Goal: Task Accomplishment & Management: Complete application form

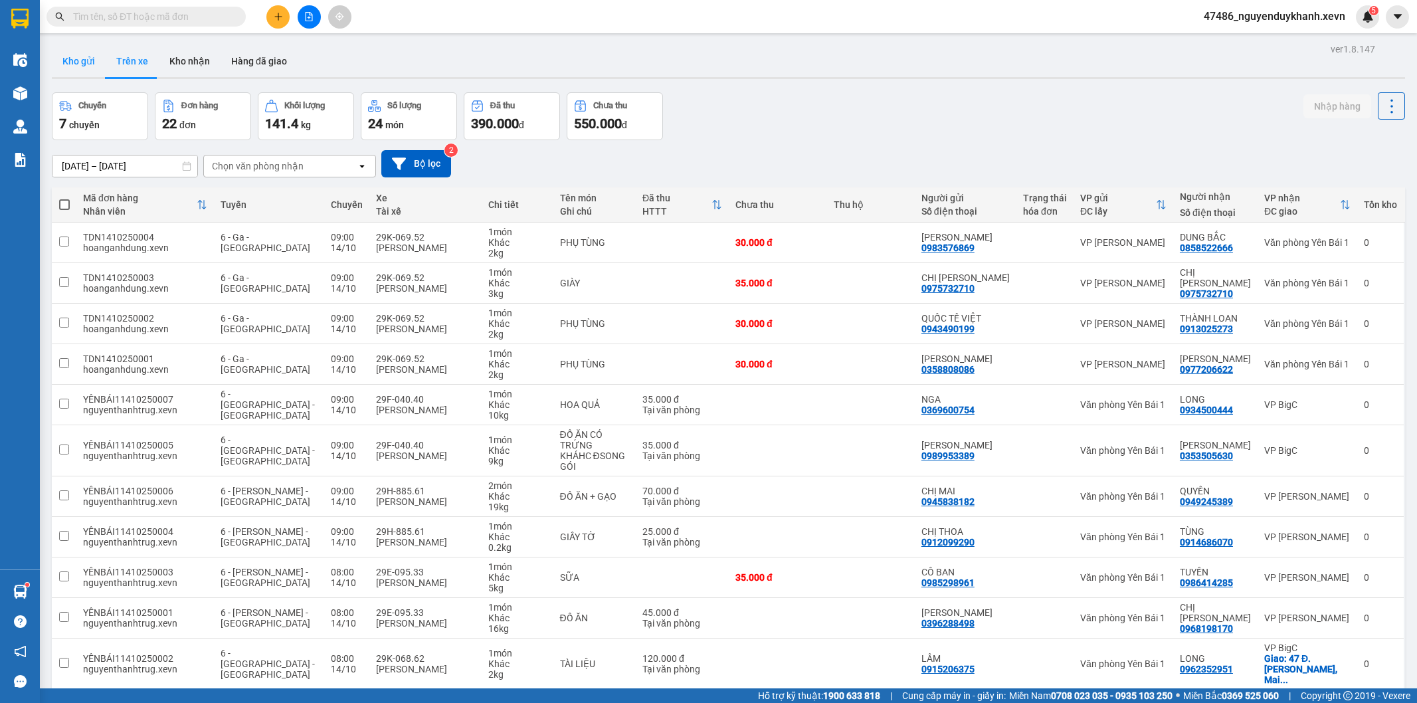
click at [90, 53] on div "ver 1.8.147 Kho gửi Trên xe Kho nhận Hàng đã giao Chuyến 7 chuyến Đơn hàng 22 đ…" at bounding box center [727, 611] width 1363 height 1143
click at [94, 57] on button "Kho gửi" at bounding box center [79, 61] width 54 height 32
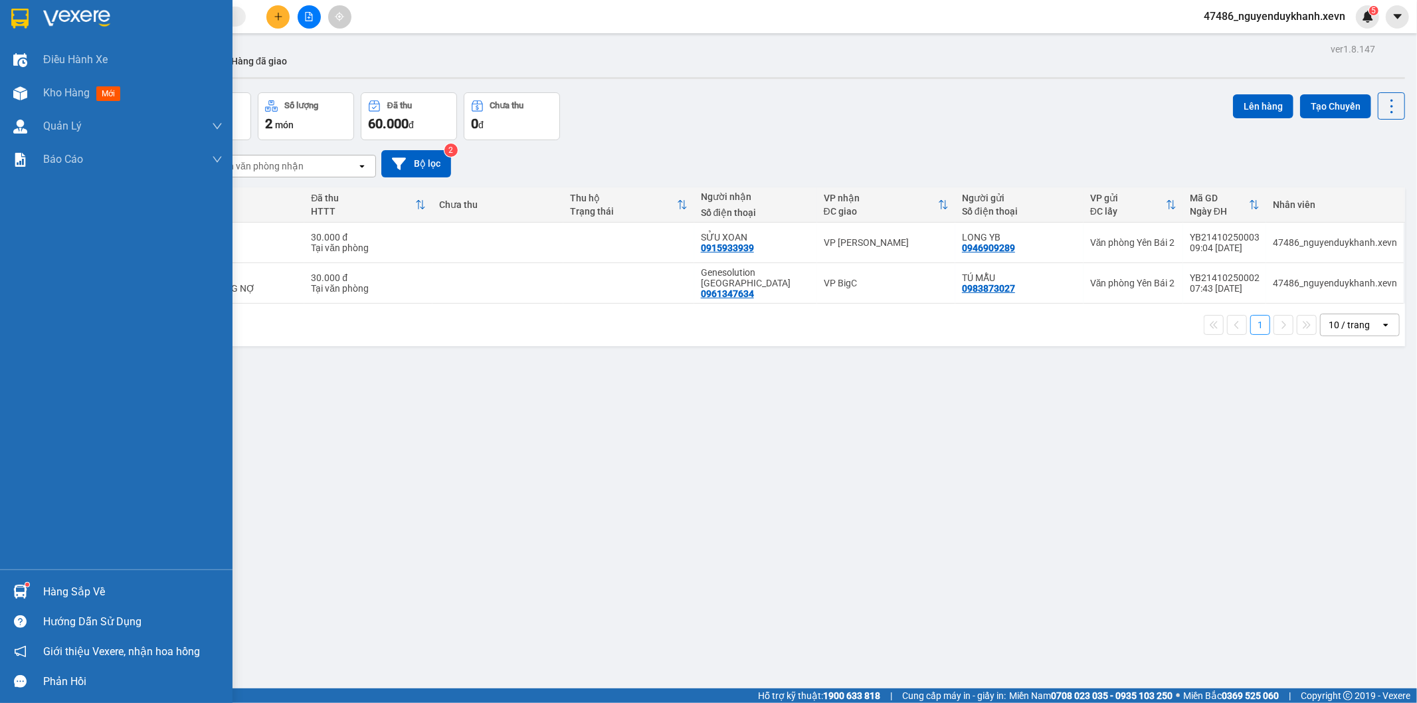
click at [60, 600] on div "Hàng sắp về" at bounding box center [132, 592] width 179 height 20
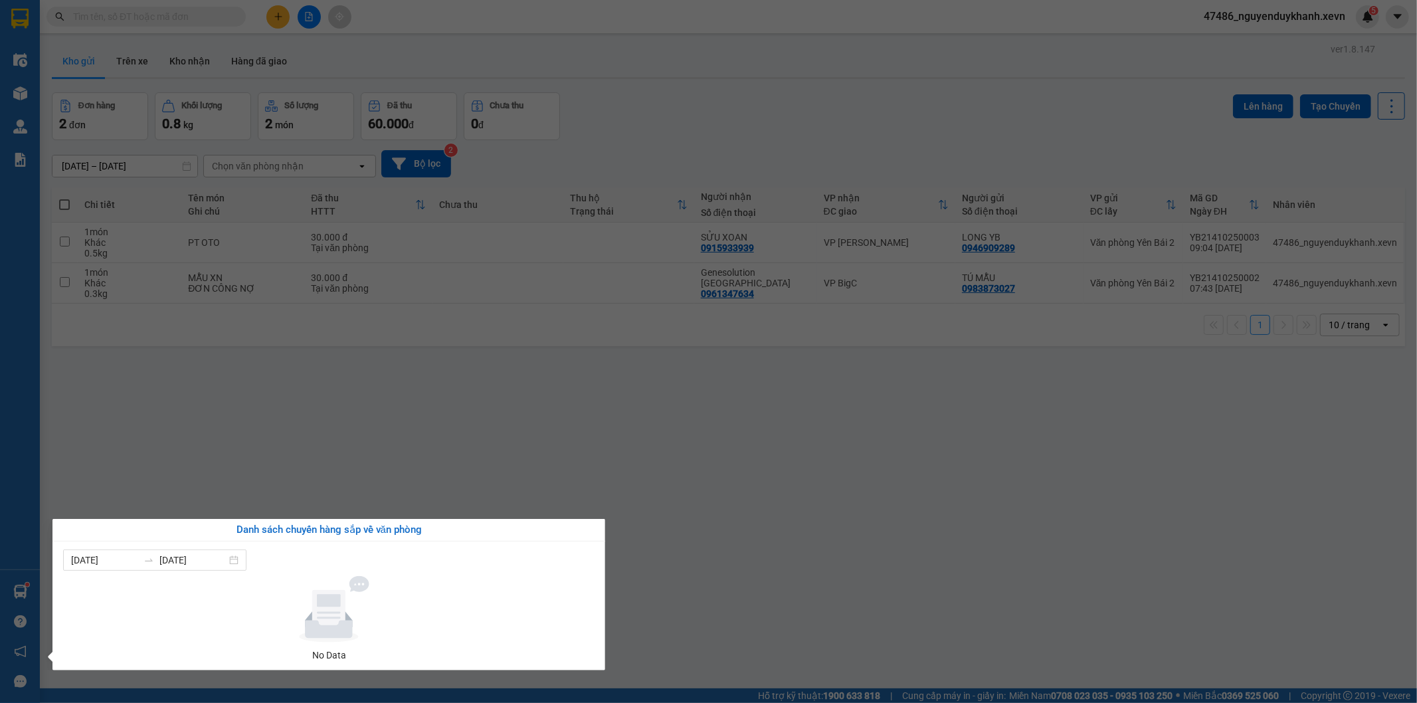
click at [695, 360] on section "Kết quả tìm kiếm ( 0 ) Bộ lọc No Data 47486_nguyenduykhanh.xevn 5 Điều hành xe …" at bounding box center [708, 351] width 1417 height 703
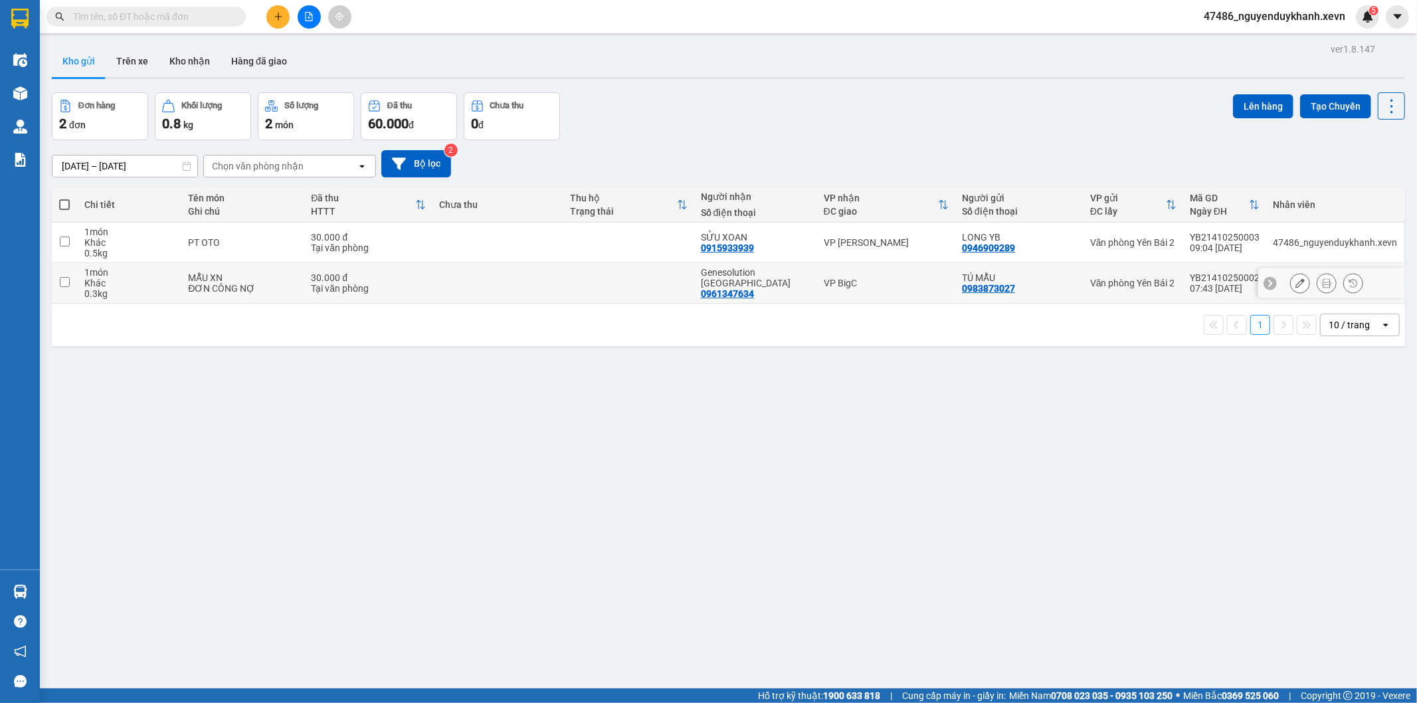
click at [689, 289] on td at bounding box center [628, 283] width 131 height 41
checkbox input "true"
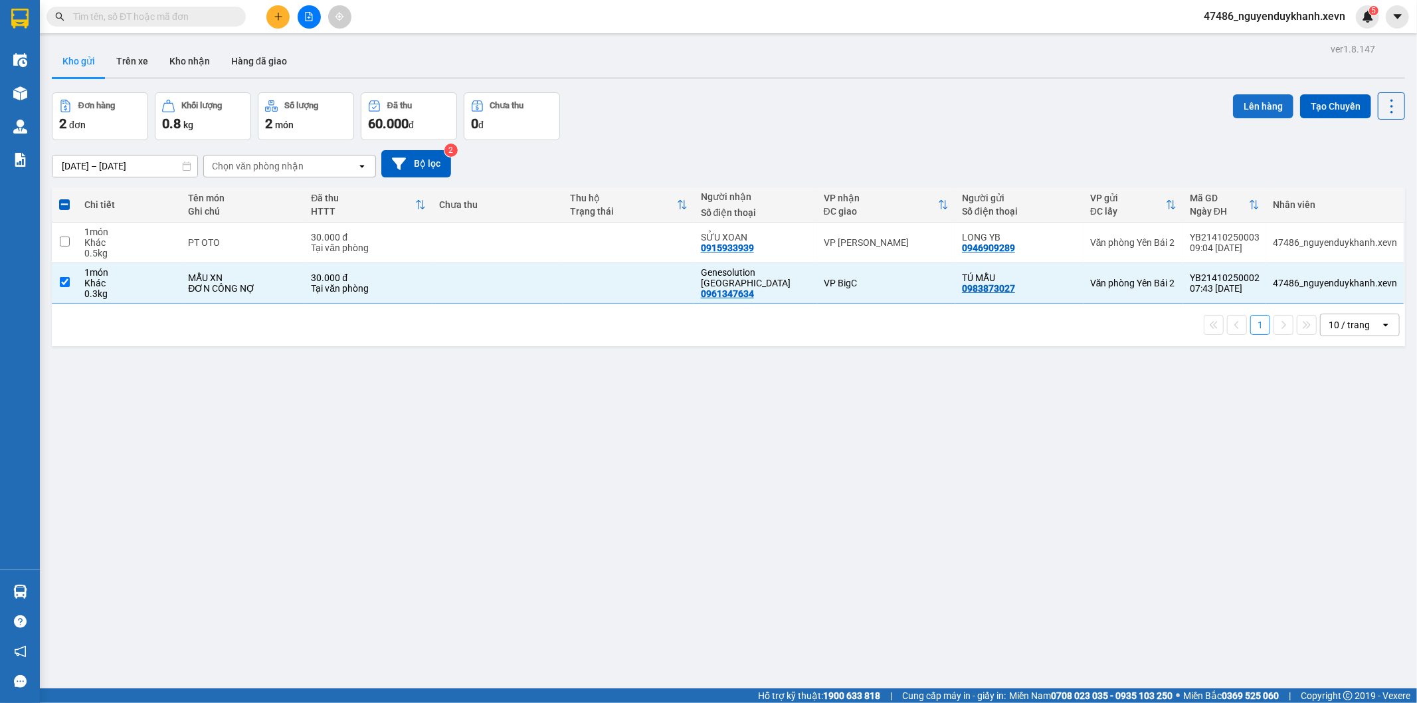
click at [1245, 104] on button "Lên hàng" at bounding box center [1263, 106] width 60 height 24
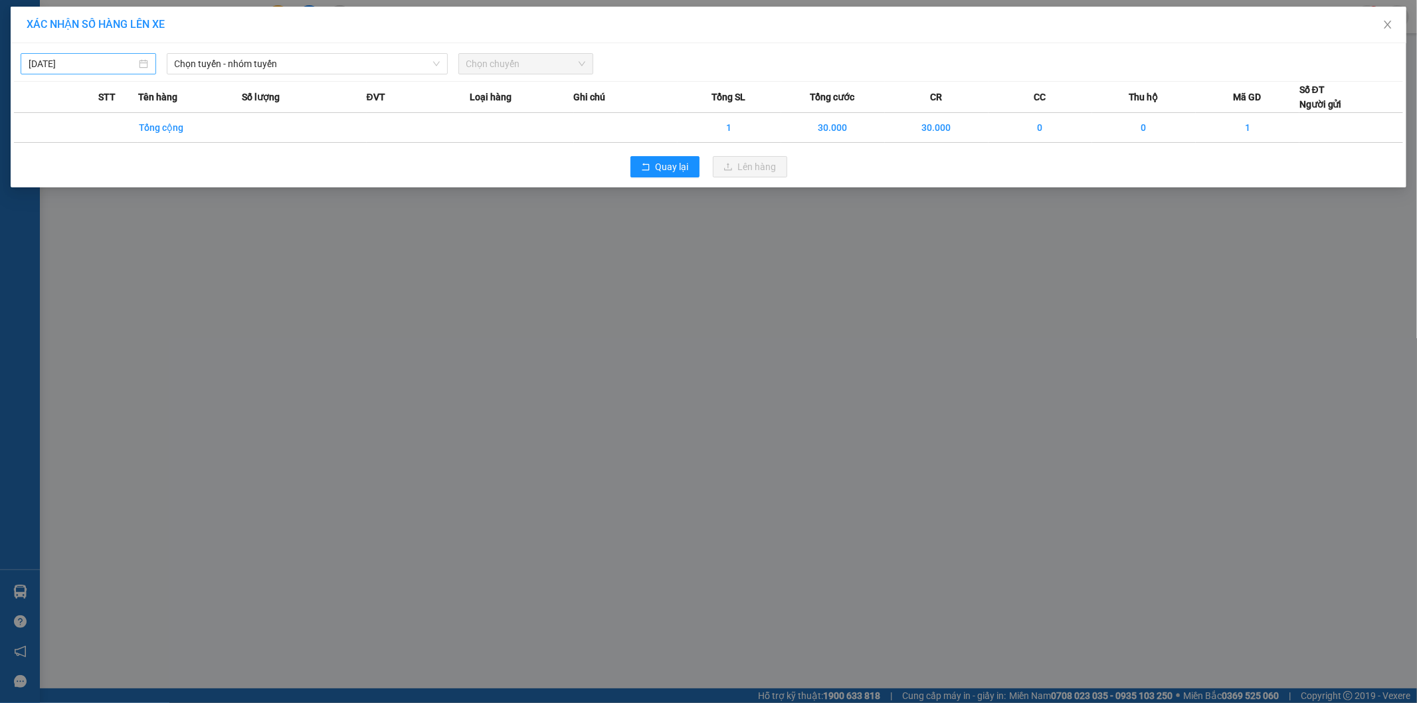
type input "14/10/2025"
click at [118, 57] on input "14/10/2025" at bounding box center [83, 63] width 108 height 15
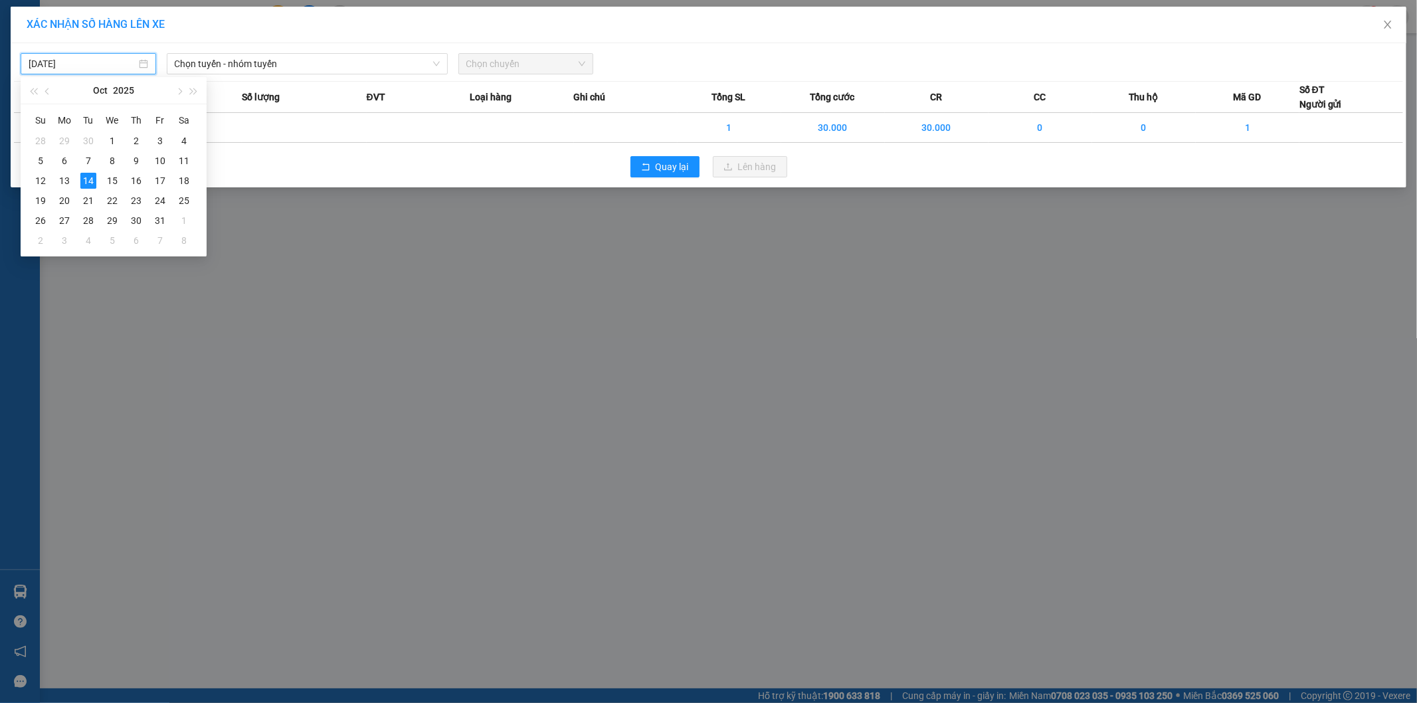
click at [118, 57] on input "14/10/2025" at bounding box center [83, 63] width 108 height 15
click at [298, 58] on span "Chọn tuyến - nhóm tuyến" at bounding box center [307, 64] width 265 height 20
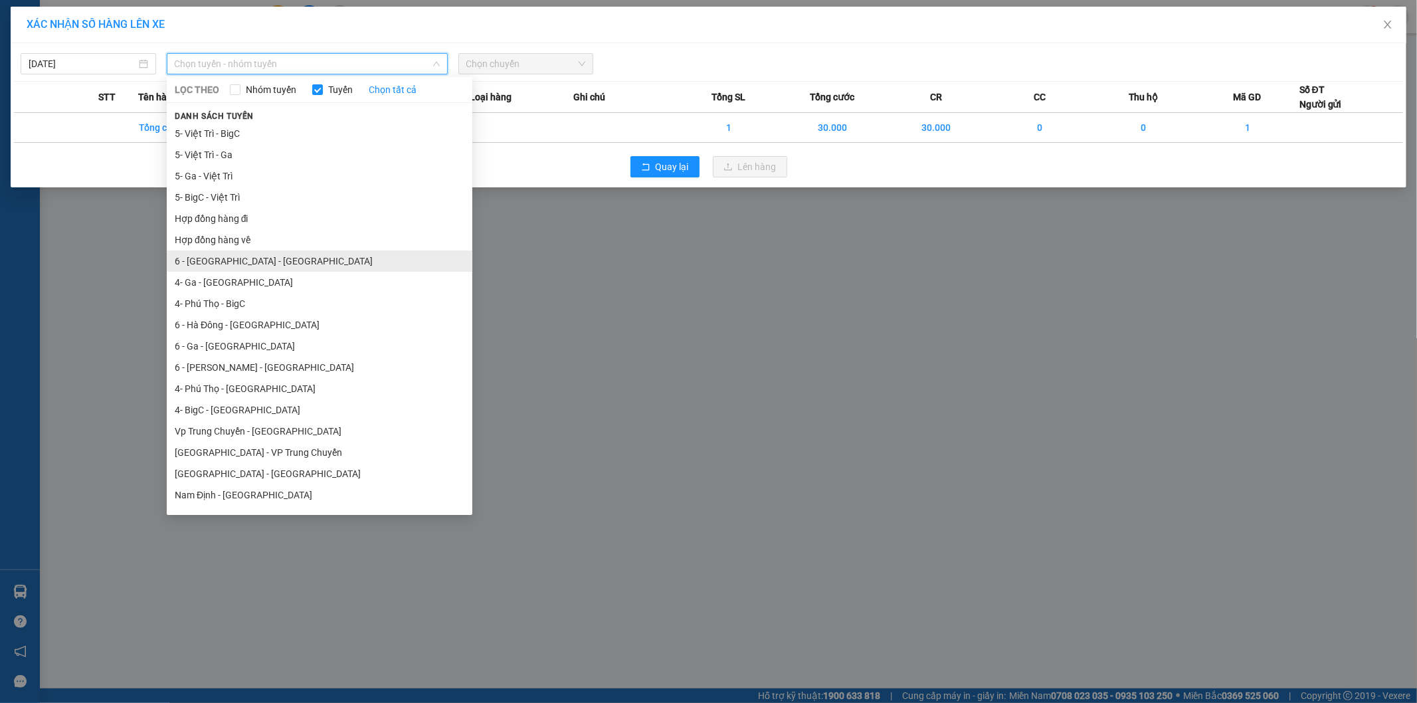
click at [260, 263] on li "6 - [GEOGRAPHIC_DATA] - [GEOGRAPHIC_DATA]" at bounding box center [319, 260] width 305 height 21
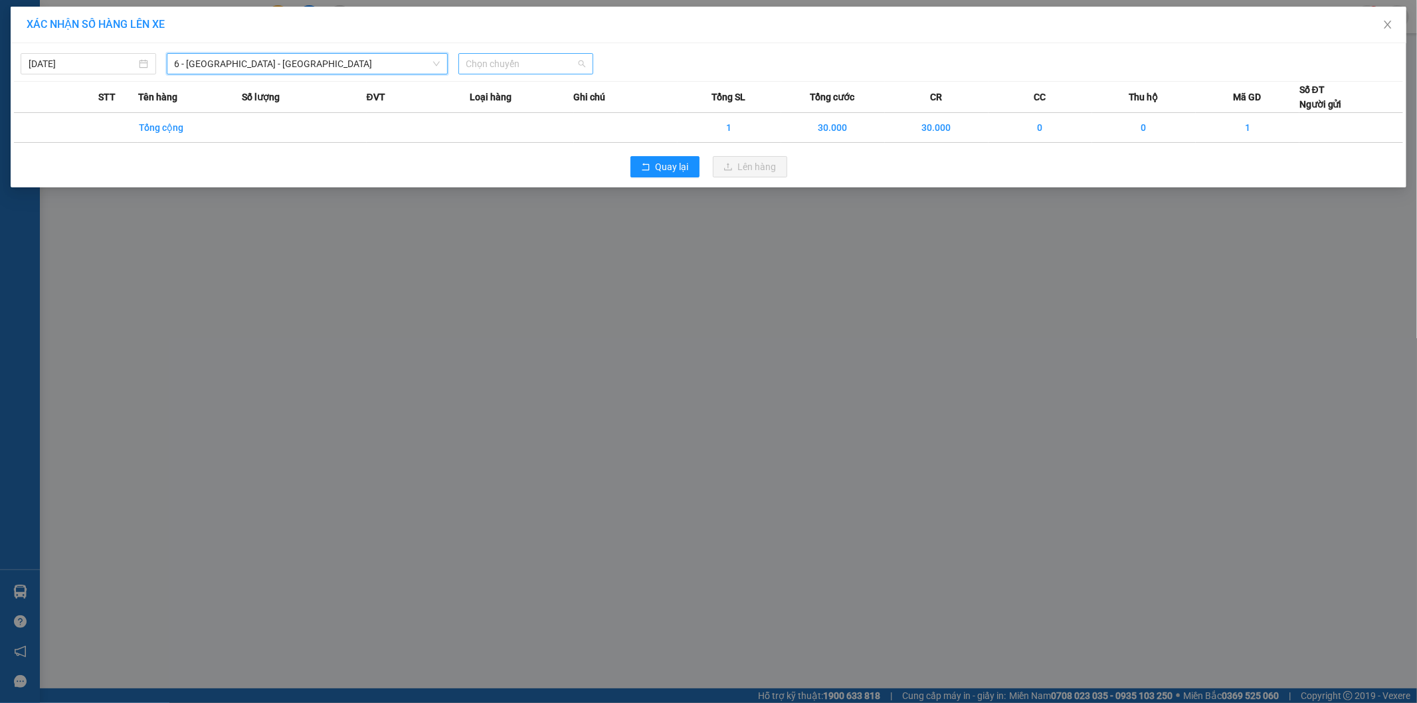
click at [561, 62] on span "Chọn chuyến" at bounding box center [526, 64] width 120 height 20
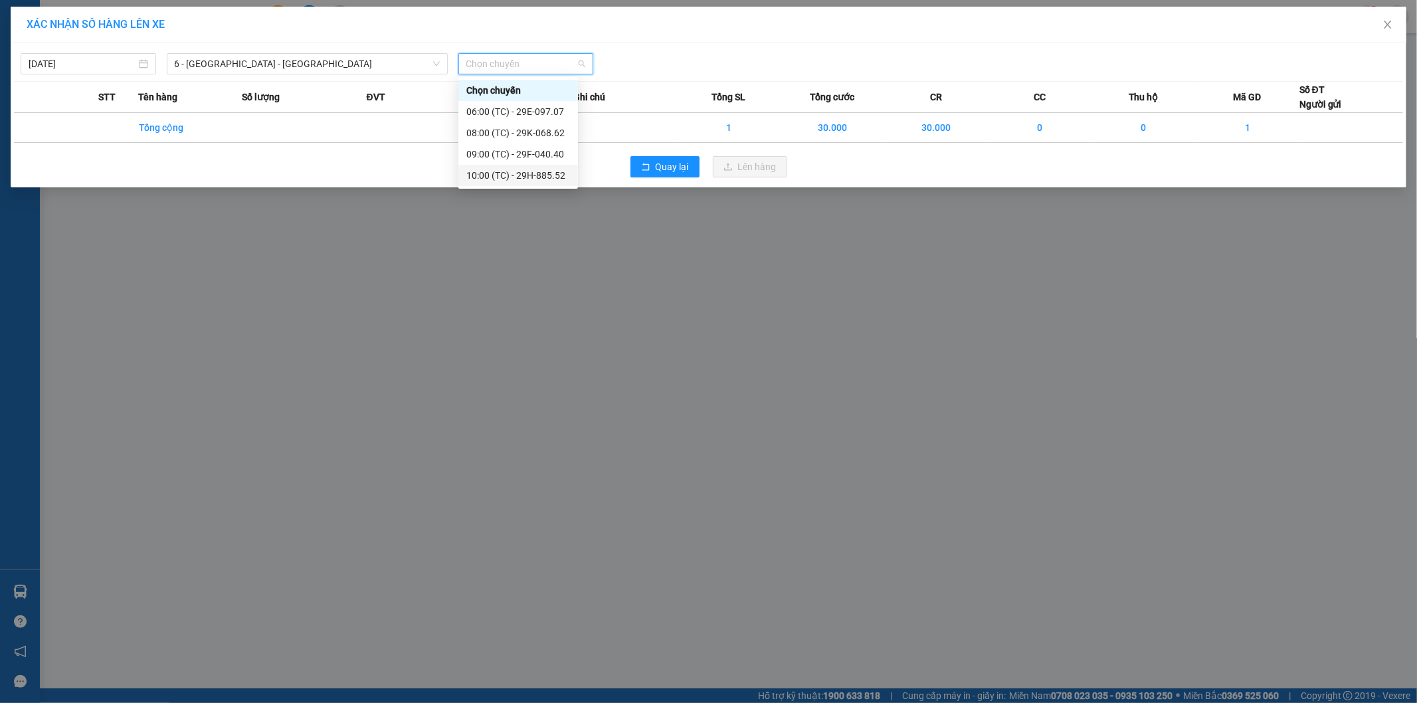
click at [534, 175] on div "10:00 (TC) - 29H-885.52" at bounding box center [518, 175] width 104 height 15
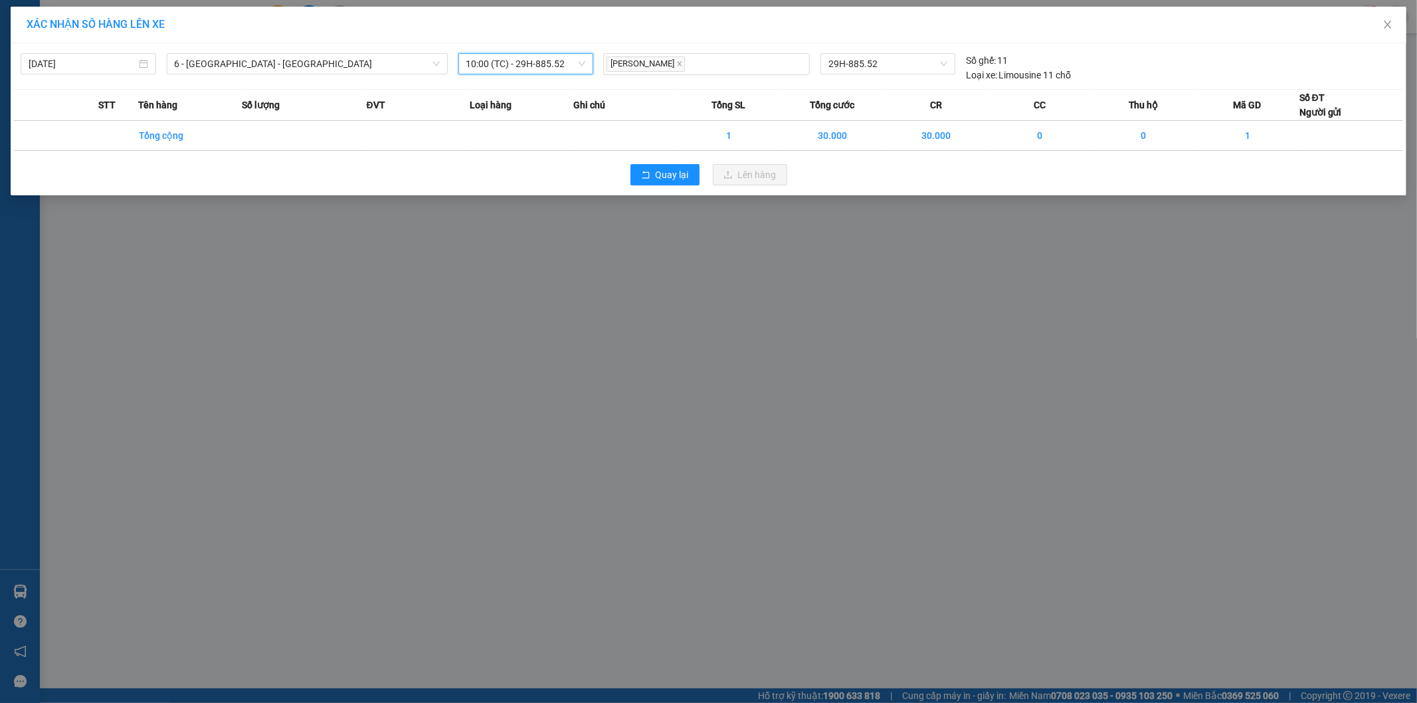
click at [348, 135] on td at bounding box center [304, 136] width 124 height 30
click at [675, 177] on span "Quay lại" at bounding box center [671, 174] width 33 height 15
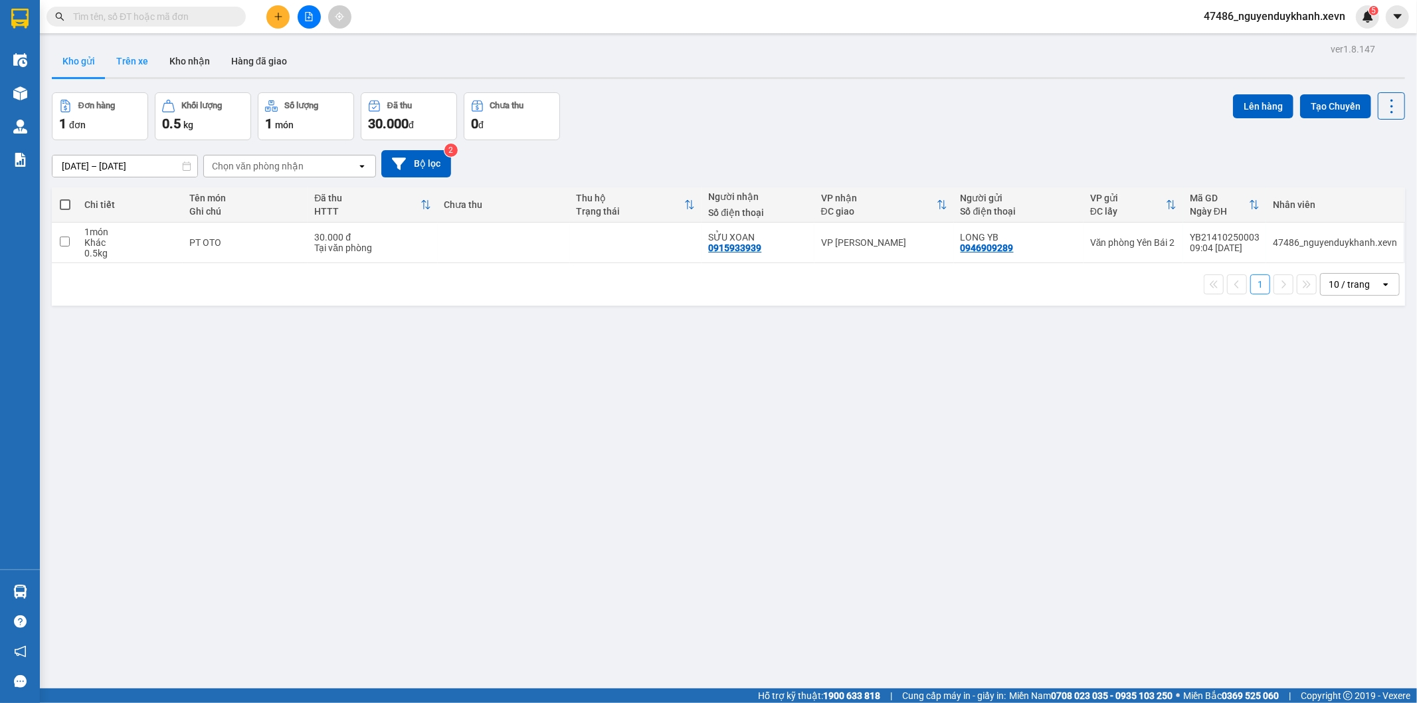
click at [133, 61] on button "Trên xe" at bounding box center [132, 61] width 53 height 32
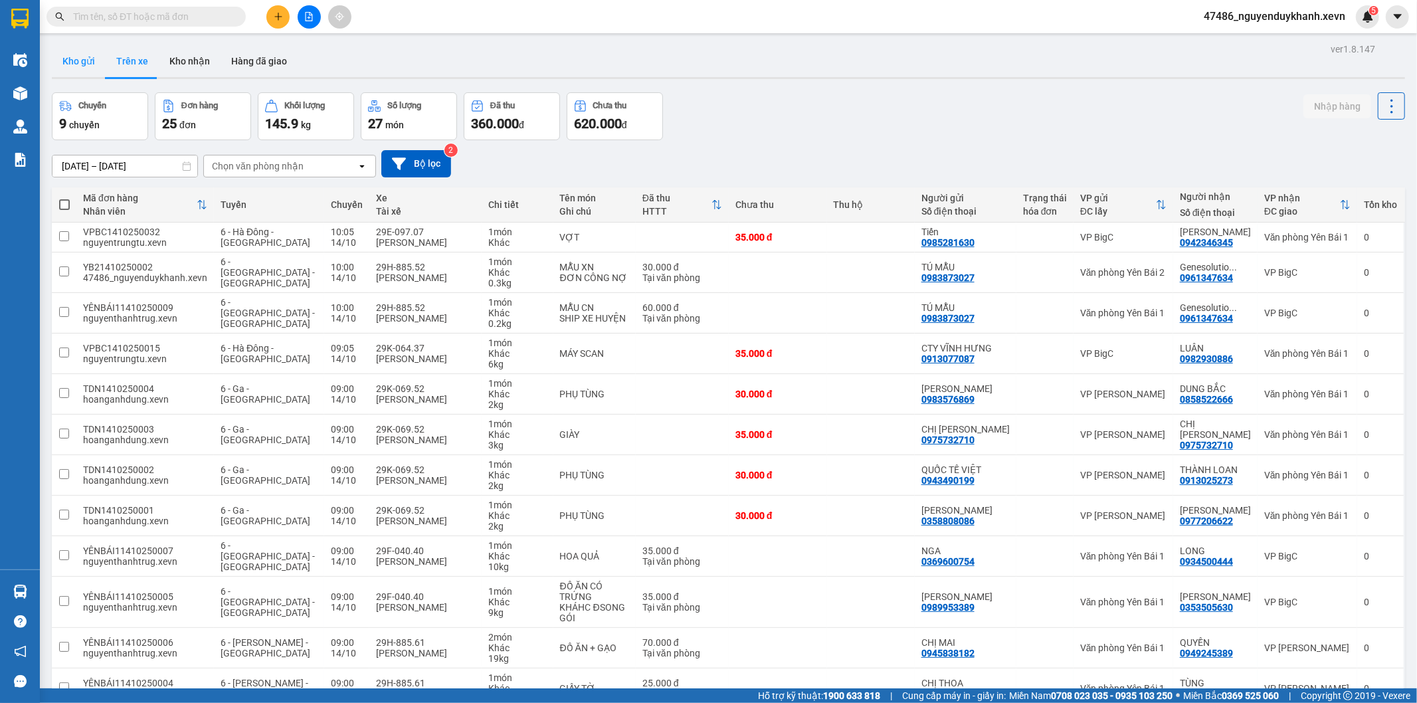
click at [90, 62] on button "Kho gửi" at bounding box center [79, 61] width 54 height 32
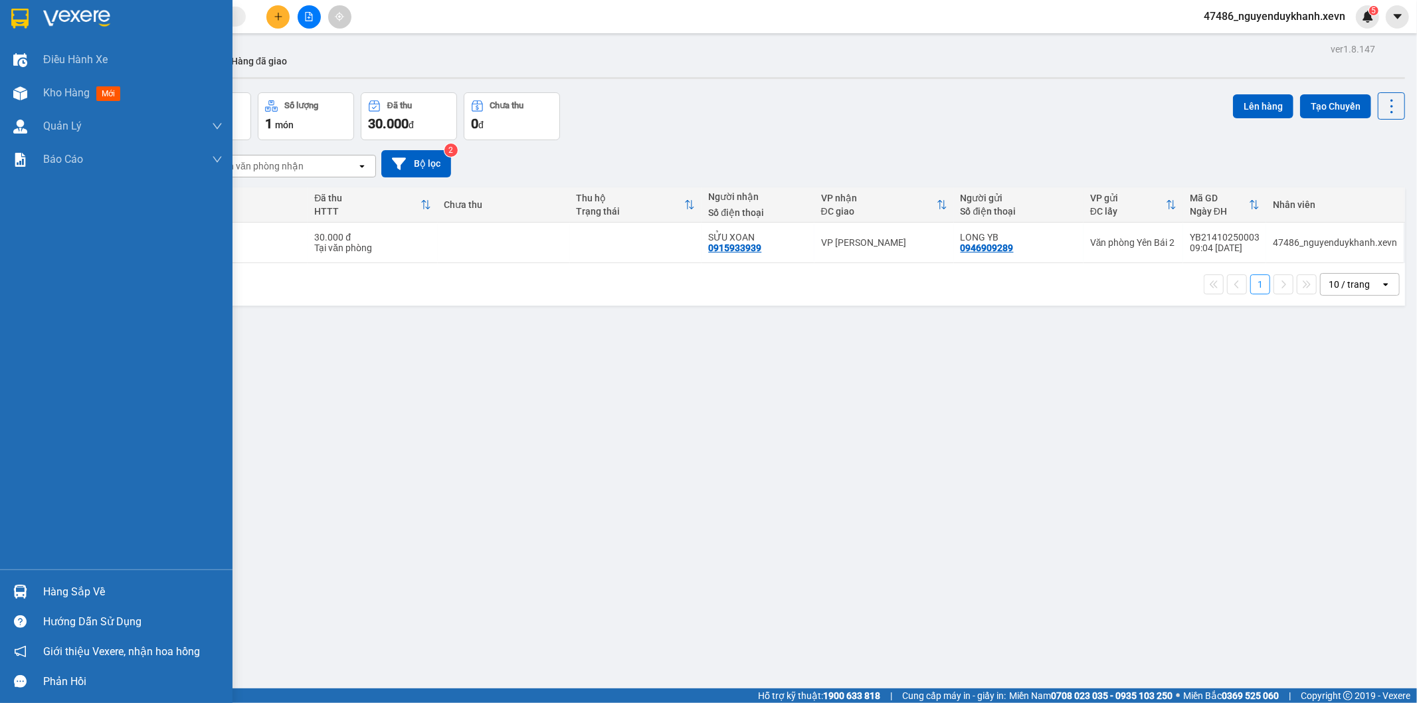
click at [70, 594] on div "Hàng sắp về" at bounding box center [132, 592] width 179 height 20
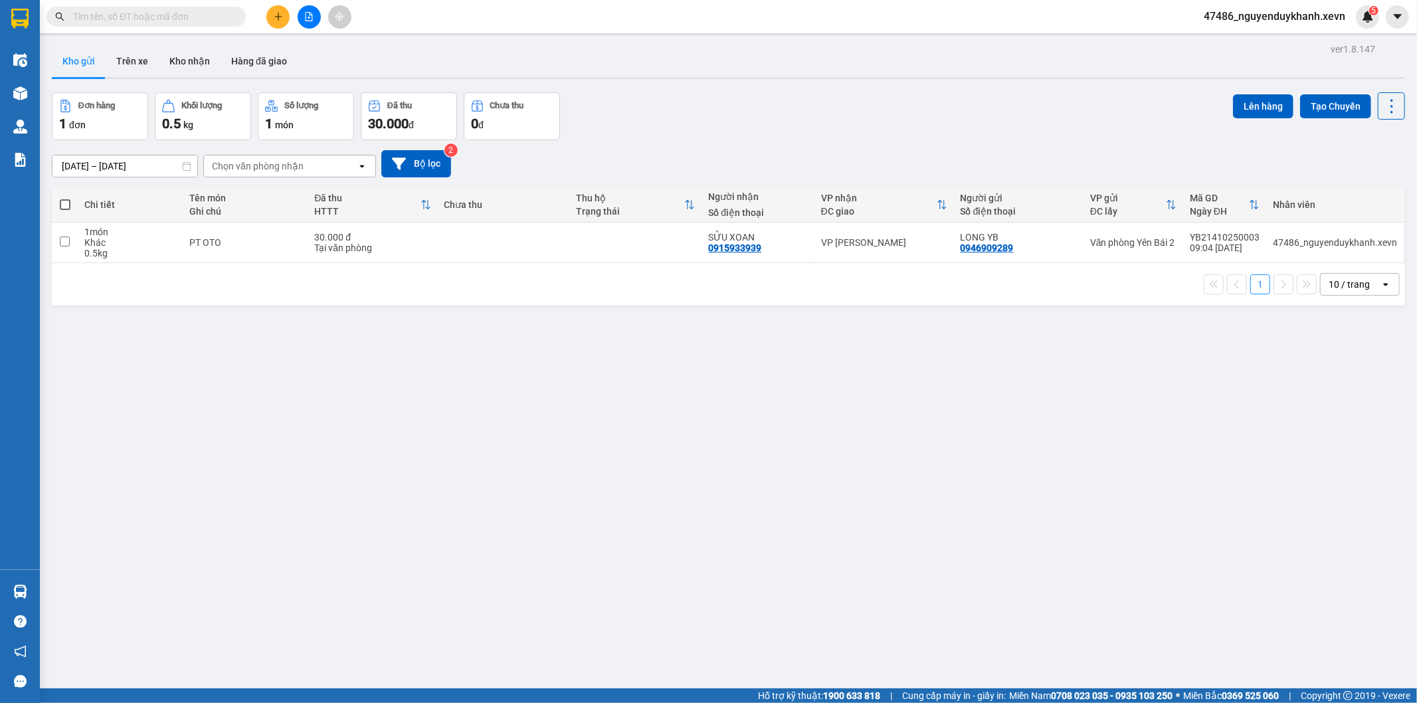
click at [539, 392] on section "Kết quả tìm kiếm ( 0 ) Bộ lọc No Data 47486_nguyenduykhanh.xevn 5 Điều hành xe …" at bounding box center [708, 351] width 1417 height 703
click at [1266, 19] on span "47486_nguyenduykhanh.xevn" at bounding box center [1274, 16] width 163 height 17
click at [1239, 37] on span "Đăng xuất" at bounding box center [1280, 41] width 134 height 15
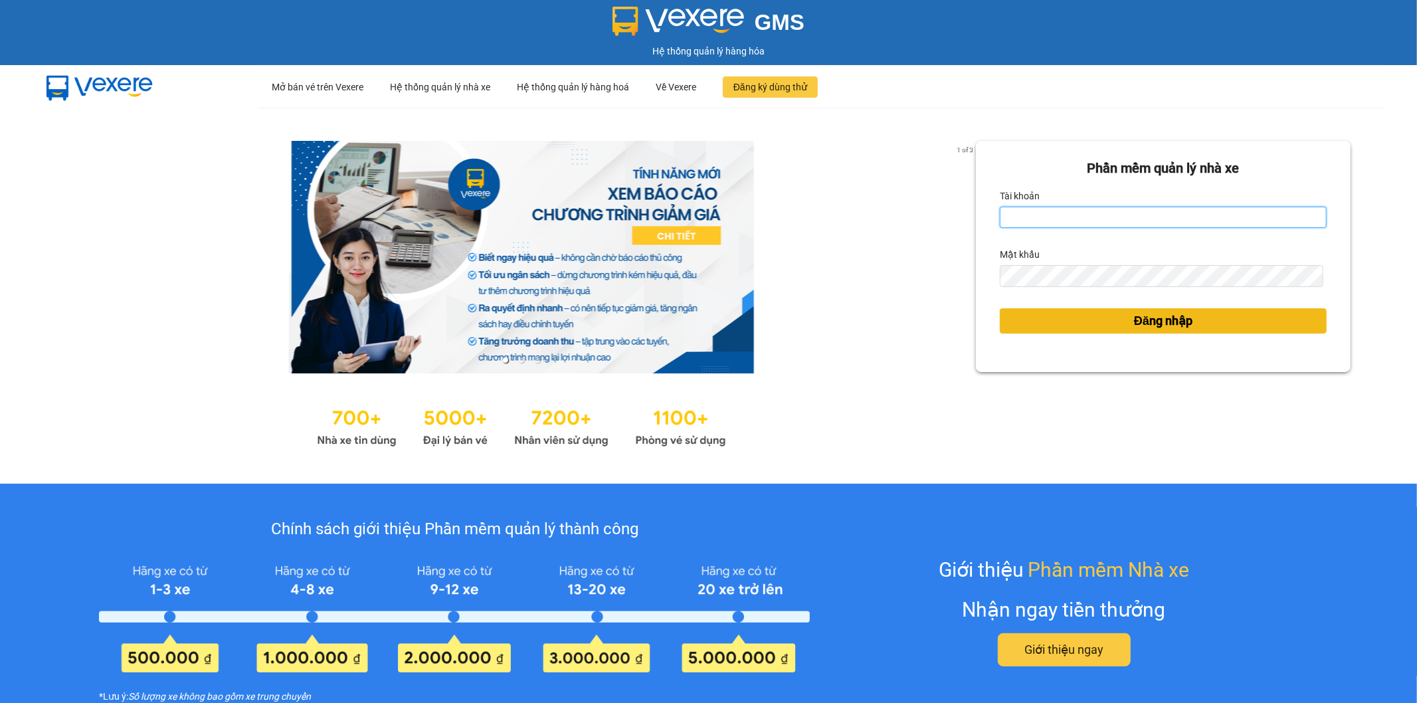
type input "nguyenduykhanh.xevn"
click at [1100, 317] on button "Đăng nhập" at bounding box center [1163, 320] width 327 height 25
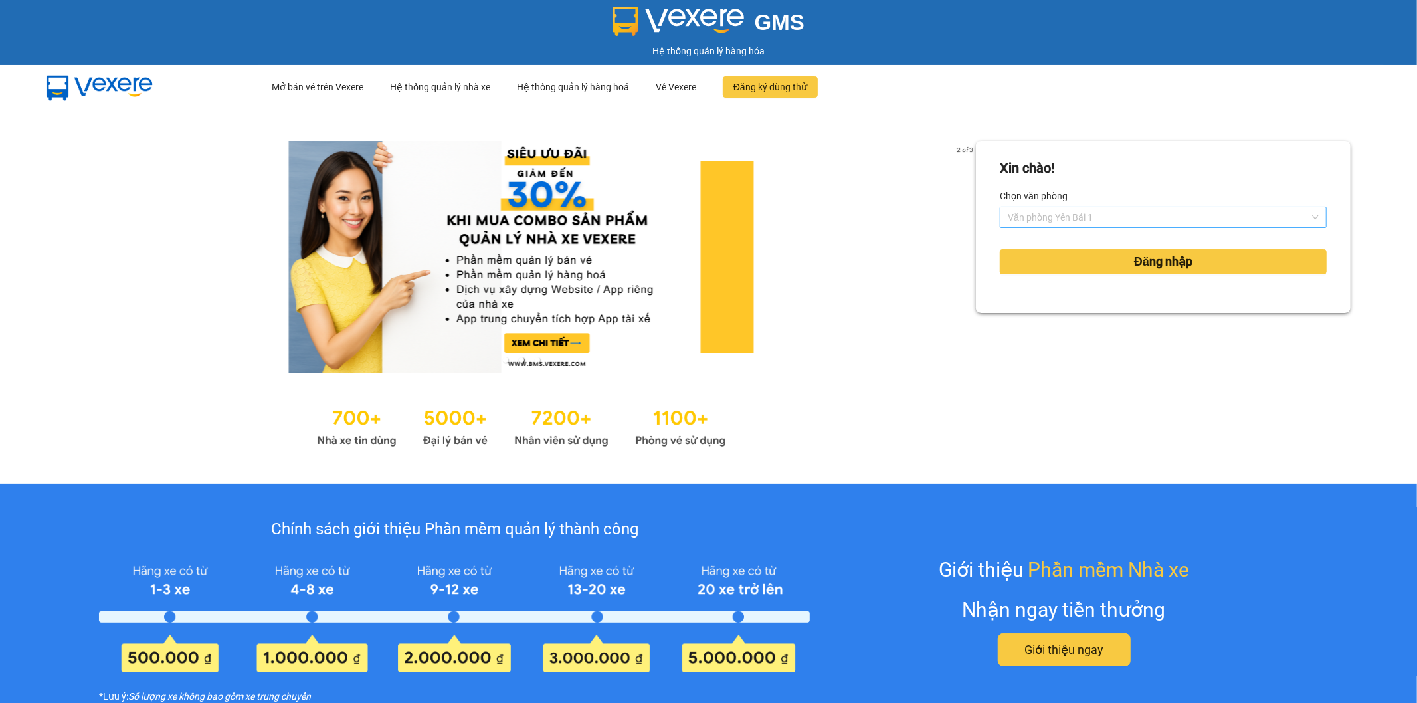
click at [1100, 214] on span "Văn phòng Yên Bái 1" at bounding box center [1162, 217] width 311 height 20
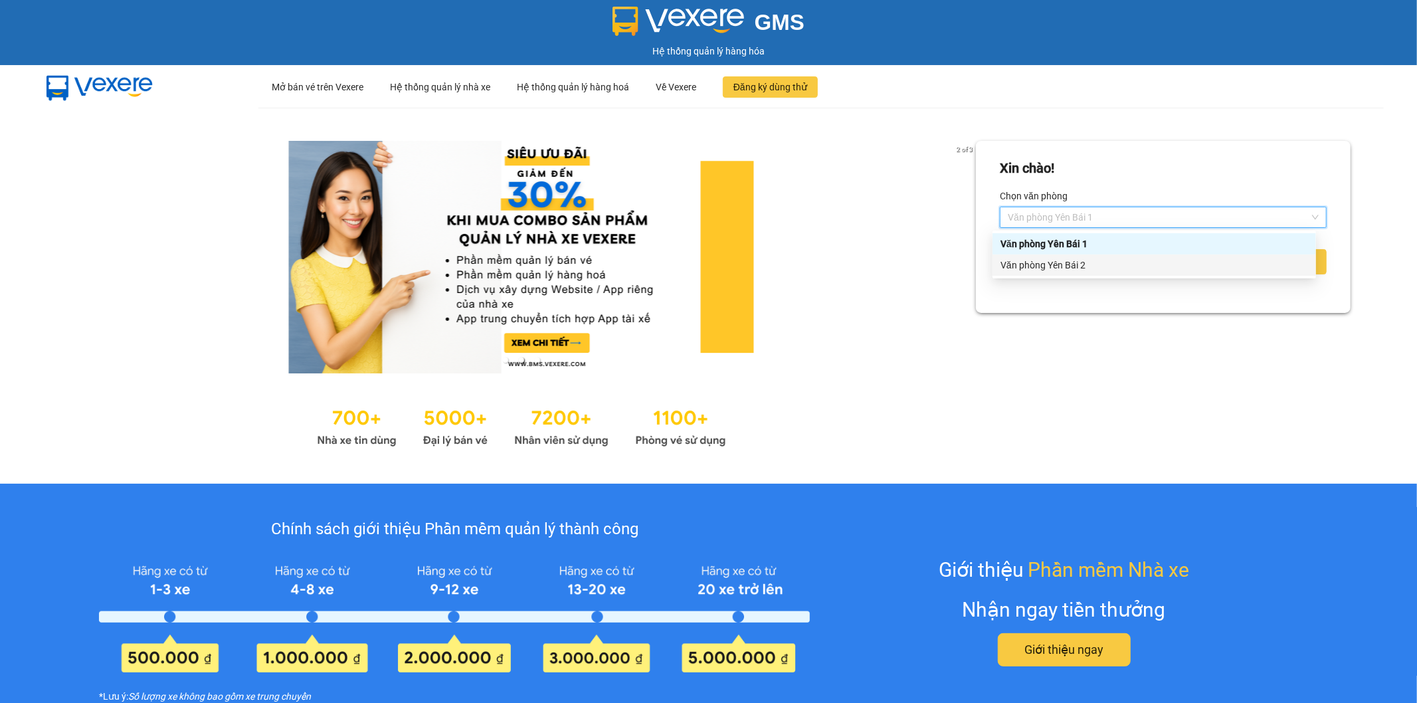
click at [1085, 270] on div "Văn phòng Yên Bái 2" at bounding box center [1153, 265] width 307 height 15
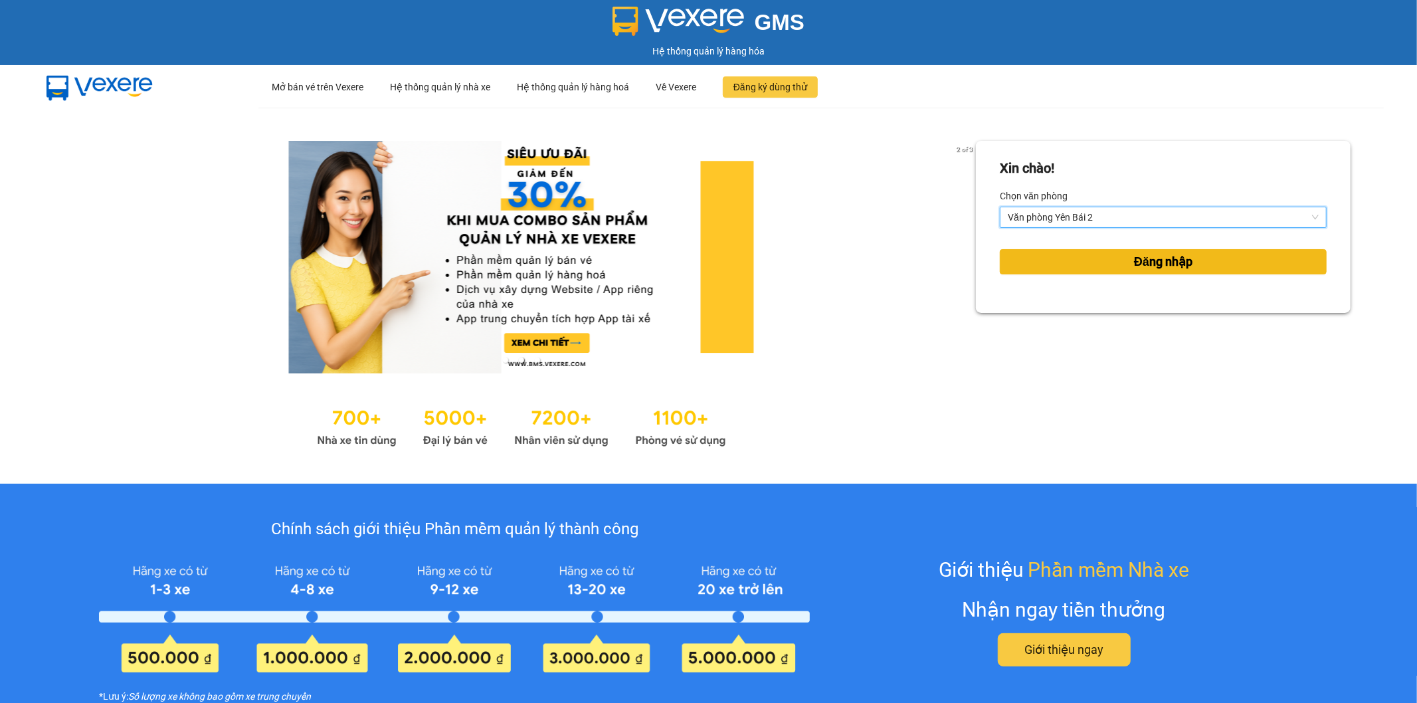
click at [1080, 259] on button "Đăng nhập" at bounding box center [1163, 261] width 327 height 25
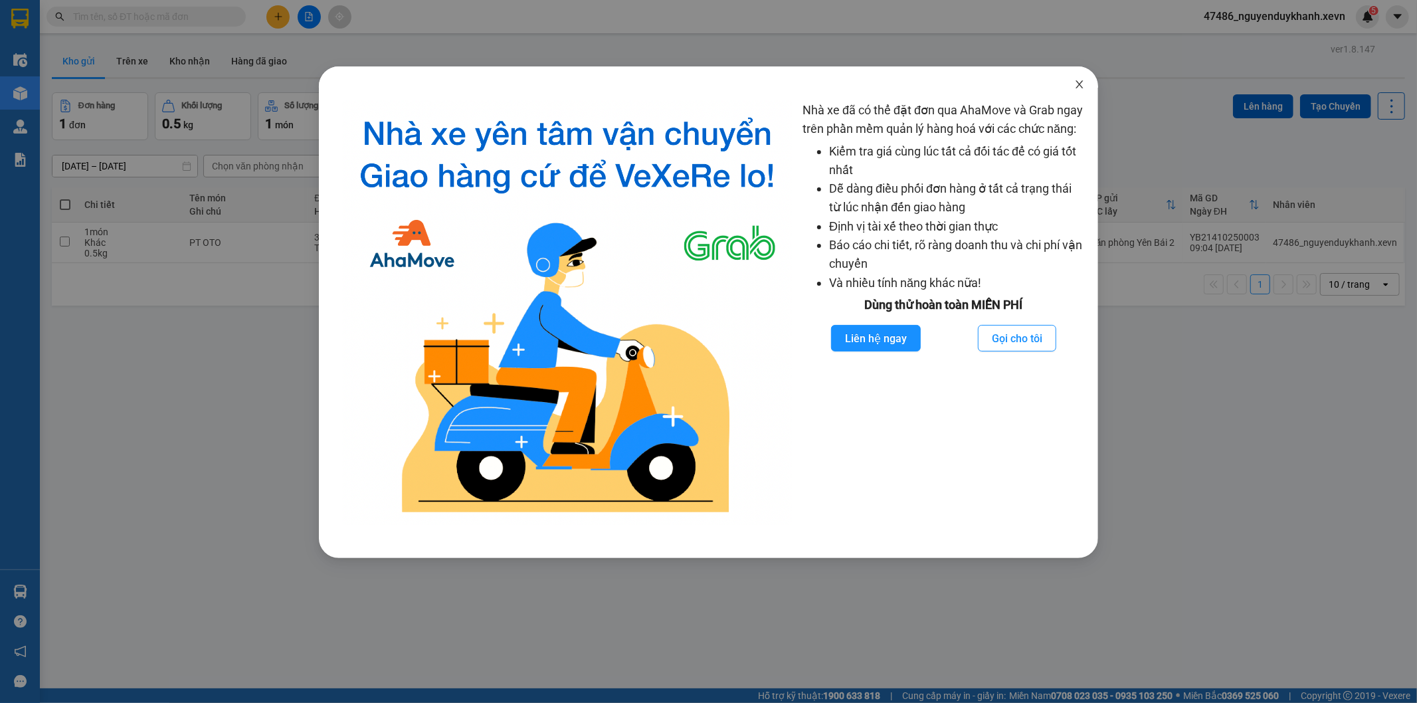
click at [1080, 82] on icon "close" at bounding box center [1079, 84] width 11 height 11
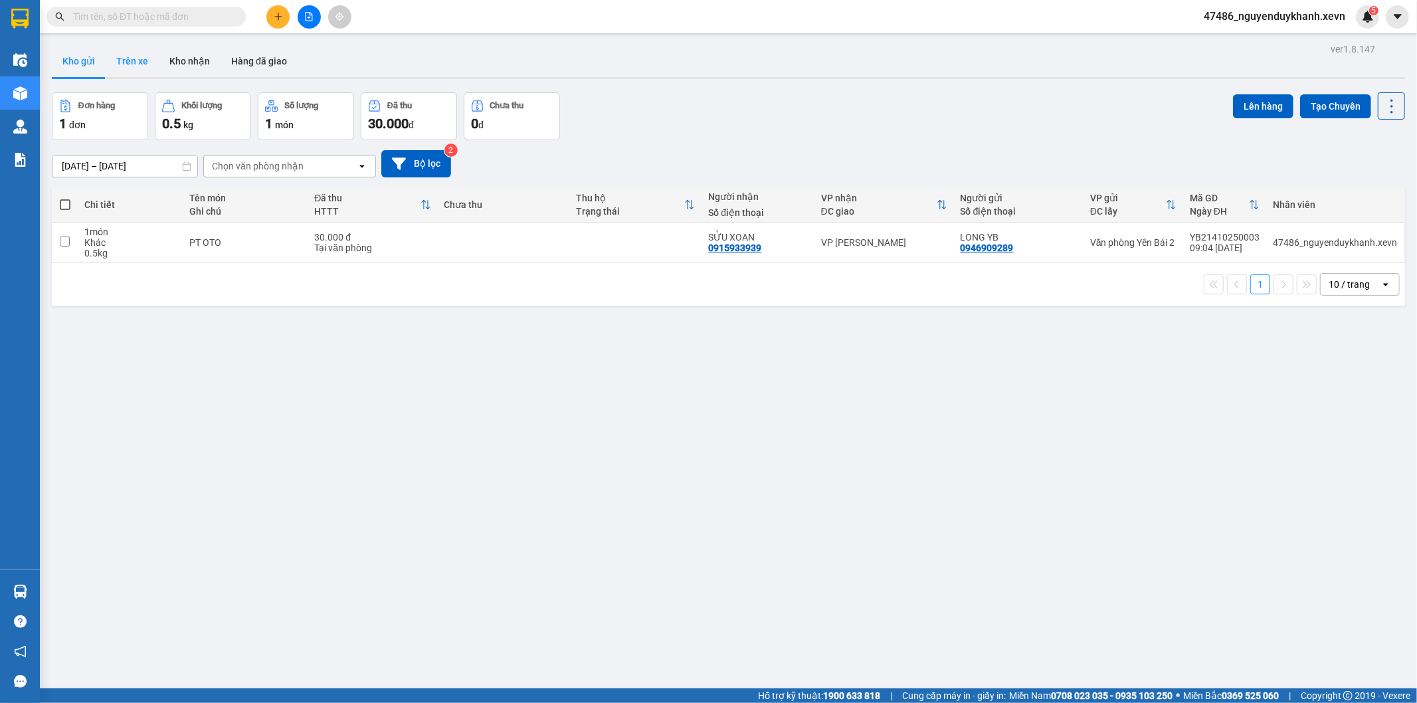
click at [124, 56] on button "Trên xe" at bounding box center [132, 61] width 53 height 32
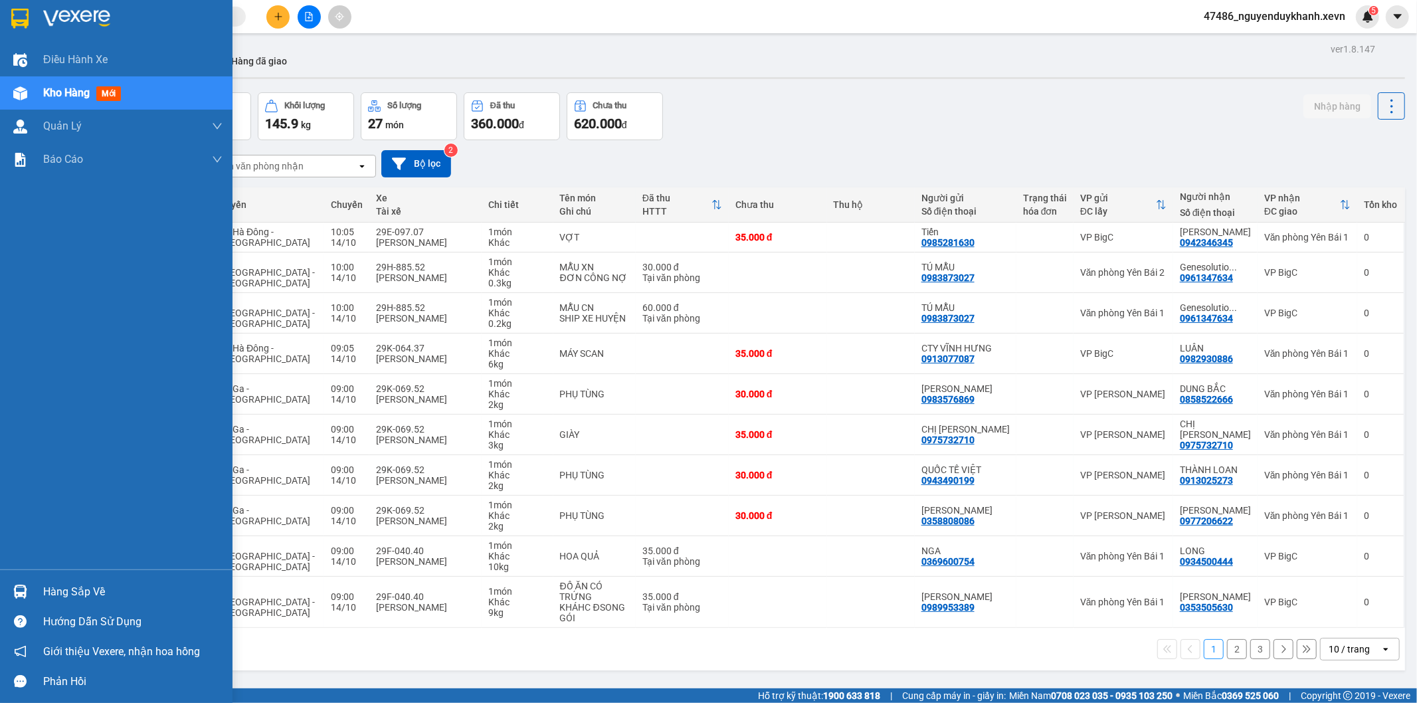
click at [56, 585] on div "Hàng sắp về" at bounding box center [132, 592] width 179 height 20
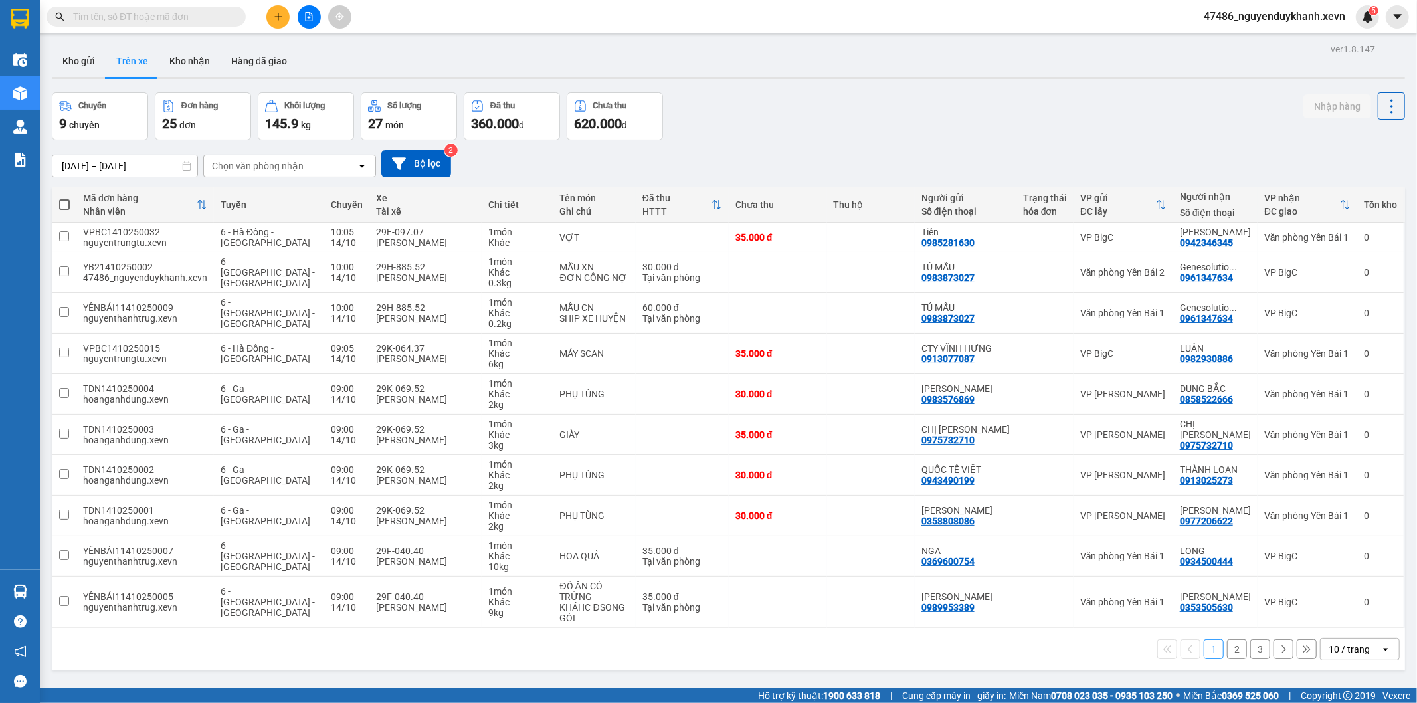
drag, startPoint x: 773, startPoint y: 671, endPoint x: 792, endPoint y: 671, distance: 19.3
click at [774, 671] on section "Kết quả tìm kiếm ( 0 ) Bộ lọc No Data 47486_nguyenduykhanh.xevn 5 Điều hành xe …" at bounding box center [708, 351] width 1417 height 703
click at [1348, 653] on div "10 / trang" at bounding box center [1348, 648] width 41 height 13
click at [1338, 616] on span "100 / trang" at bounding box center [1343, 620] width 48 height 13
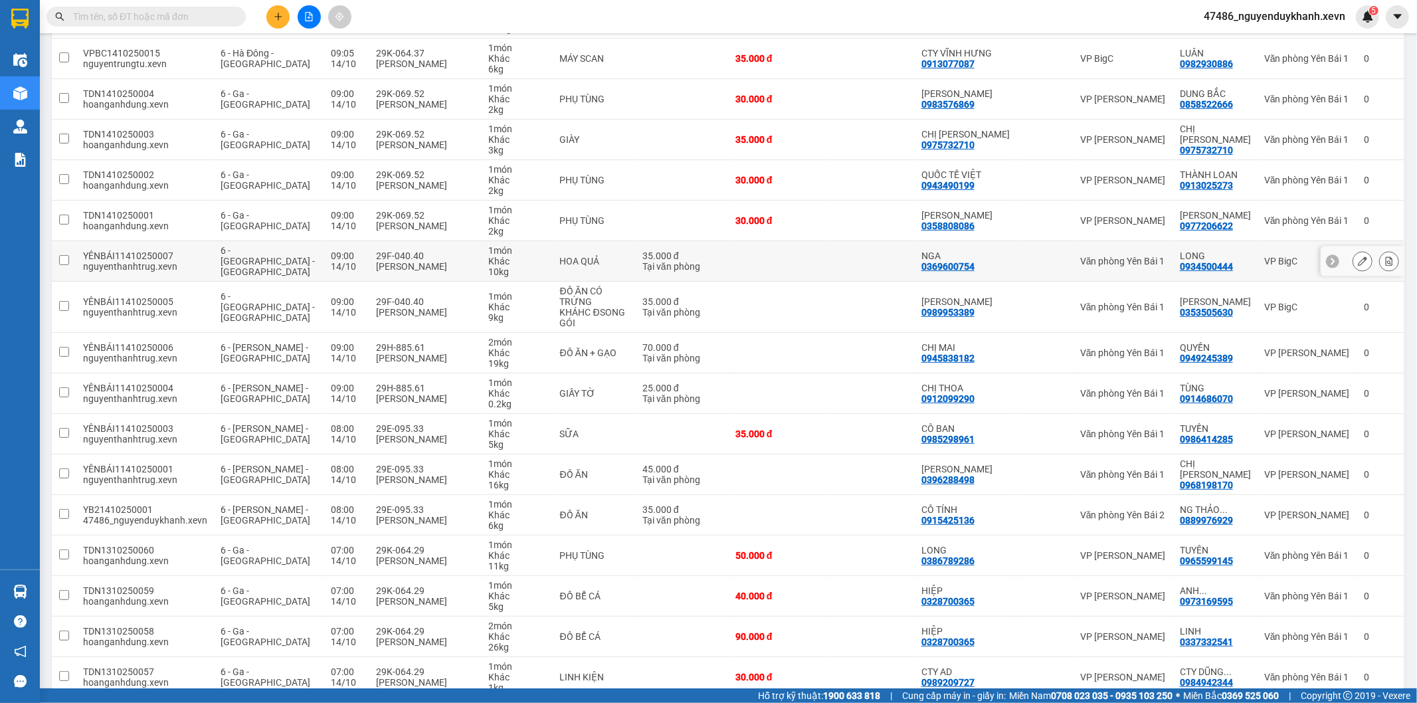
scroll to position [369, 0]
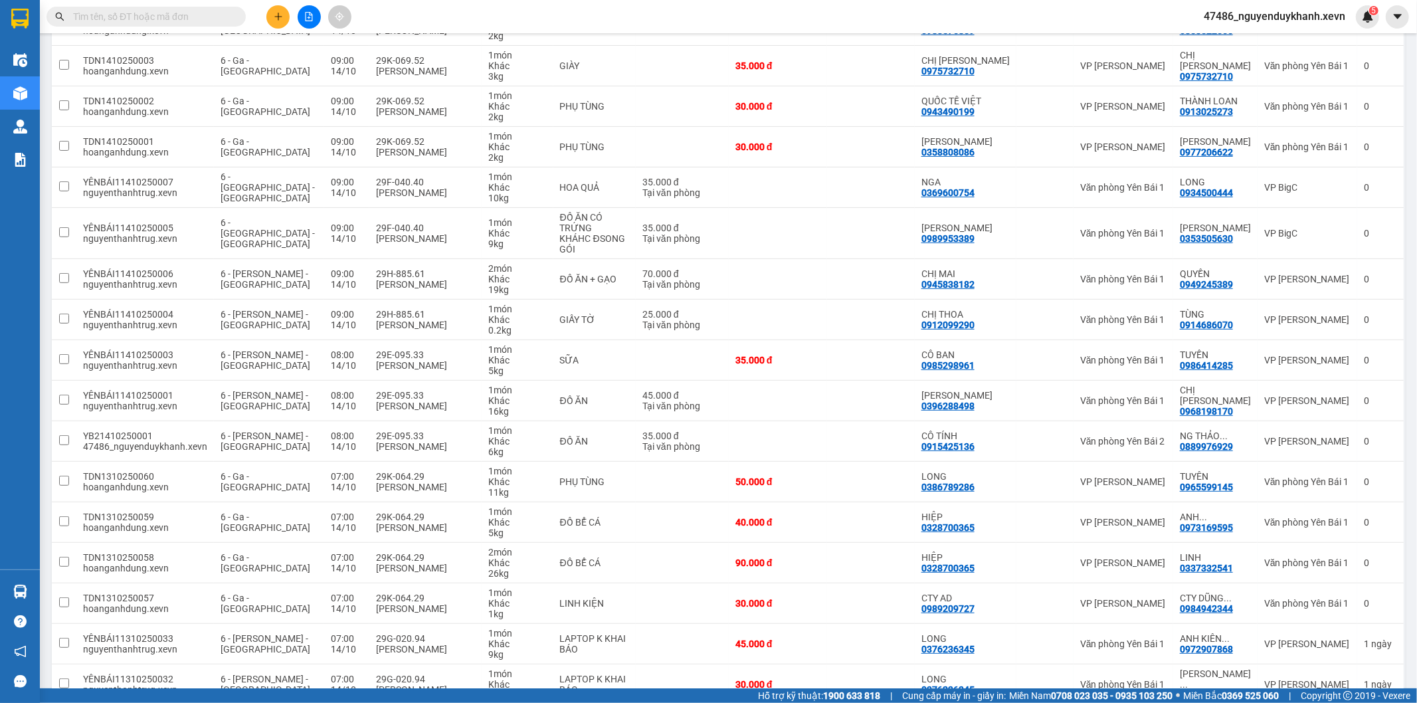
click at [275, 11] on button at bounding box center [277, 16] width 23 height 23
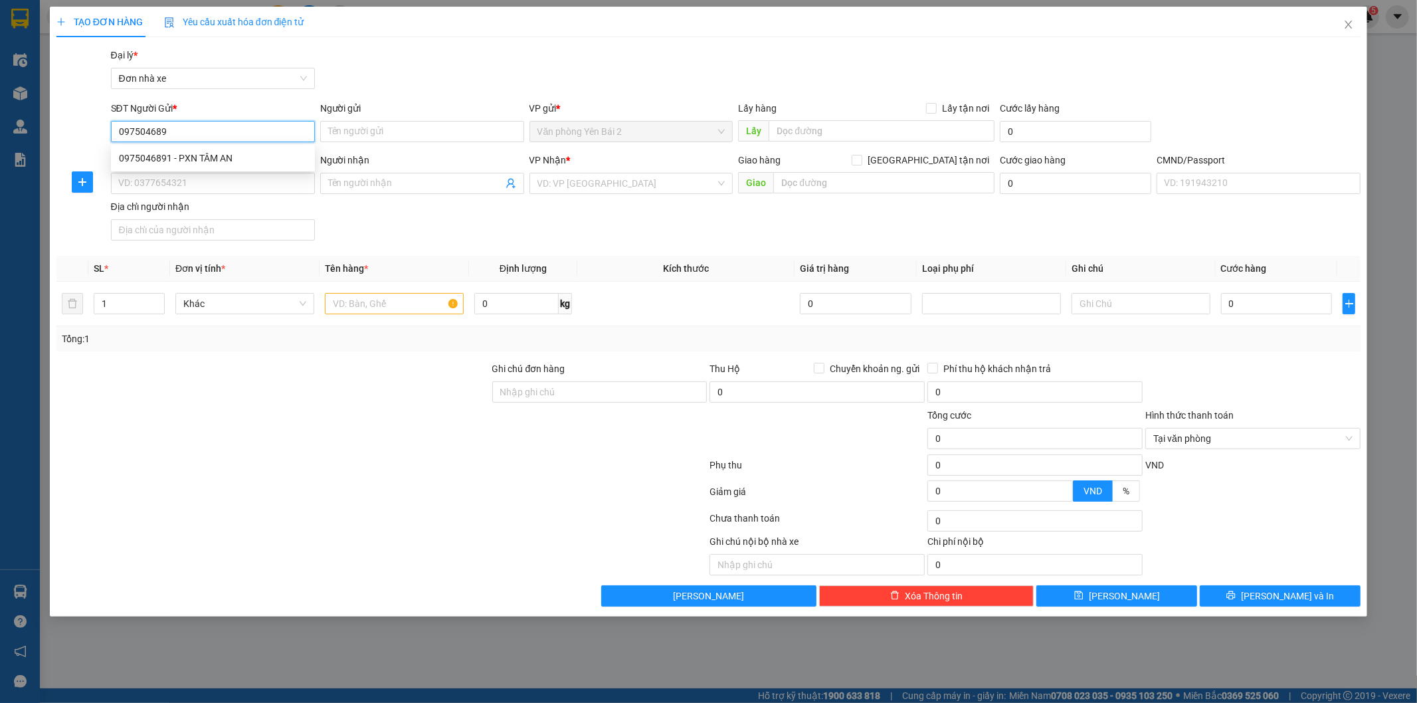
type input "0975046891"
click at [216, 155] on div "0975046891 - PXN TÂM AN" at bounding box center [213, 158] width 188 height 15
type input "PXN TÂM AN"
type input "0388796912"
type input "[PERSON_NAME]"
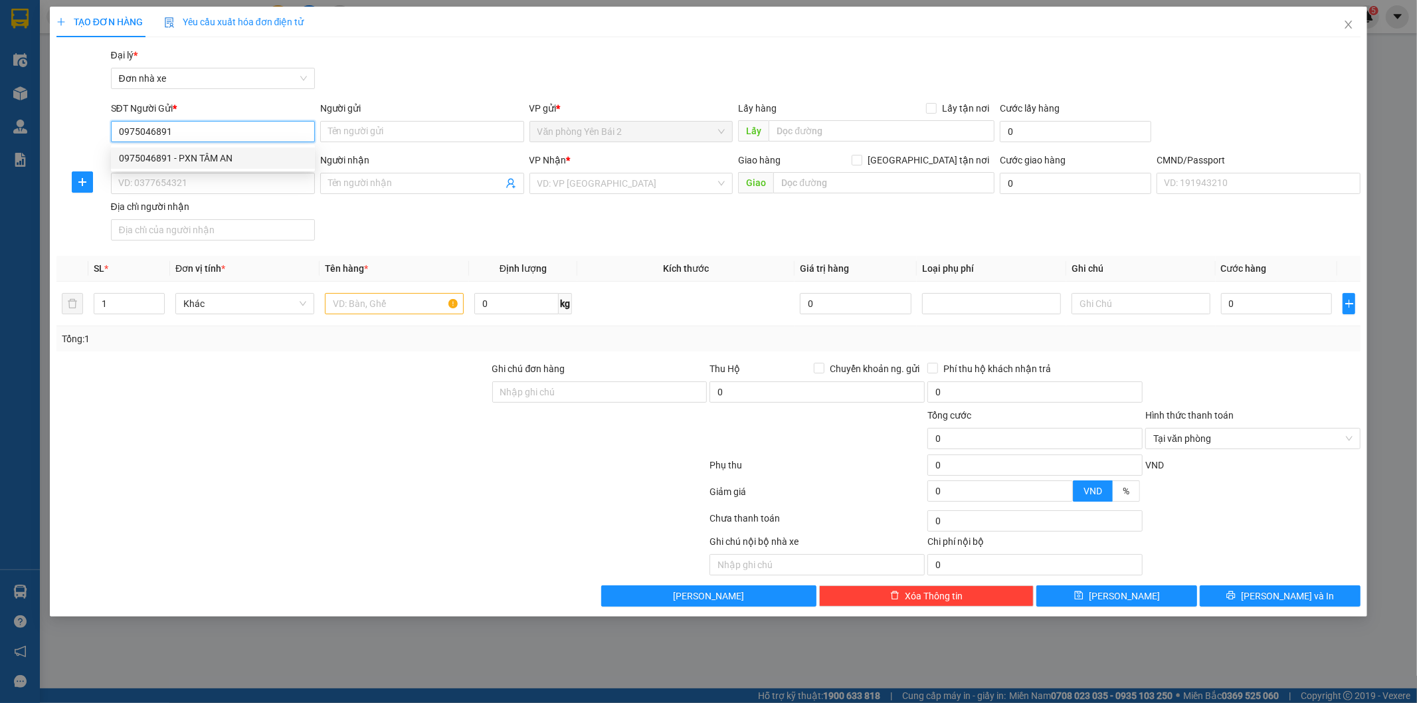
type input "HÀ"
type input "0975046891"
click at [408, 307] on input "text" at bounding box center [394, 303] width 139 height 21
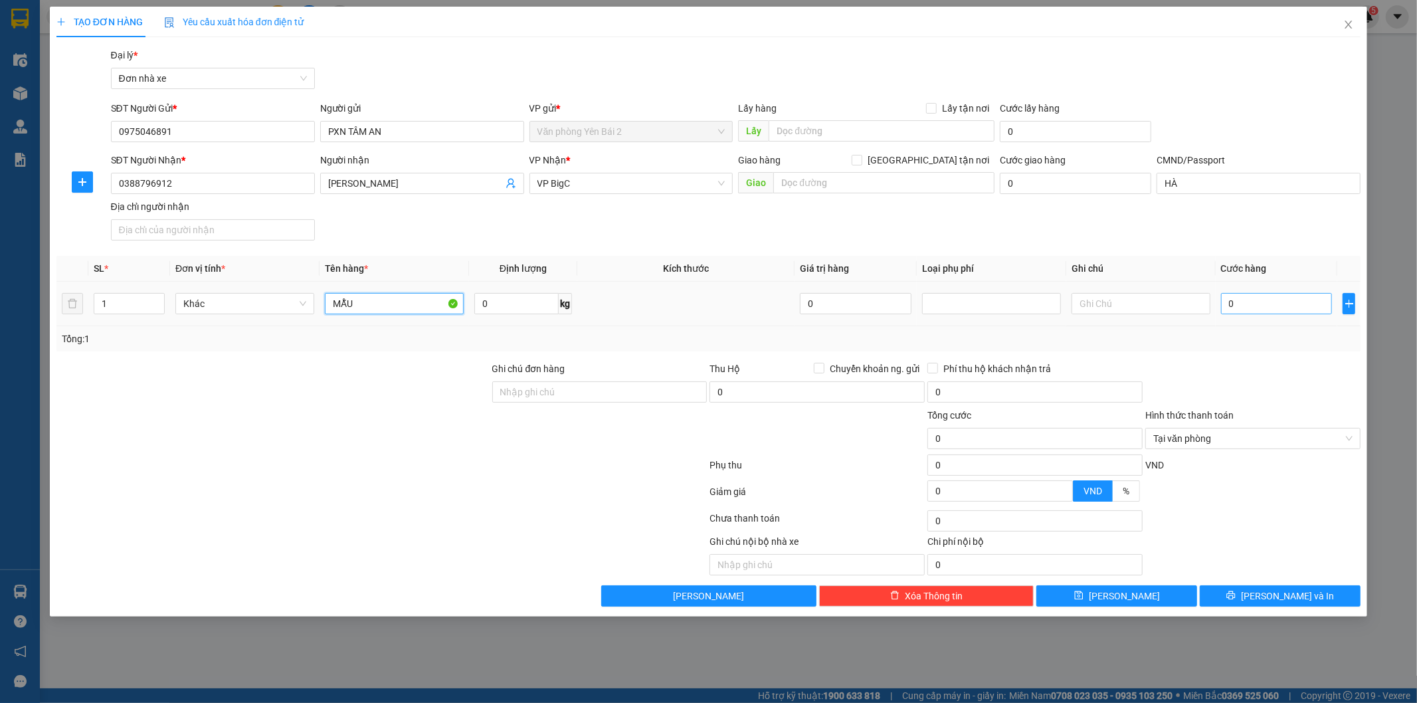
type input "MẪU"
click at [1261, 300] on input "0" at bounding box center [1277, 303] width 112 height 21
type input "6"
type input "0"
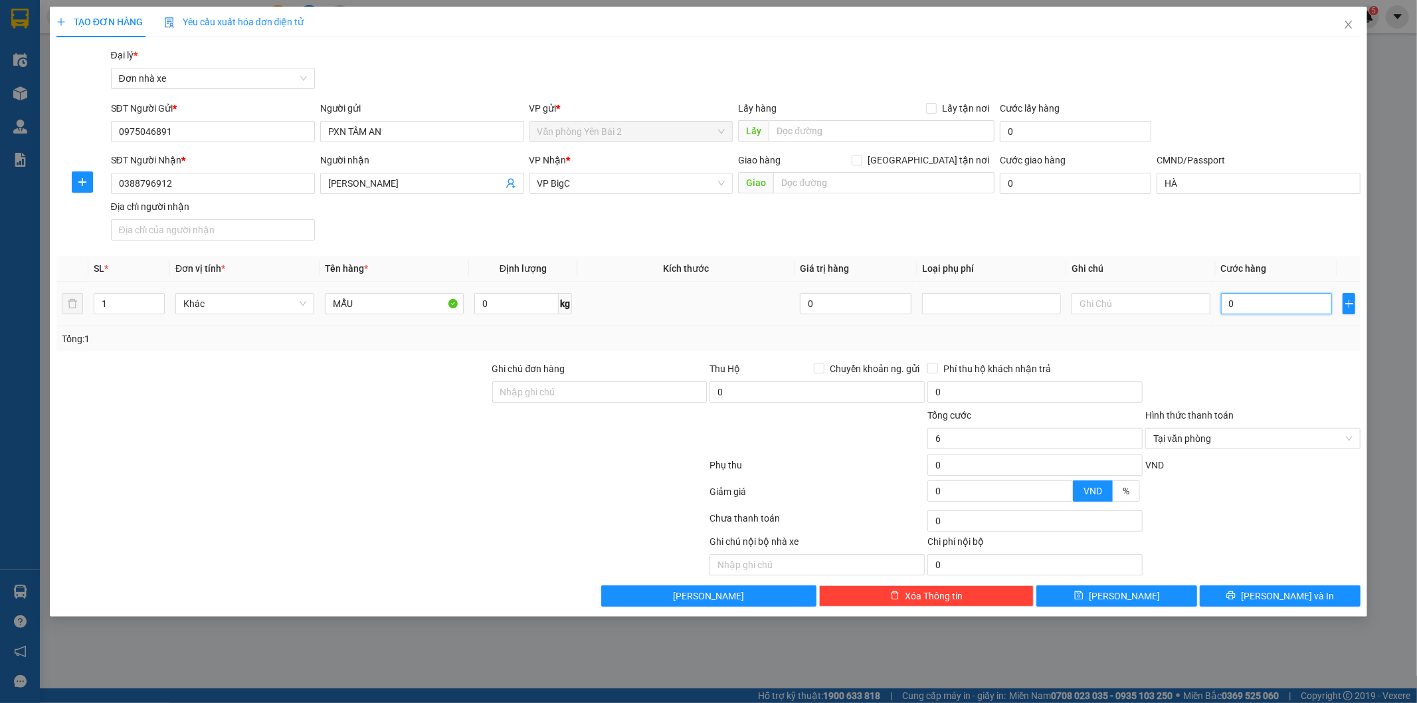
type input "0"
type input "03"
type input "3"
type input "030"
type input "30"
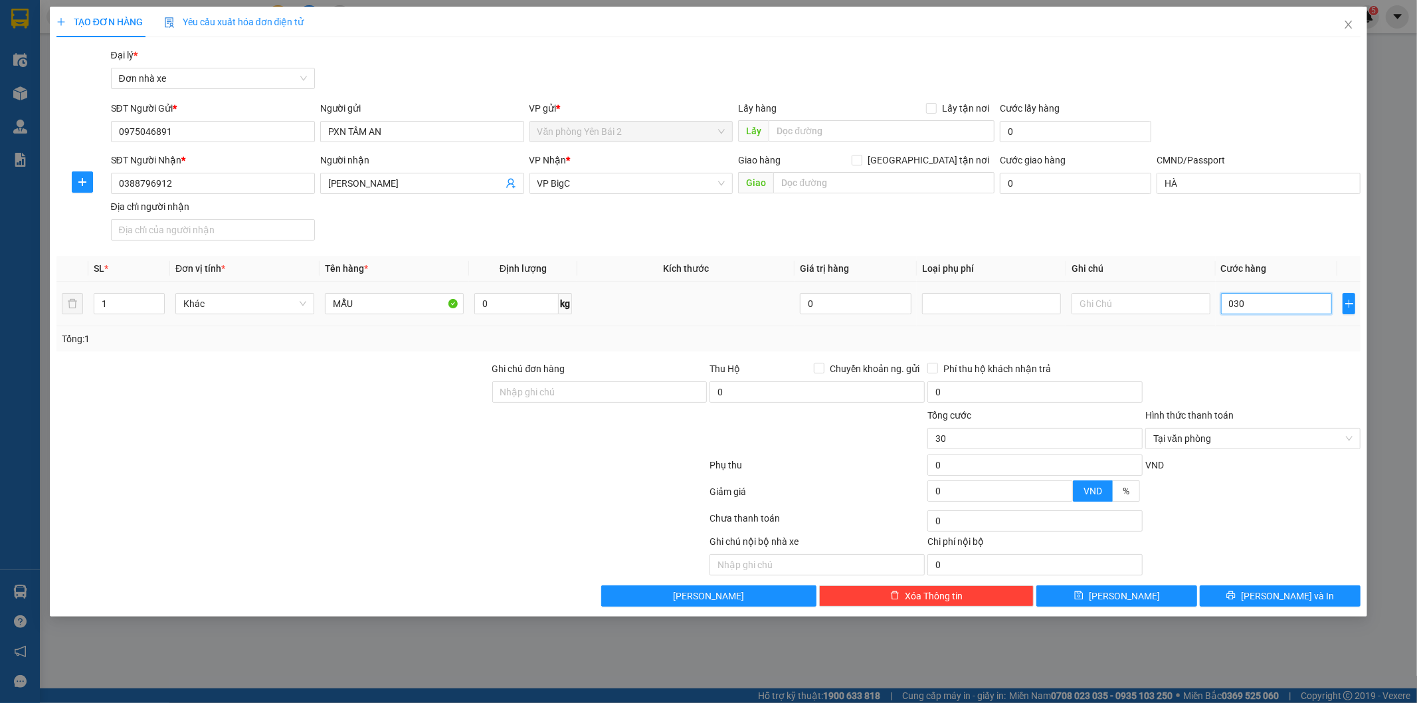
type input "0.300"
type input "300"
type input "03.000"
type input "3.000"
type input "0.300"
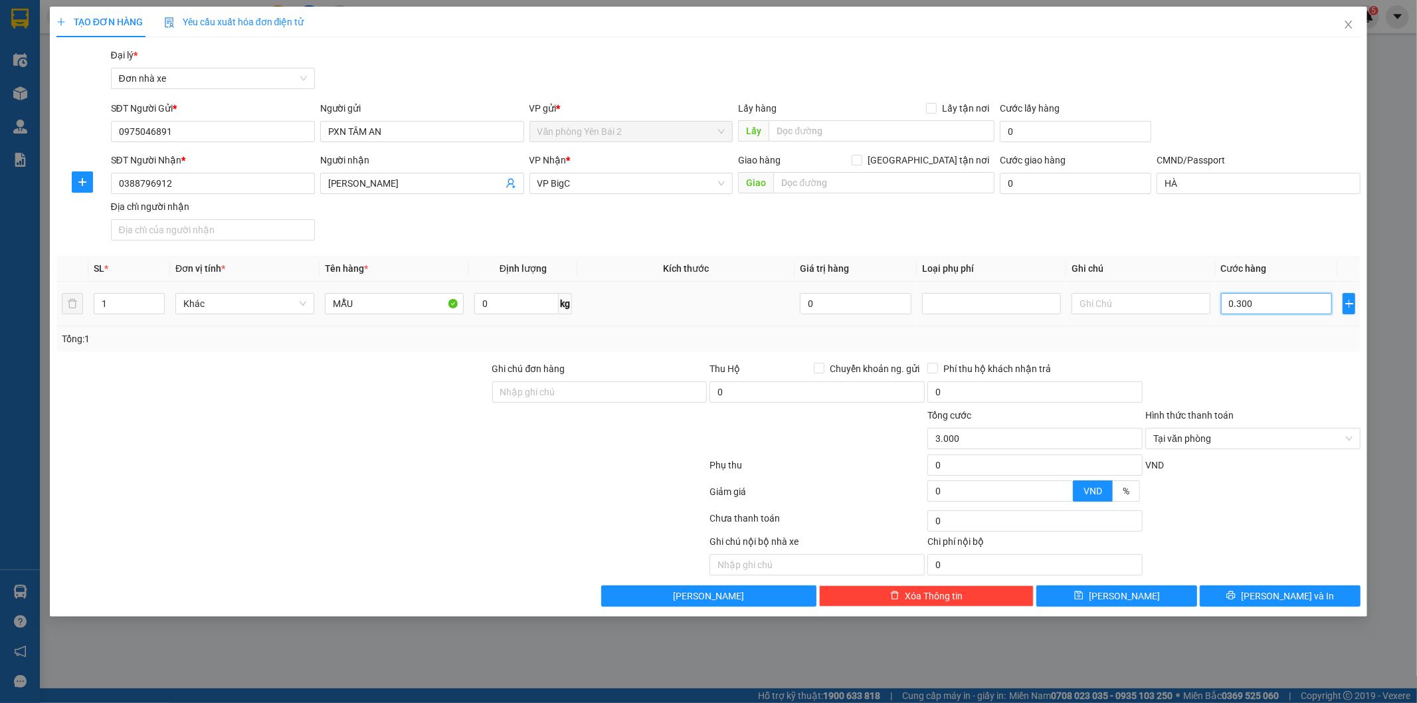
type input "300"
type input "030"
type input "30"
type input "03"
type input "3"
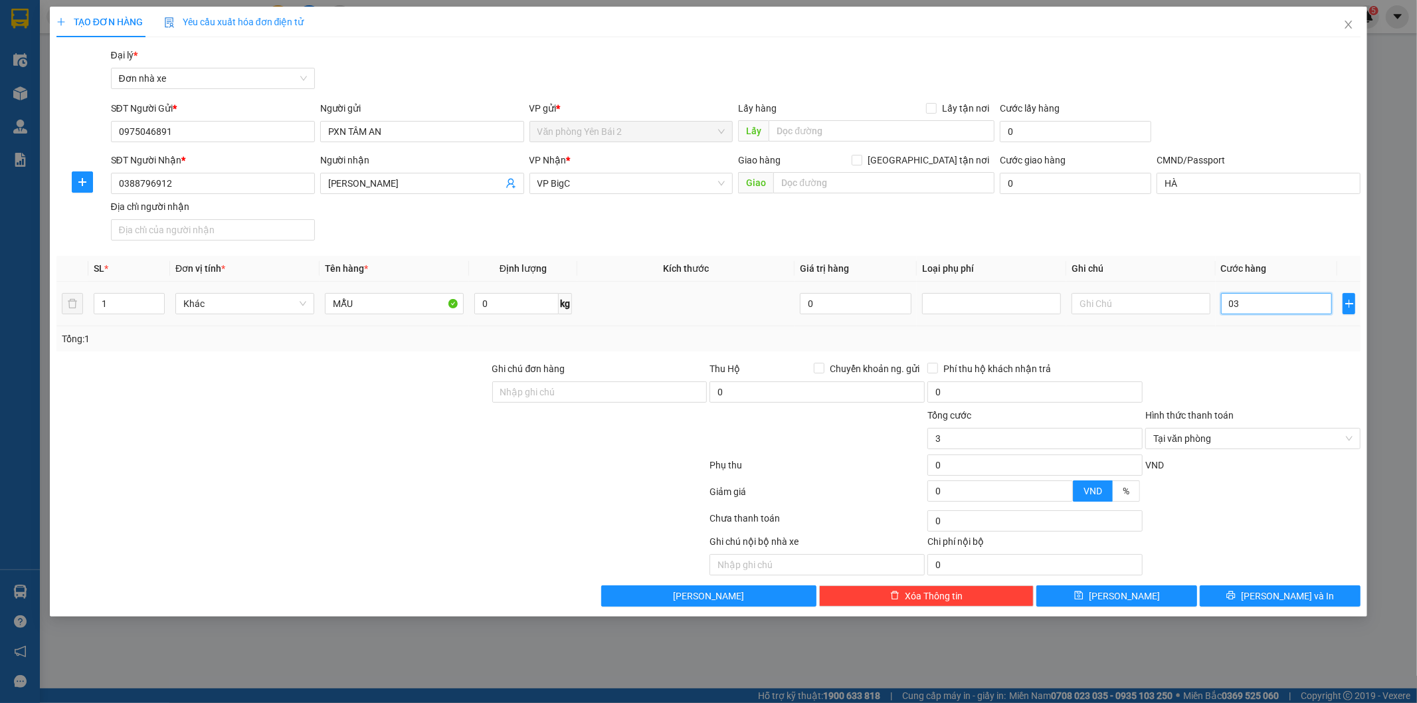
type input "0"
click at [1227, 303] on input "0" at bounding box center [1277, 303] width 112 height 21
type input "30"
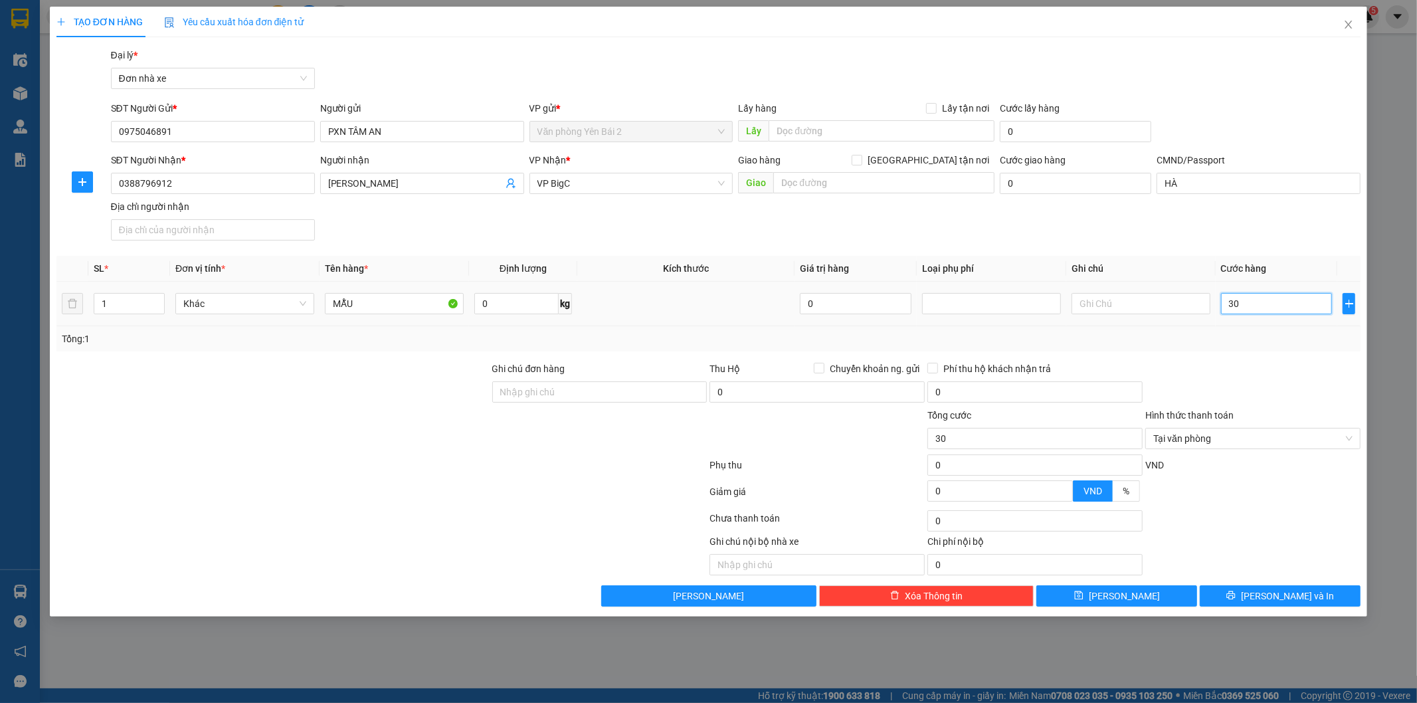
type input "300"
type input "3.000"
type input "30.000"
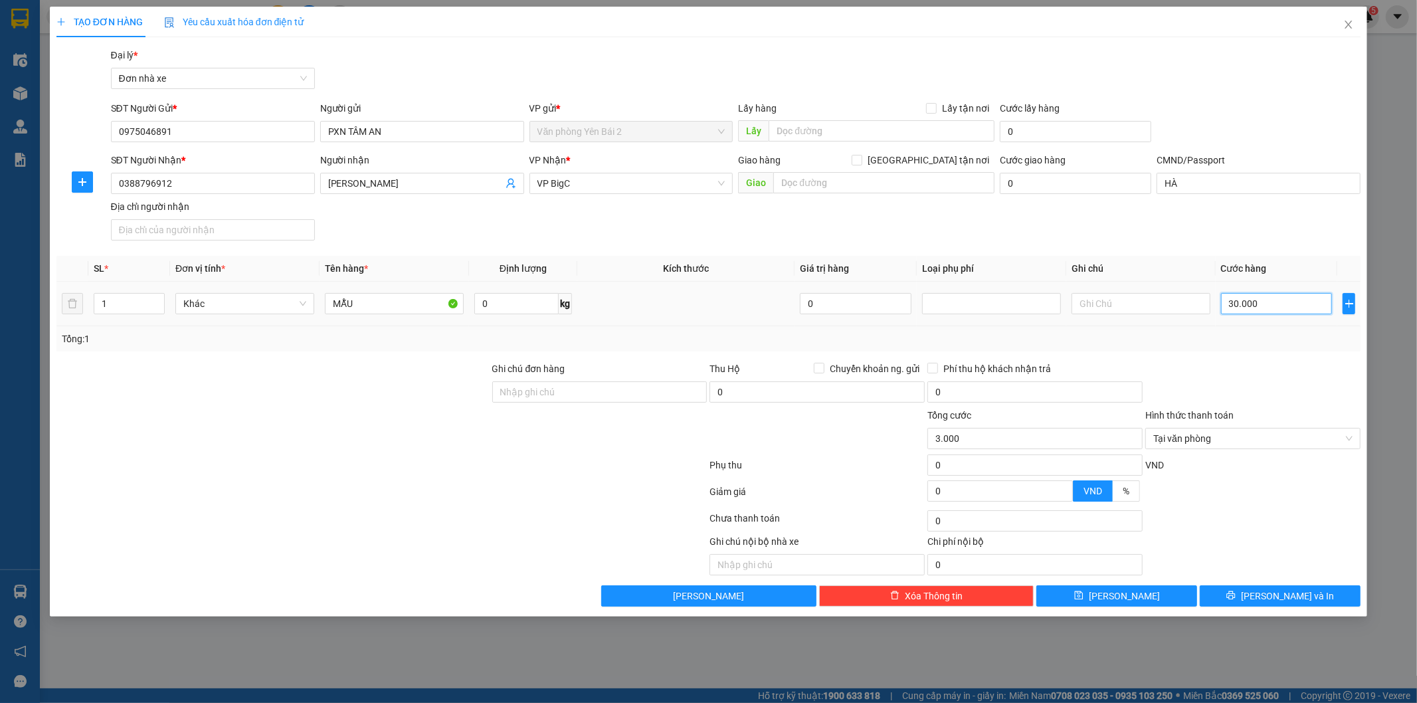
type input "30.000"
type input "300.000"
type input "30.000"
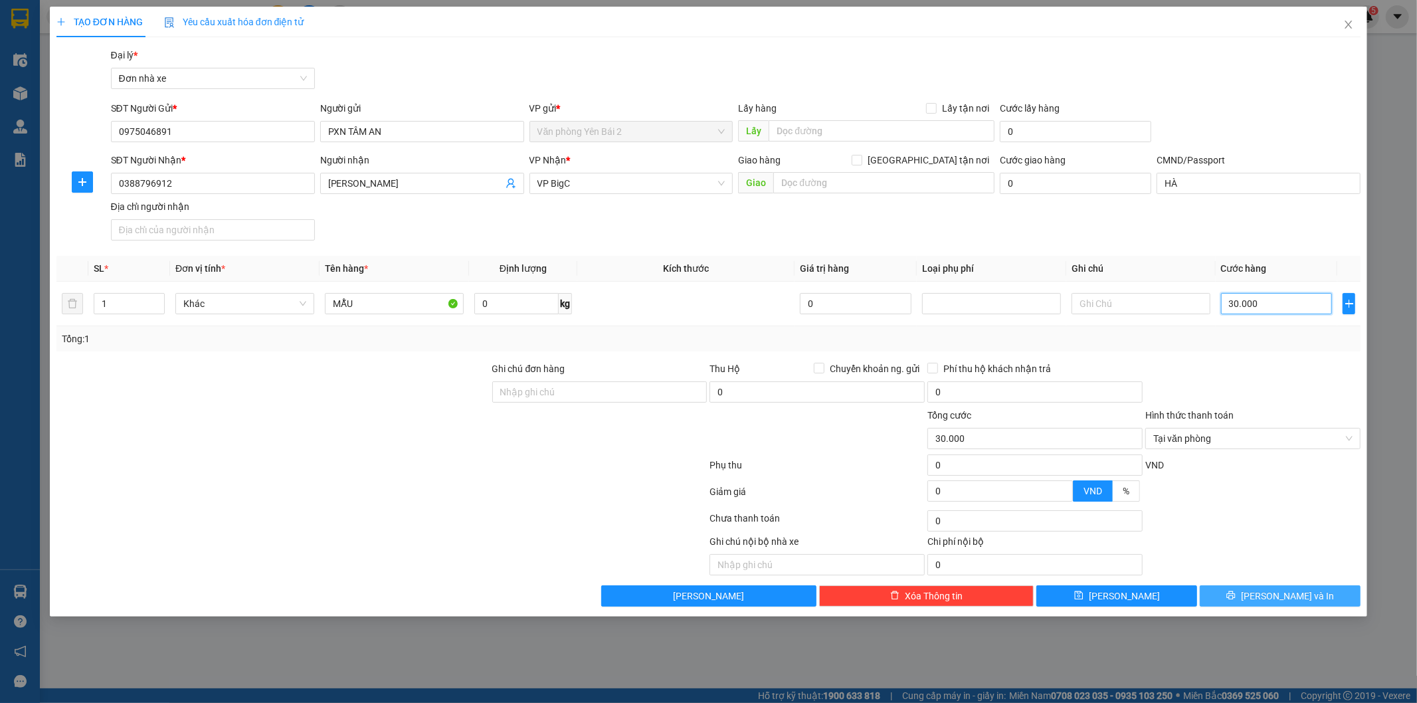
type input "30.000"
click at [1291, 596] on span "[PERSON_NAME] và In" at bounding box center [1287, 595] width 93 height 15
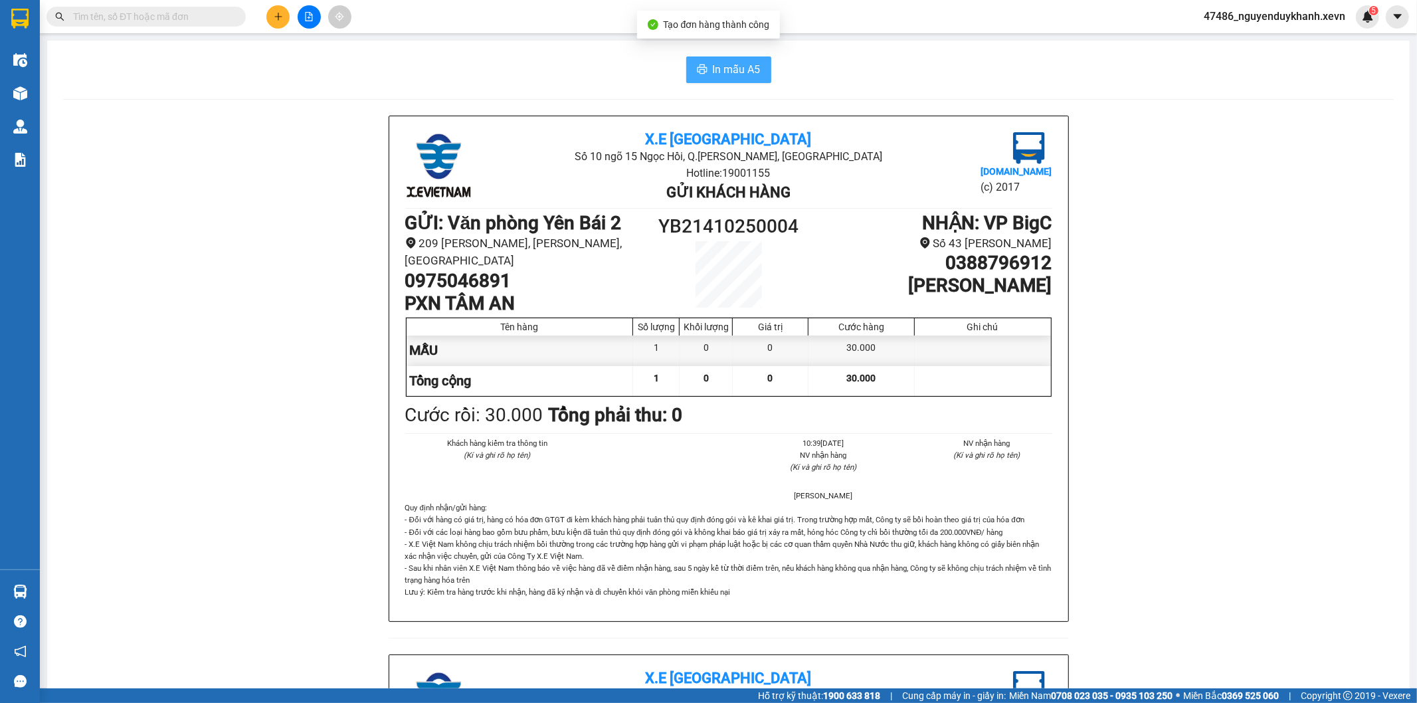
click at [724, 68] on span "In mẫu A5" at bounding box center [737, 69] width 48 height 17
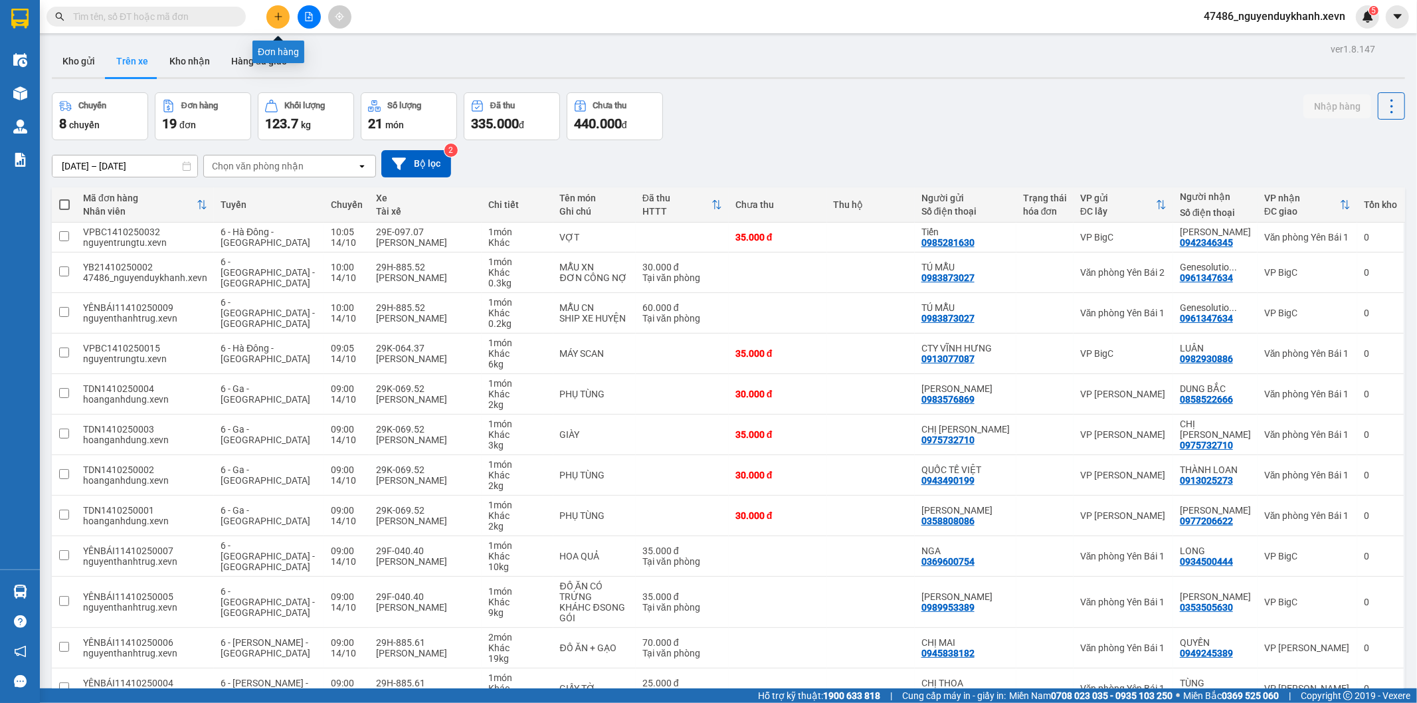
click at [276, 12] on icon "plus" at bounding box center [278, 16] width 9 height 9
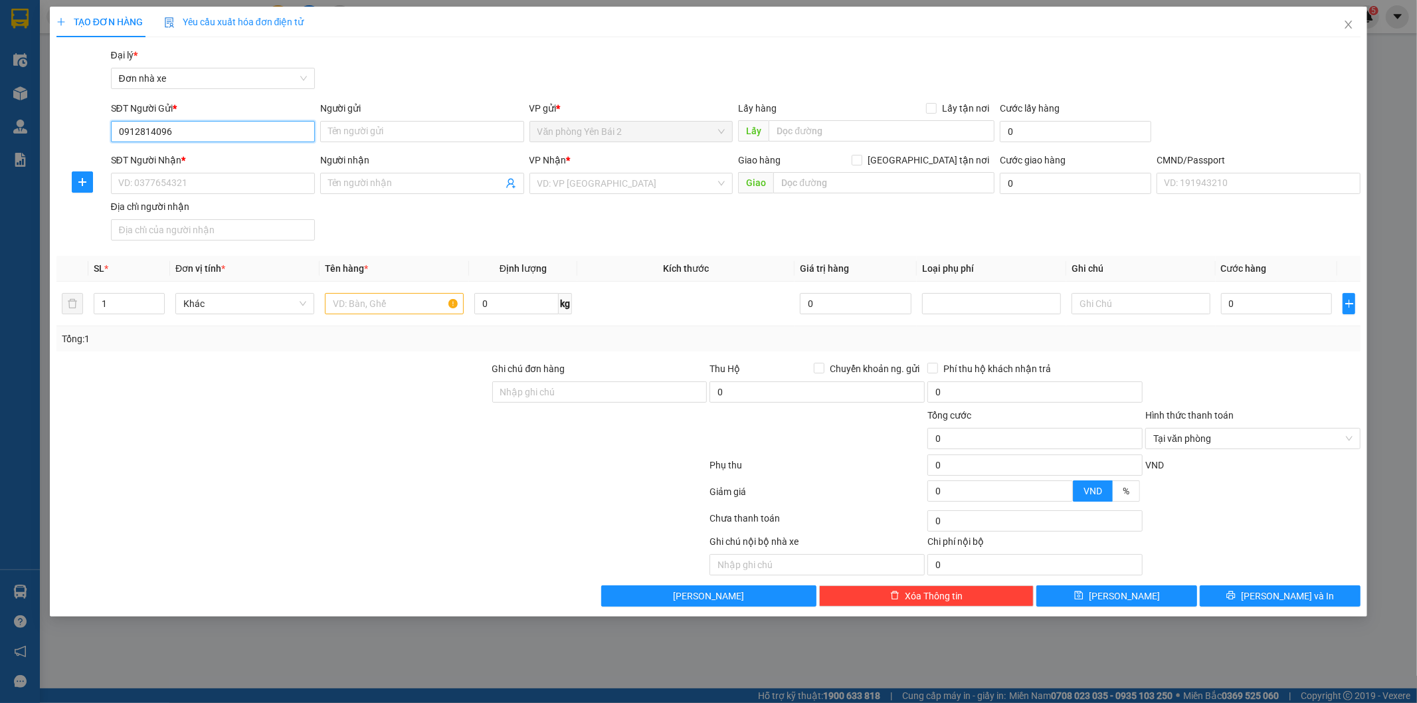
click at [147, 131] on input "0912814096" at bounding box center [213, 131] width 204 height 21
type input "0912844096"
click at [232, 141] on input "0912844096" at bounding box center [213, 131] width 204 height 21
click at [184, 161] on div "0912844096 - DU" at bounding box center [213, 158] width 188 height 15
type input "DU"
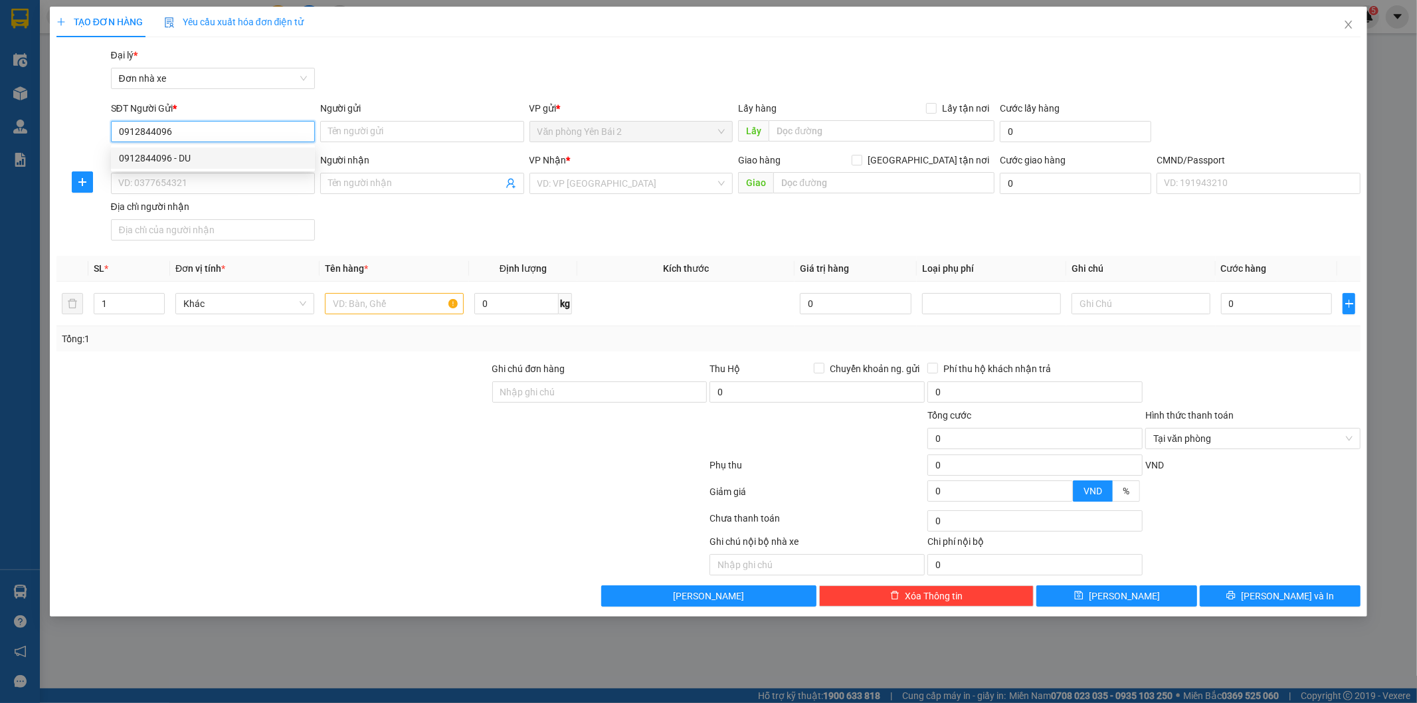
type input "0913906372"
type input "MỸ ANH"
type input "1"
type input "0912844096"
click at [369, 299] on input "text" at bounding box center [394, 303] width 139 height 21
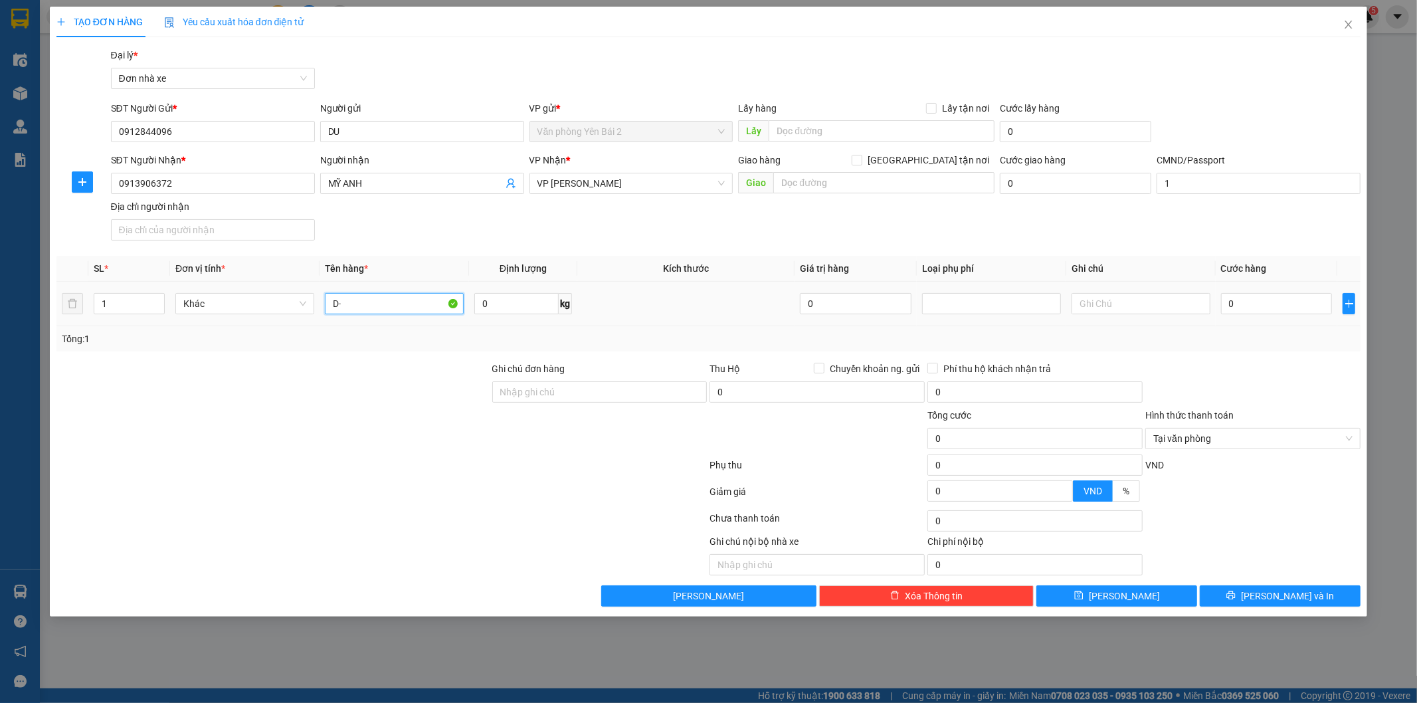
type input "D"
type input "ĐỒ ĂN"
click at [509, 304] on input "0" at bounding box center [516, 303] width 84 height 21
type input "8"
click at [1225, 302] on input "0" at bounding box center [1277, 303] width 112 height 21
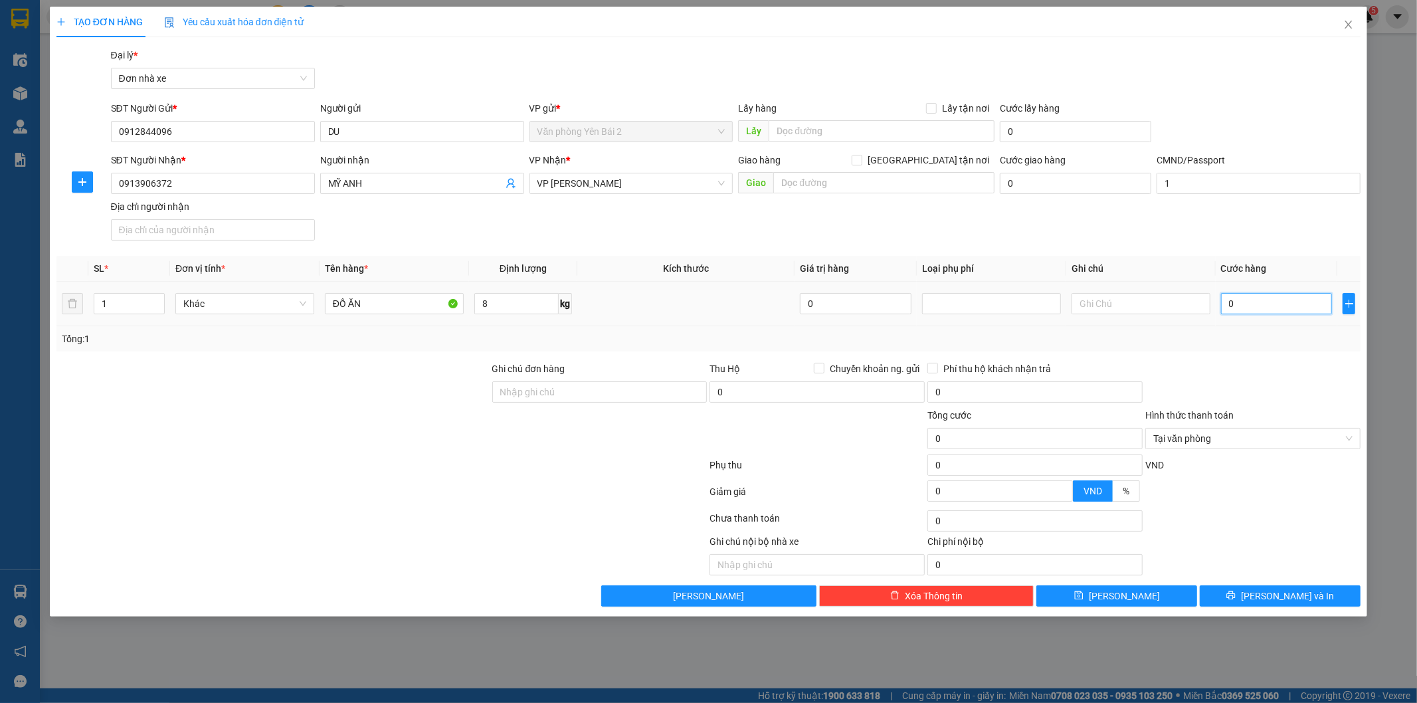
type input "3"
type input "35"
type input "350"
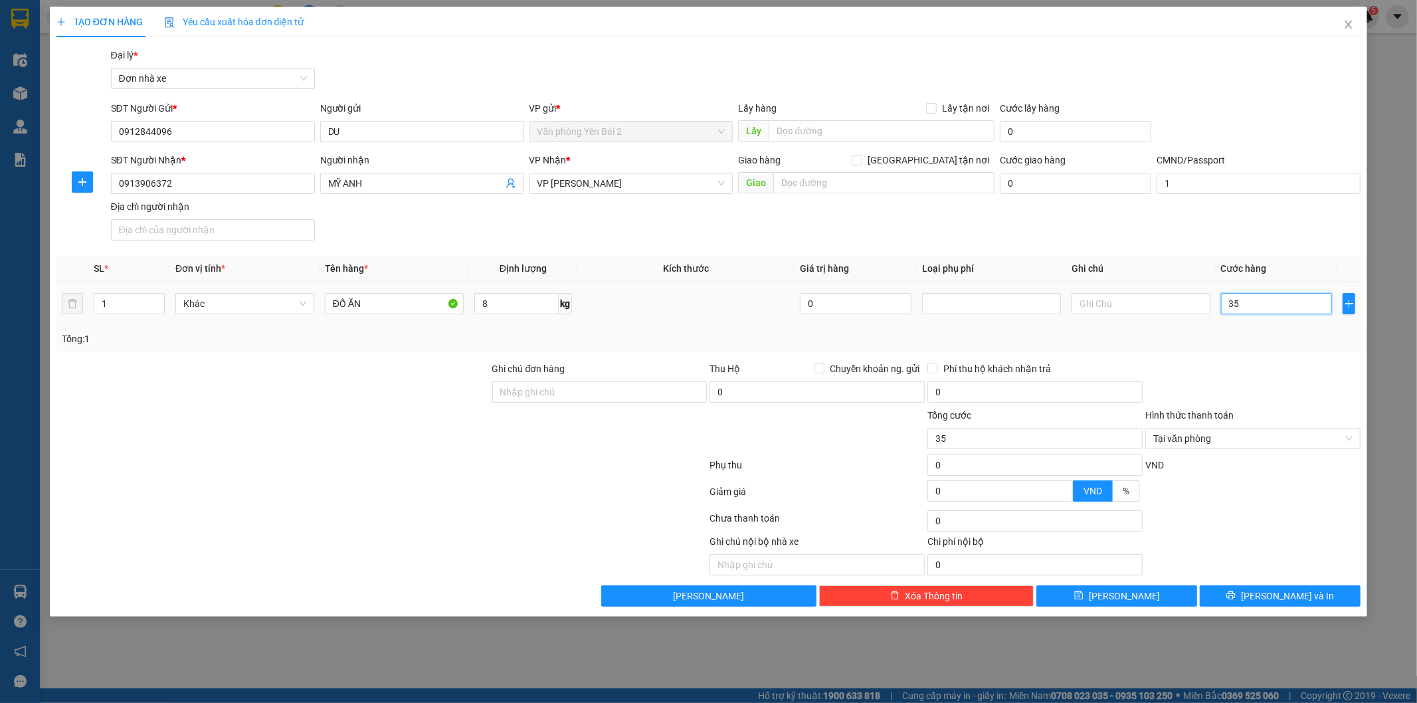
type input "350"
type input "3.500"
type input "35.000"
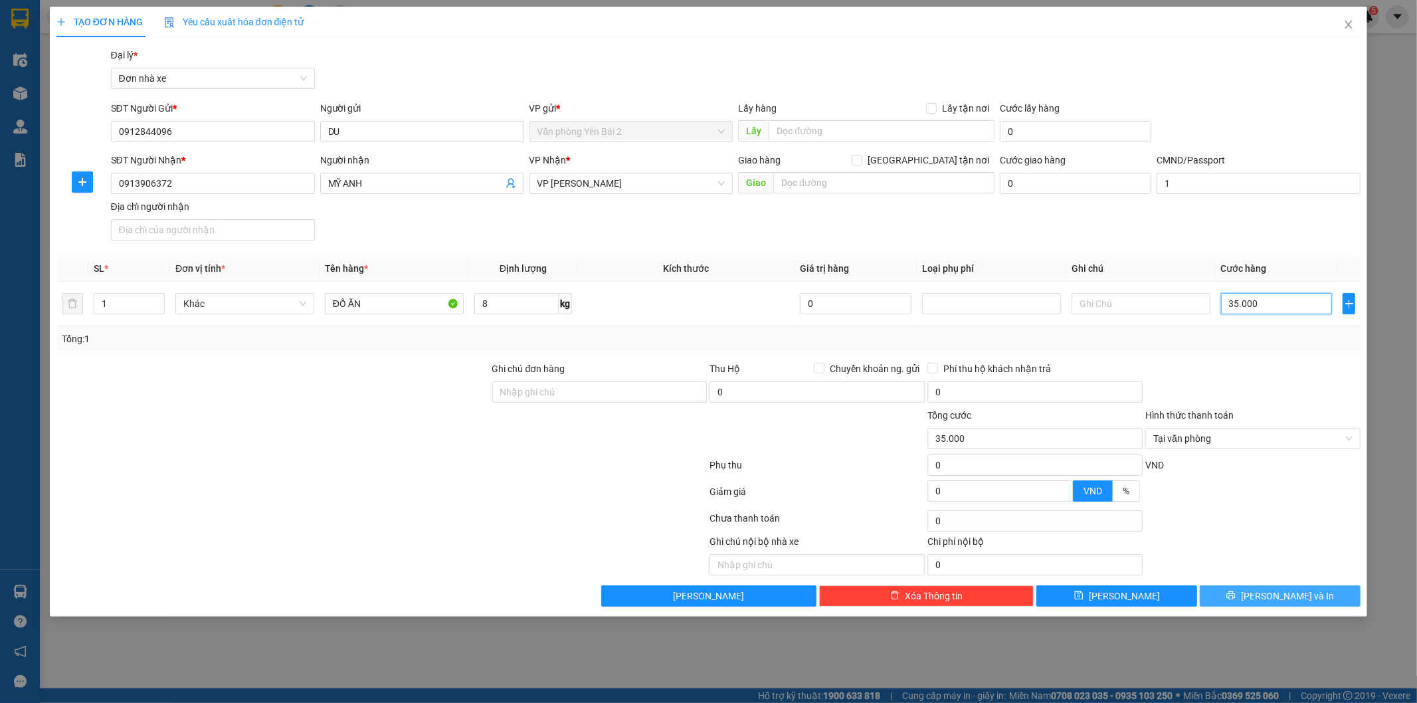
type input "35.000"
click at [1286, 599] on span "[PERSON_NAME] và In" at bounding box center [1287, 595] width 93 height 15
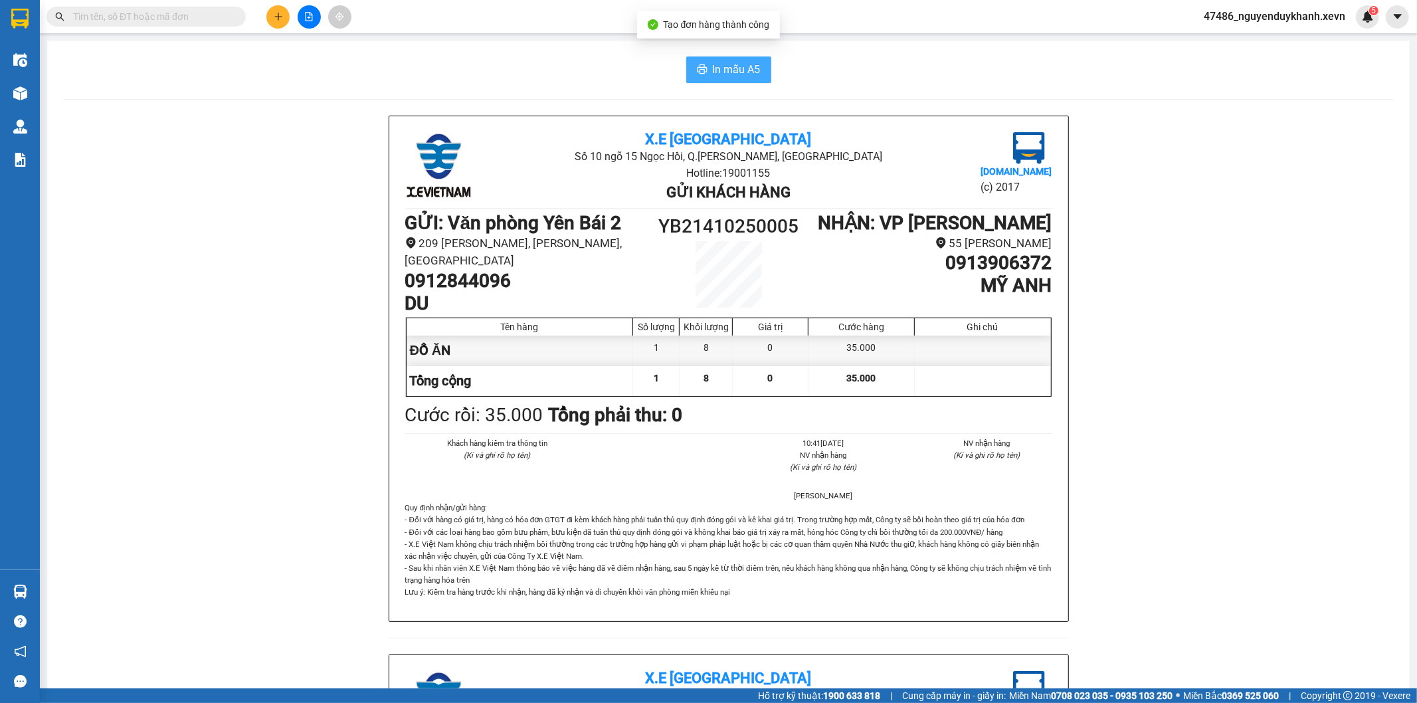
click at [725, 70] on span "In mẫu A5" at bounding box center [737, 69] width 48 height 17
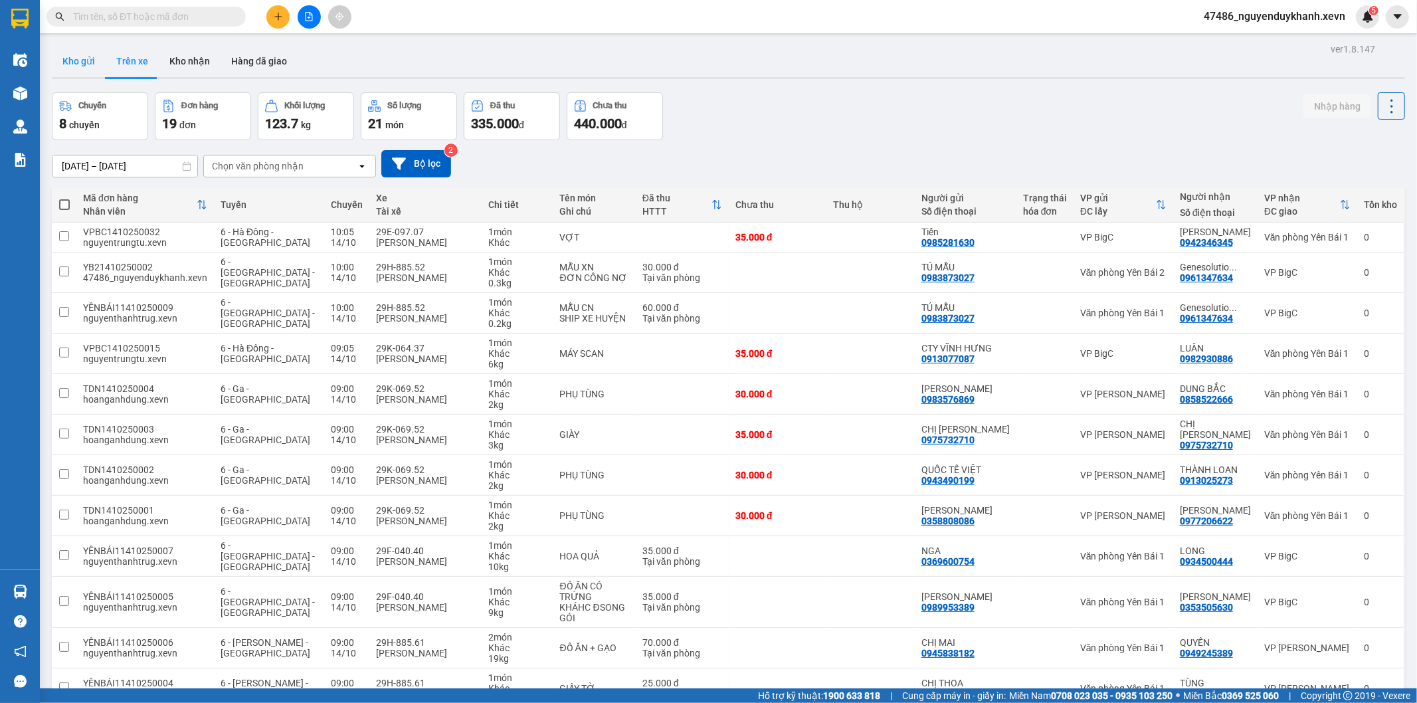
click at [76, 60] on button "Kho gửi" at bounding box center [79, 61] width 54 height 32
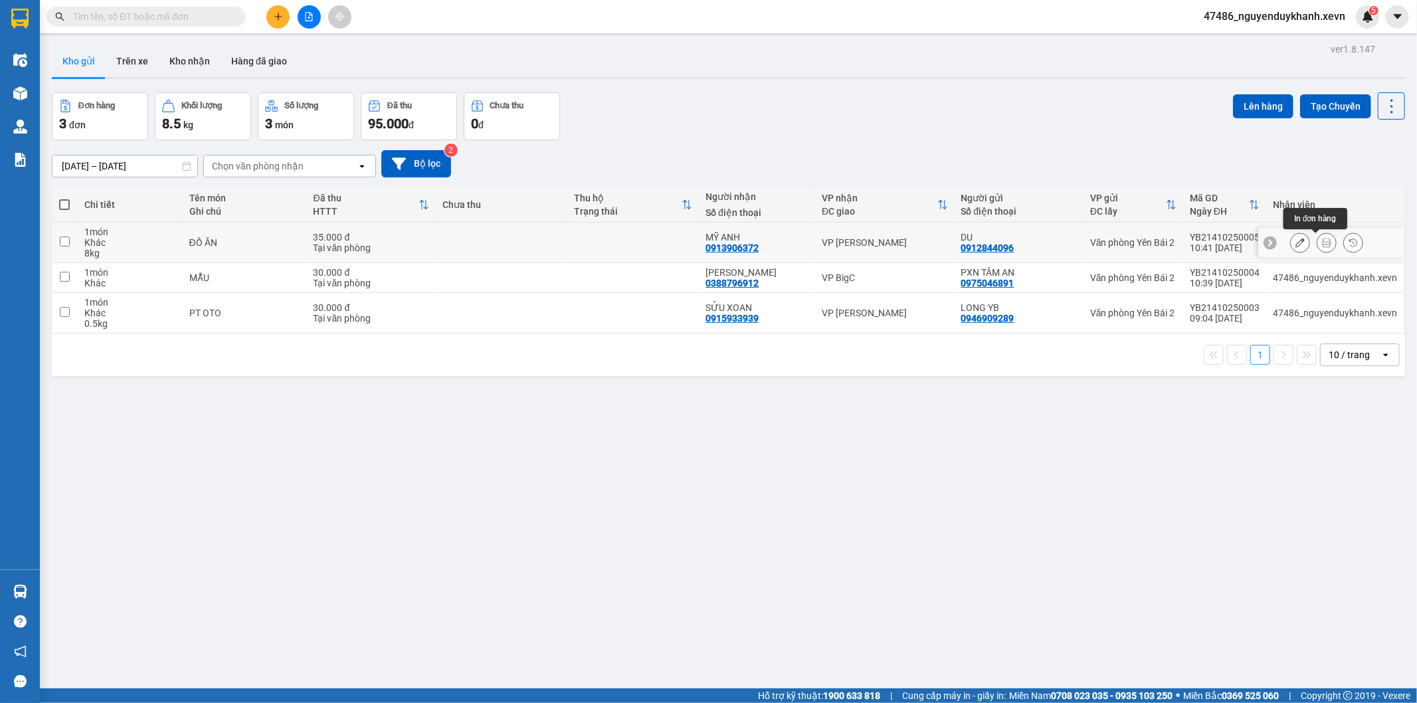
click at [1322, 242] on icon at bounding box center [1326, 242] width 9 height 9
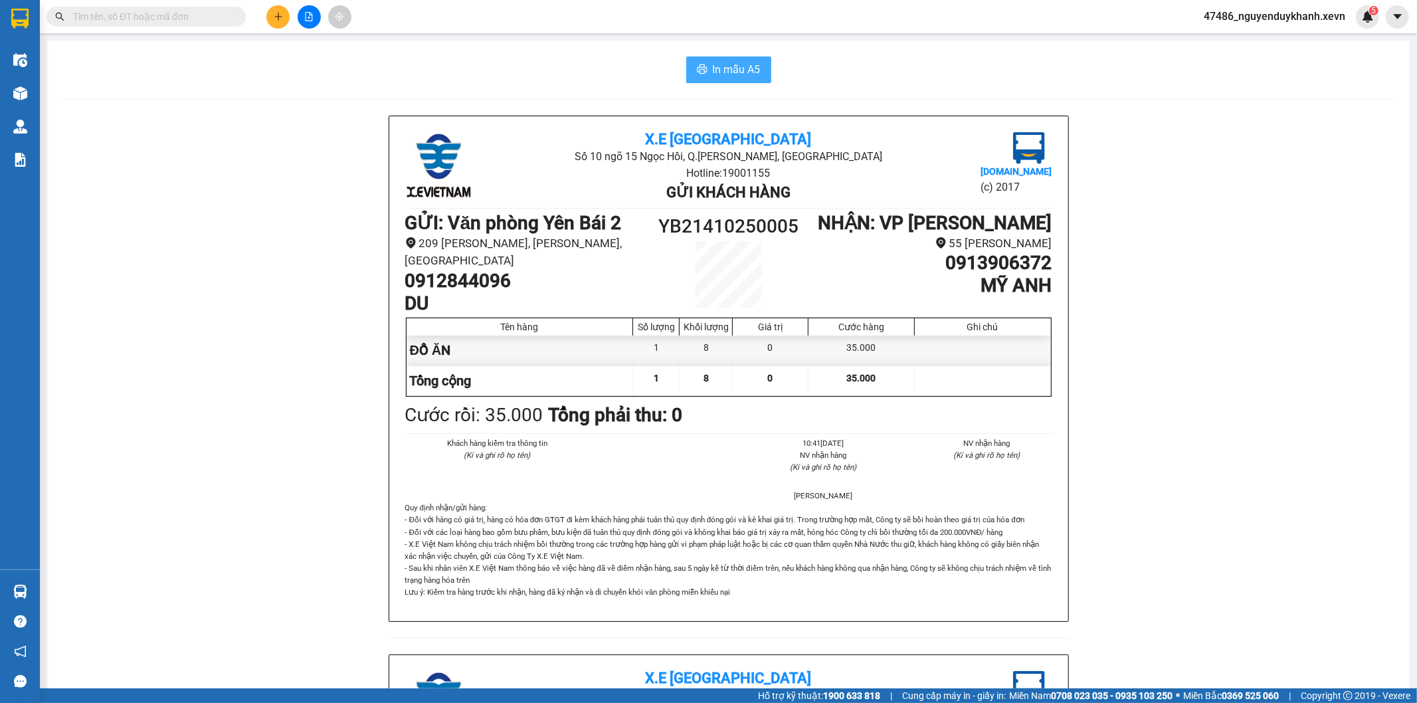
click at [735, 66] on span "In mẫu A5" at bounding box center [737, 69] width 48 height 17
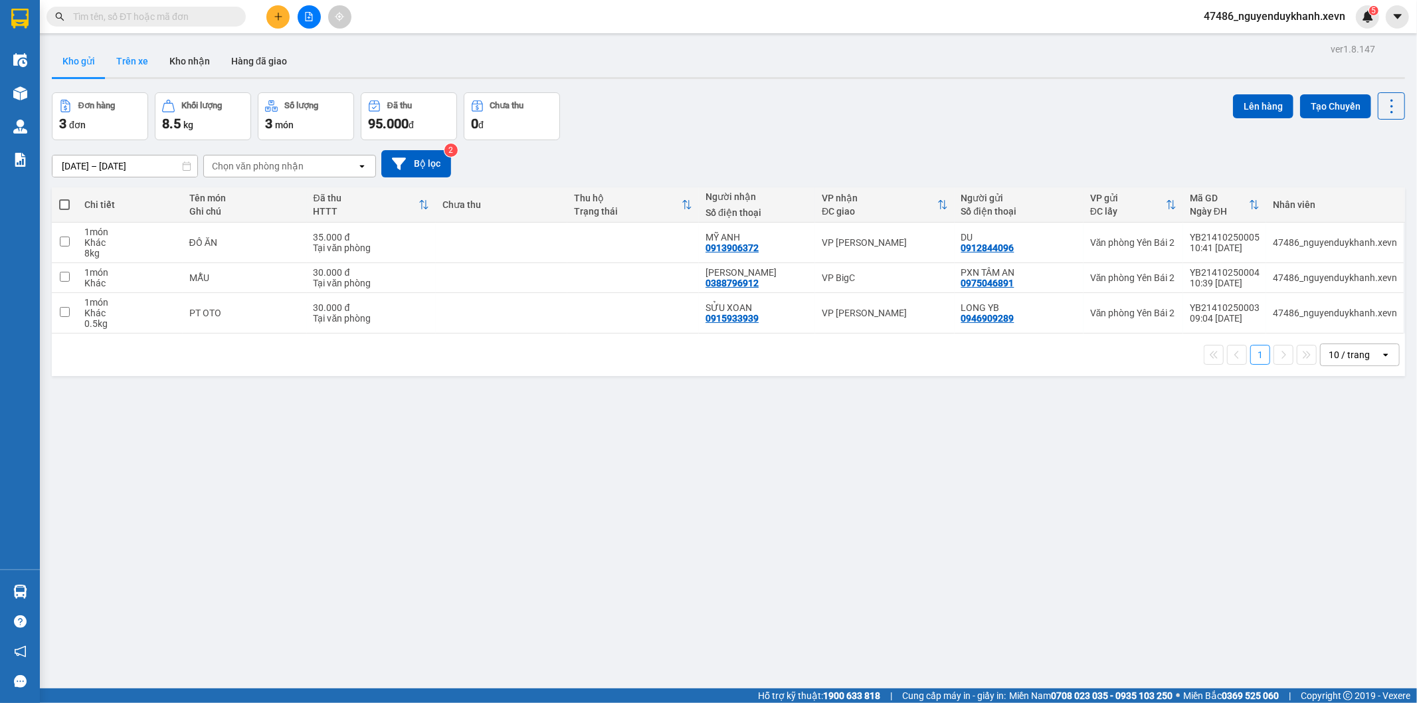
click at [135, 55] on button "Trên xe" at bounding box center [132, 61] width 53 height 32
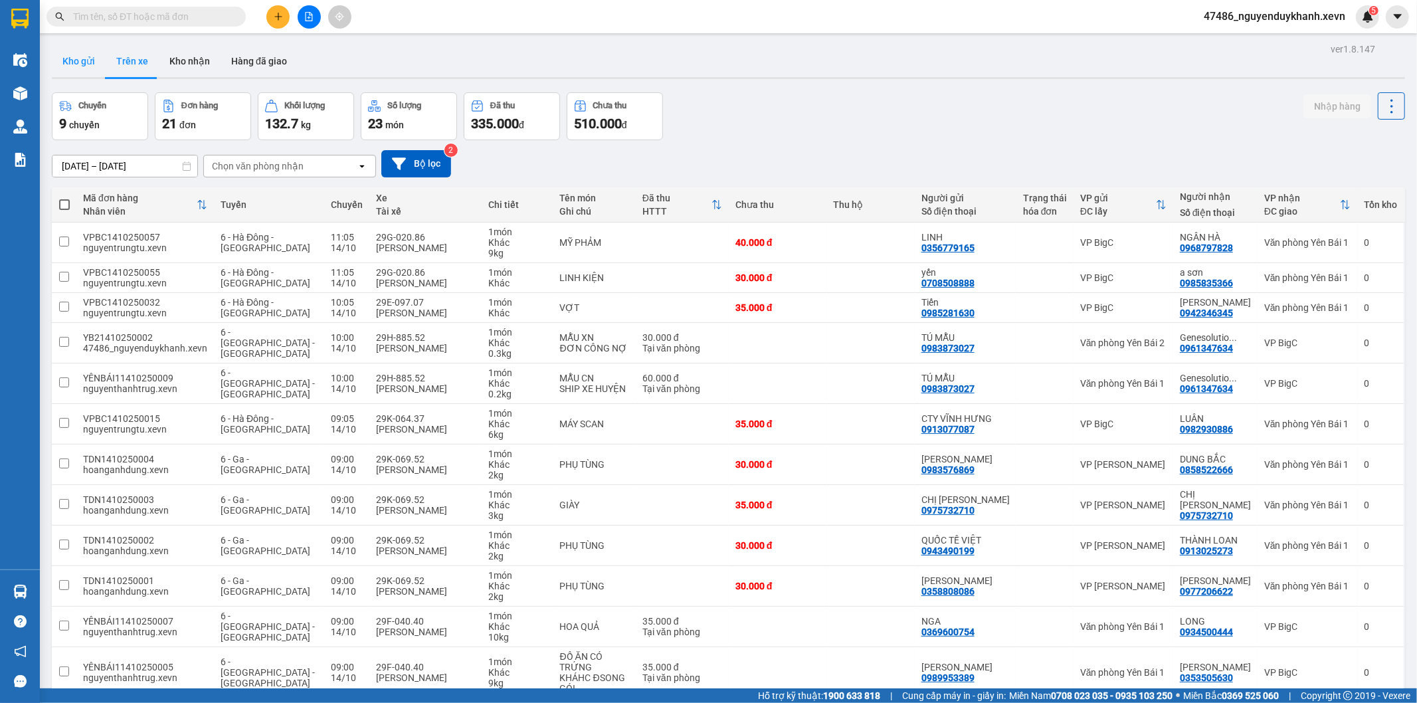
click at [78, 58] on button "Kho gửi" at bounding box center [79, 61] width 54 height 32
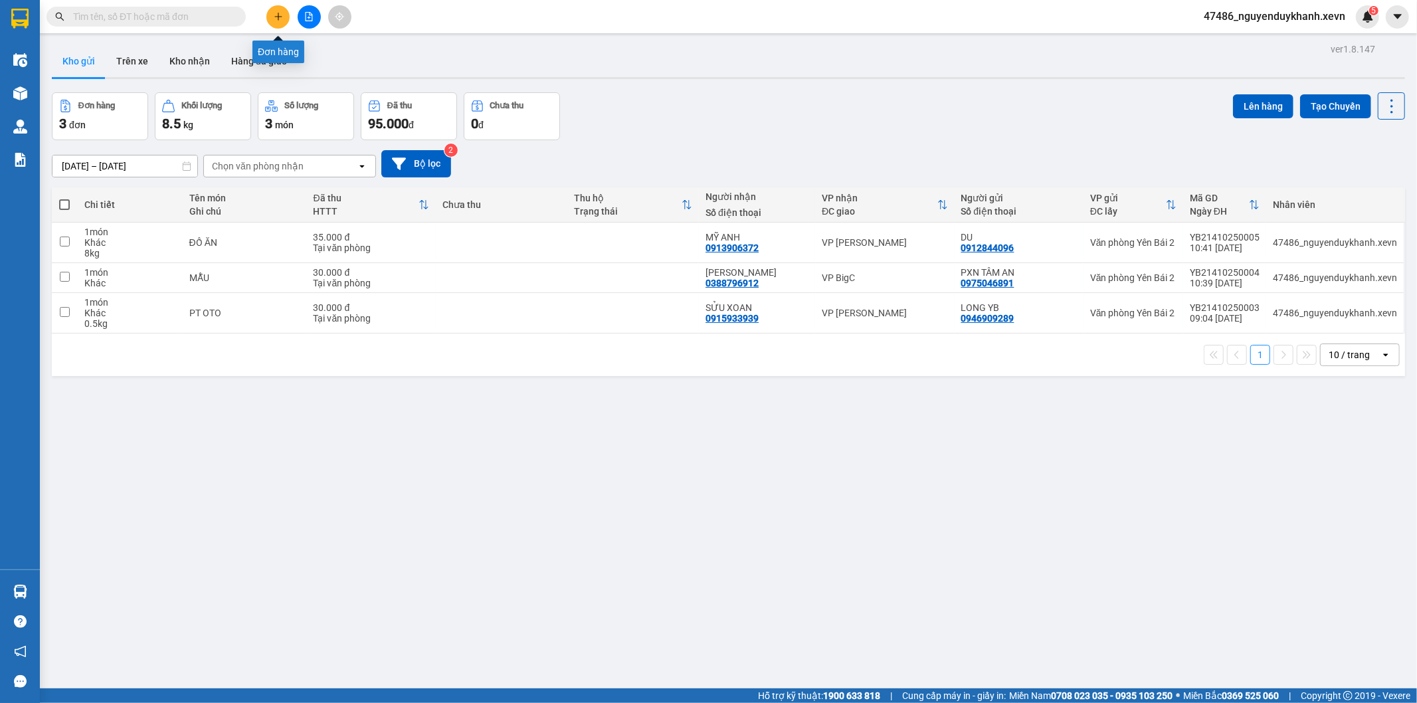
click at [275, 15] on icon "plus" at bounding box center [278, 16] width 9 height 9
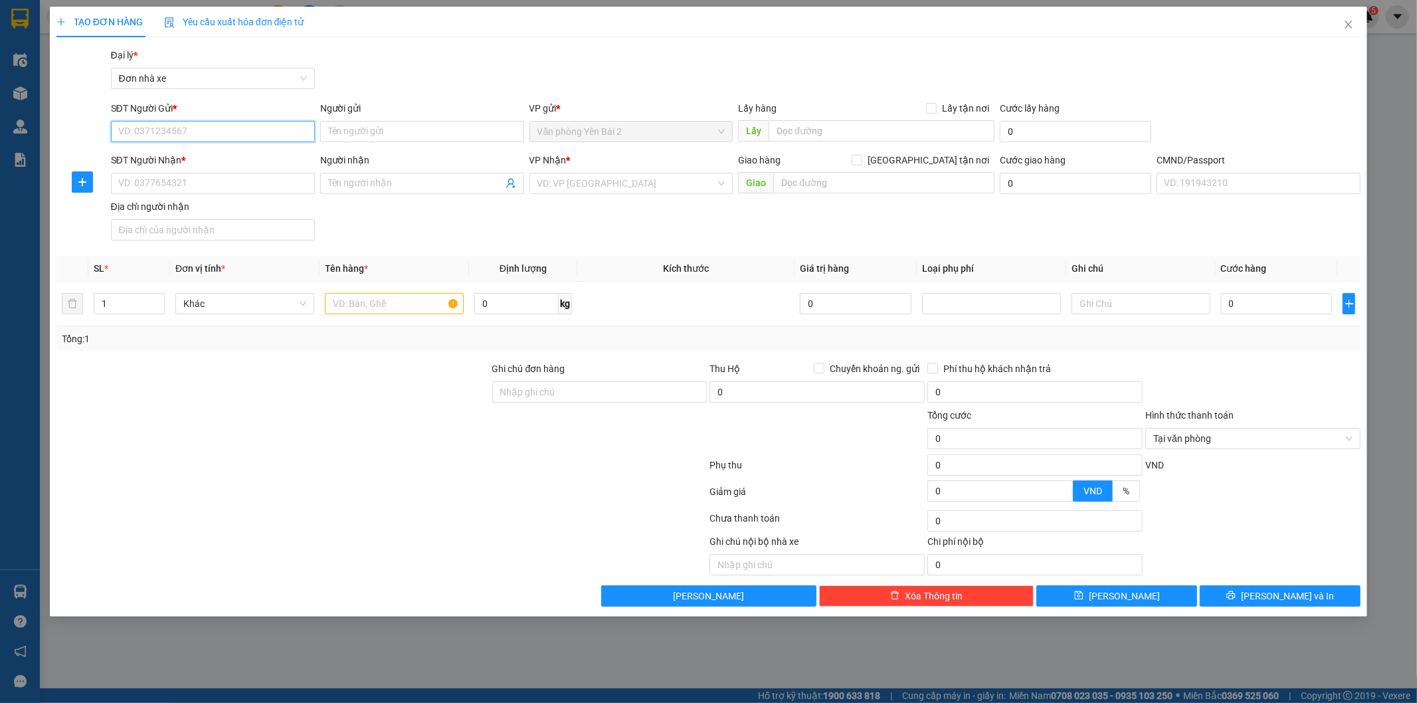
click at [203, 131] on input "SĐT Người Gửi *" at bounding box center [213, 131] width 204 height 21
type input "0943934816"
click at [187, 157] on div "0943934816 - HUỆ" at bounding box center [213, 158] width 188 height 15
type input "HUỆ"
type input "0393281559"
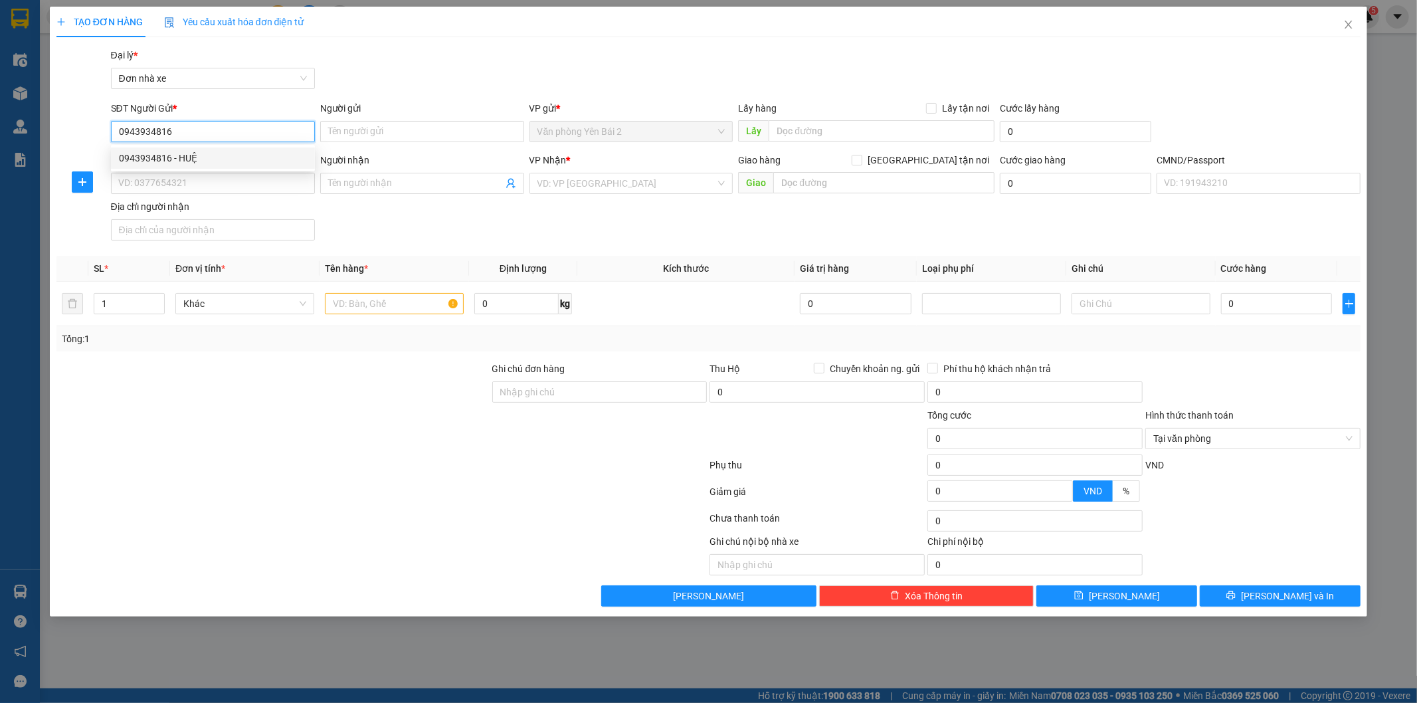
type input "MINH"
type input "1"
type input "0943934816"
click at [401, 307] on input "text" at bounding box center [394, 303] width 139 height 21
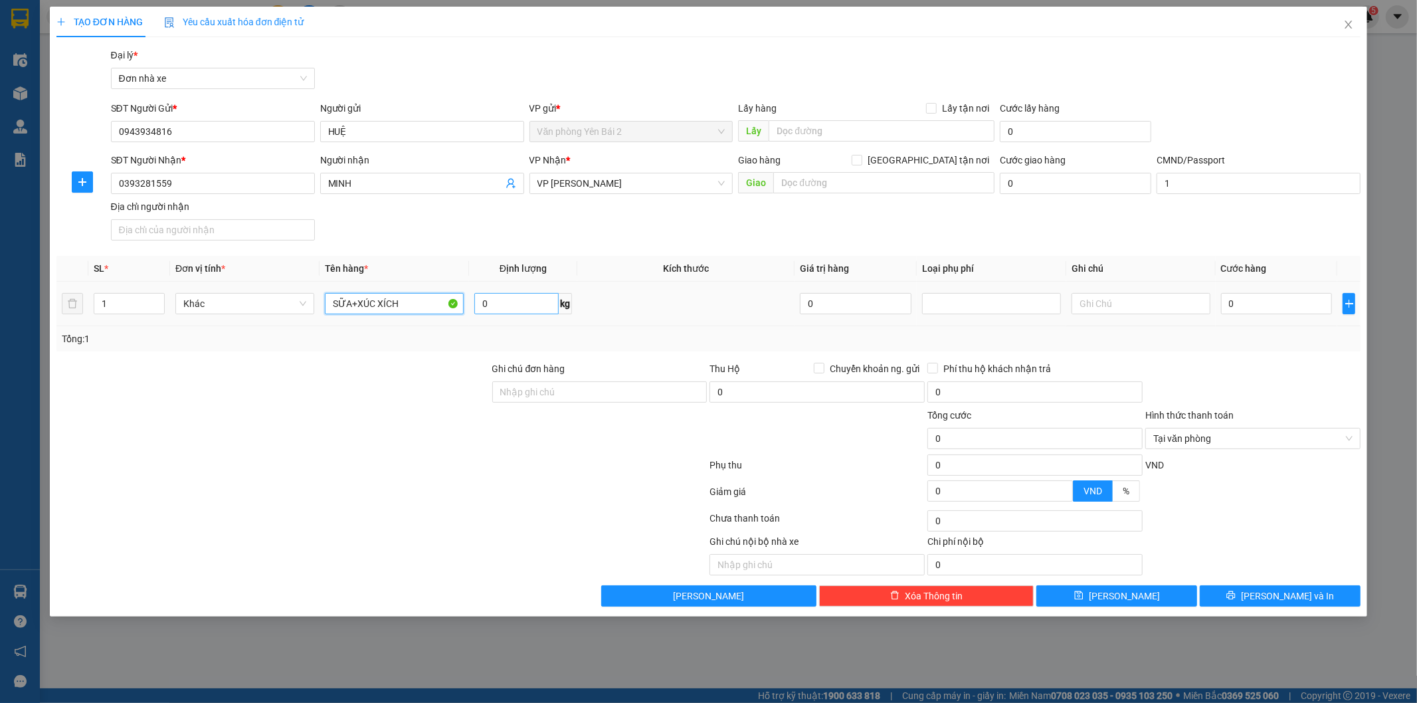
type input "SỮA+XÚC XÍCH"
click at [520, 302] on input "0" at bounding box center [516, 303] width 84 height 21
type input "3"
click at [1265, 301] on input "0" at bounding box center [1277, 303] width 112 height 21
type input "3"
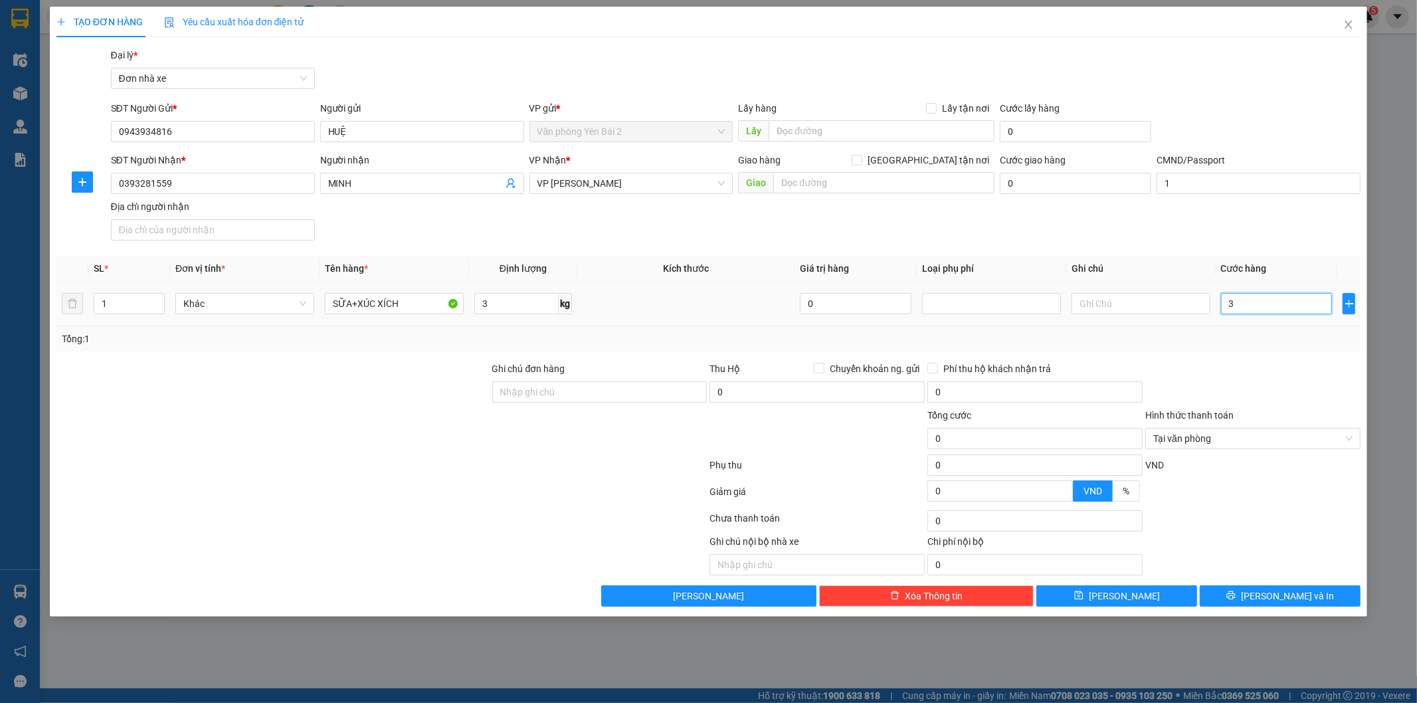
type input "3"
type input "30"
type input "300"
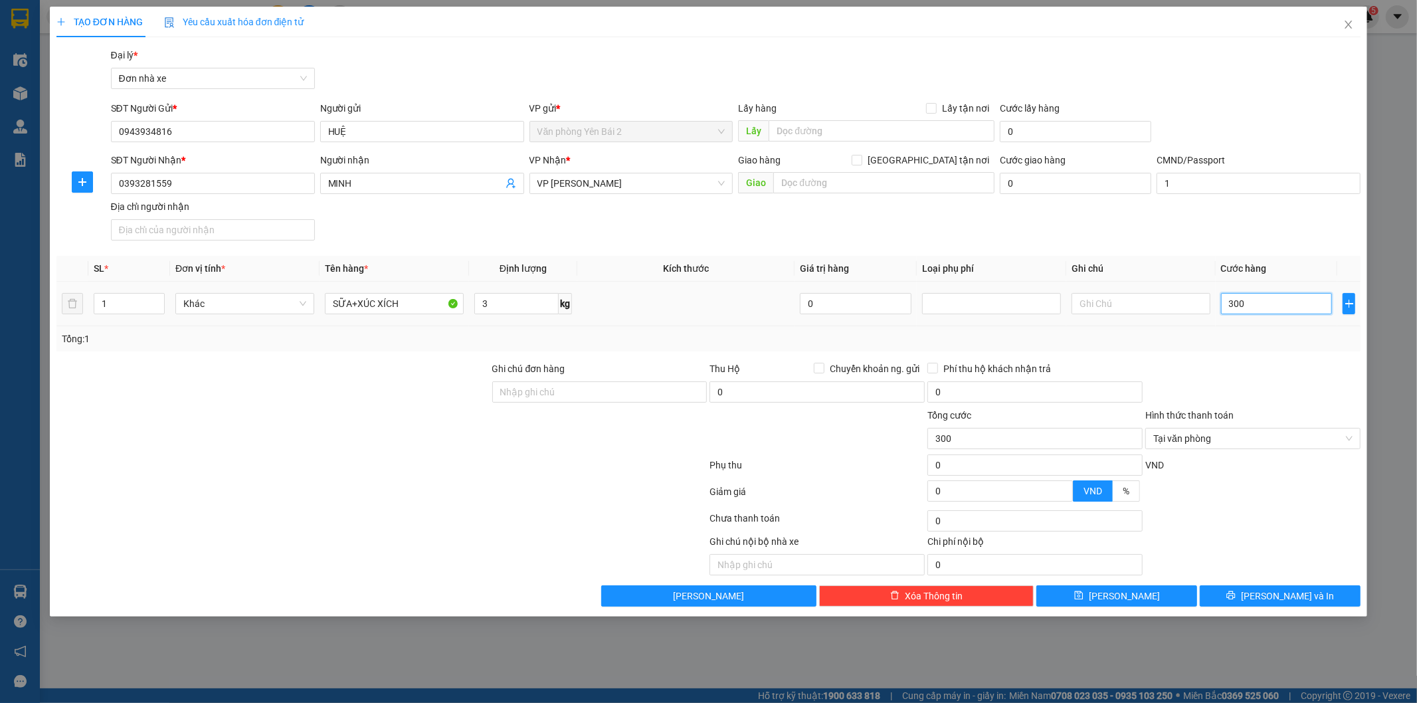
type input "3.000"
type input "30.000"
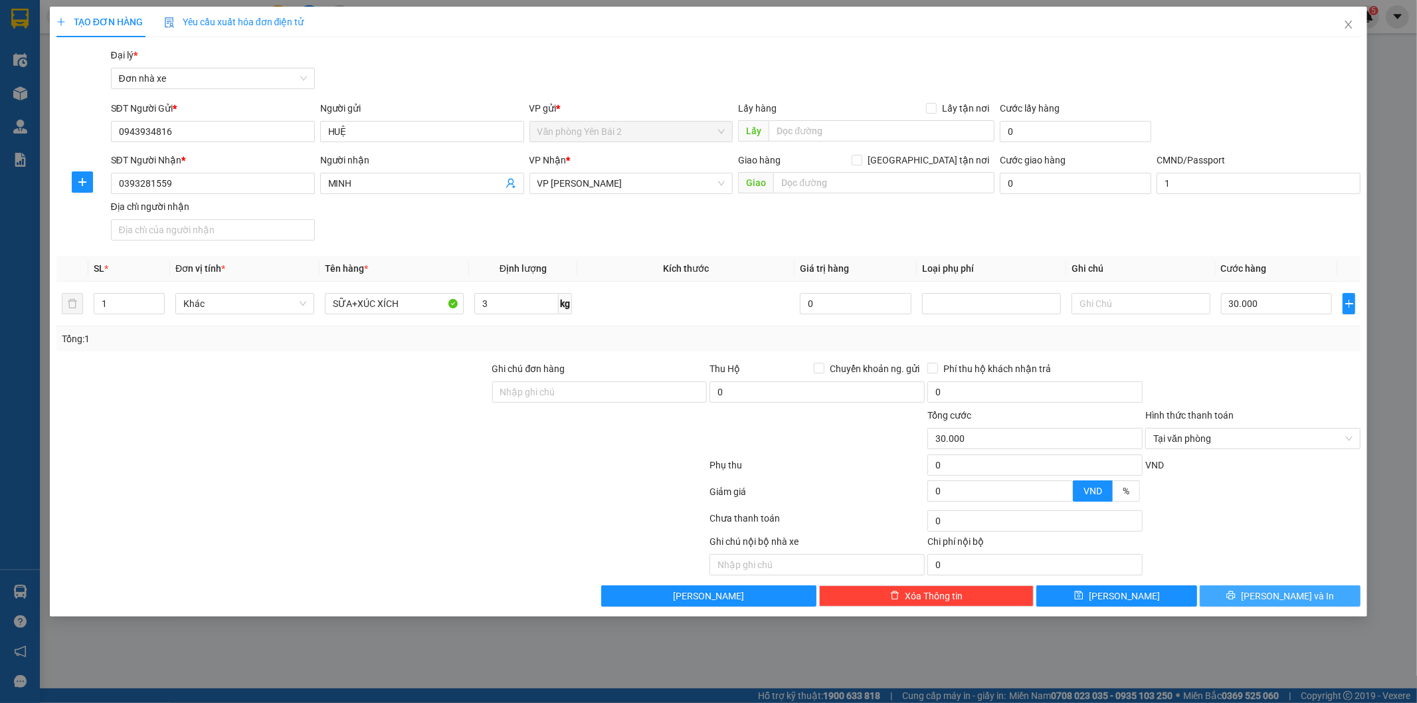
click at [1294, 601] on span "[PERSON_NAME] và In" at bounding box center [1287, 595] width 93 height 15
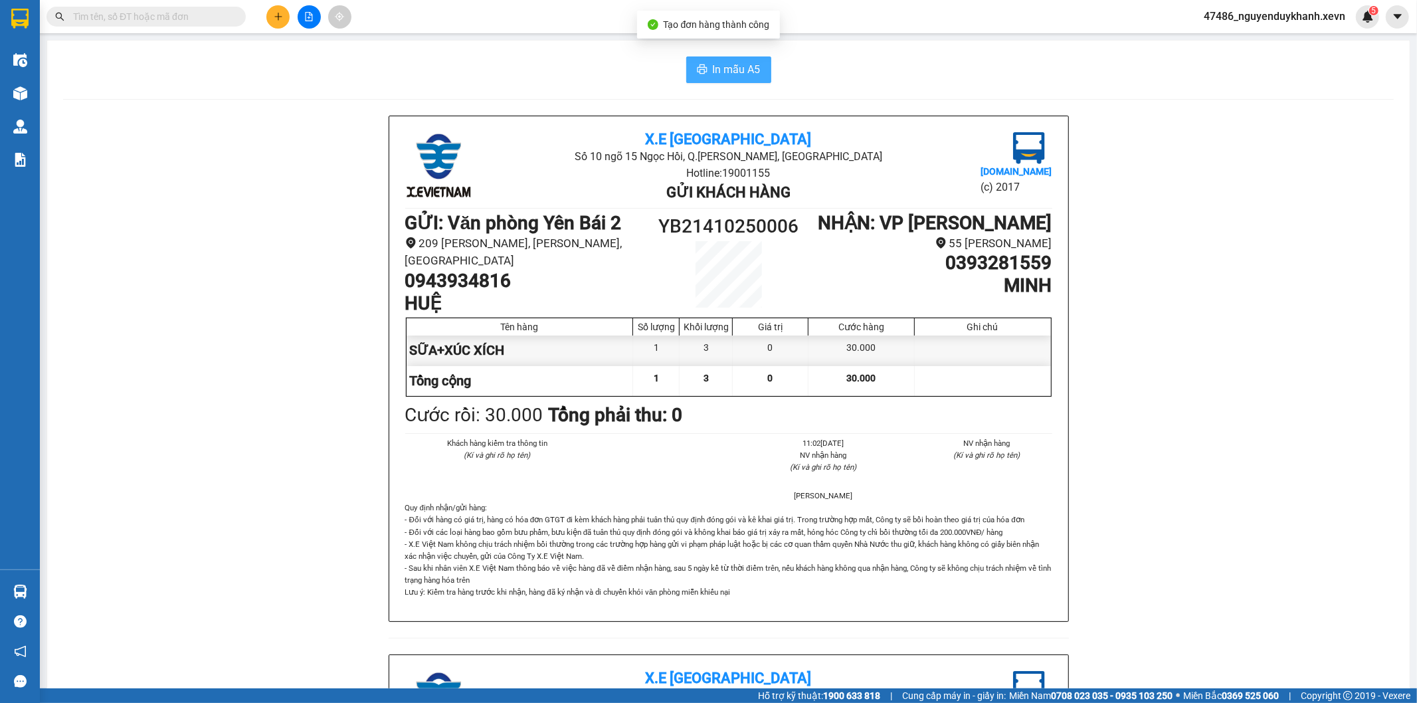
click at [713, 64] on span "In mẫu A5" at bounding box center [737, 69] width 48 height 17
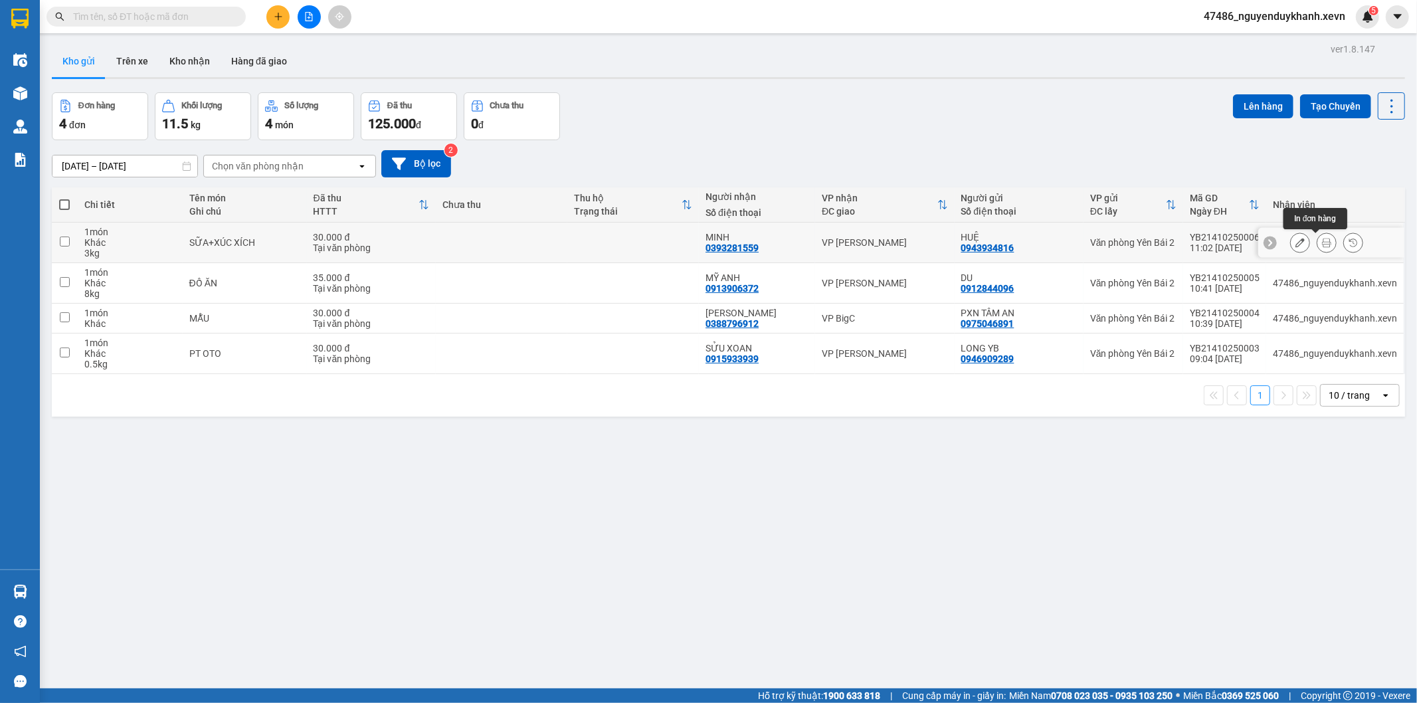
click at [1322, 243] on icon at bounding box center [1326, 242] width 9 height 9
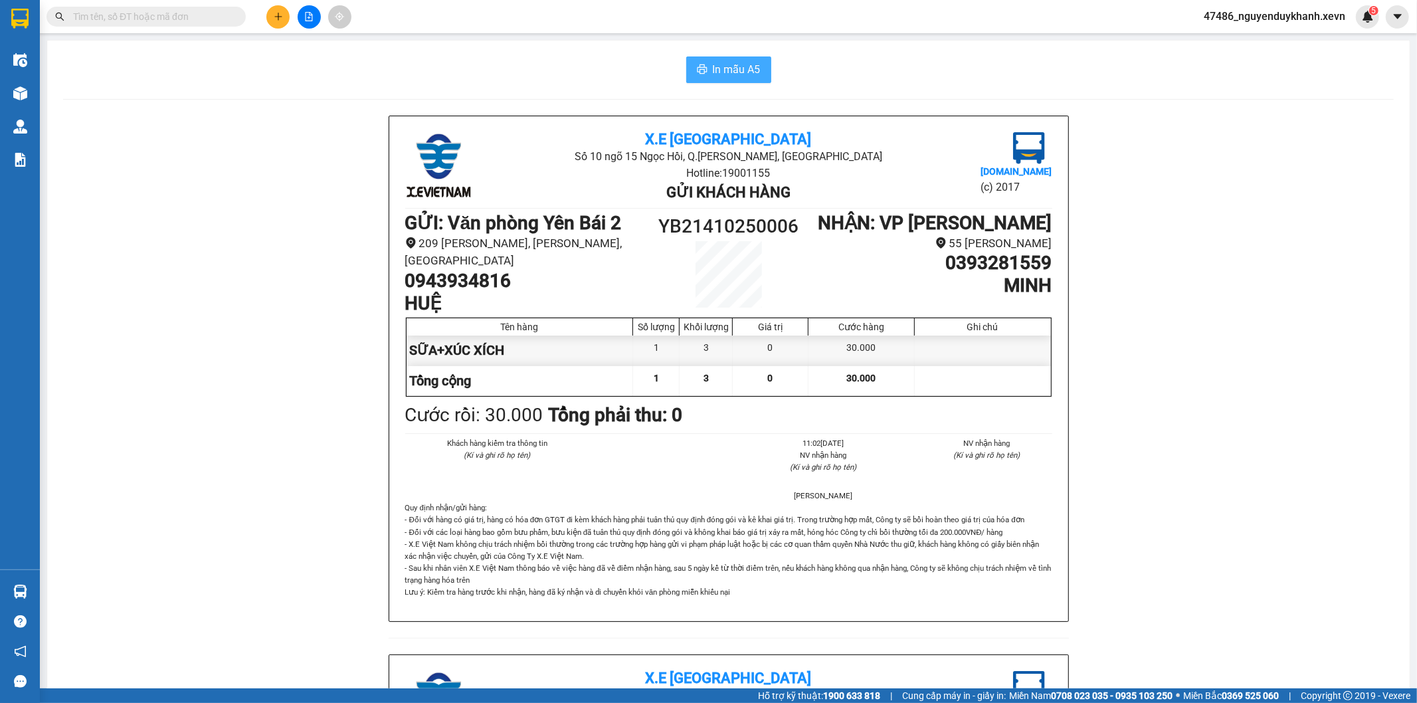
click at [732, 64] on span "In mẫu A5" at bounding box center [737, 69] width 48 height 17
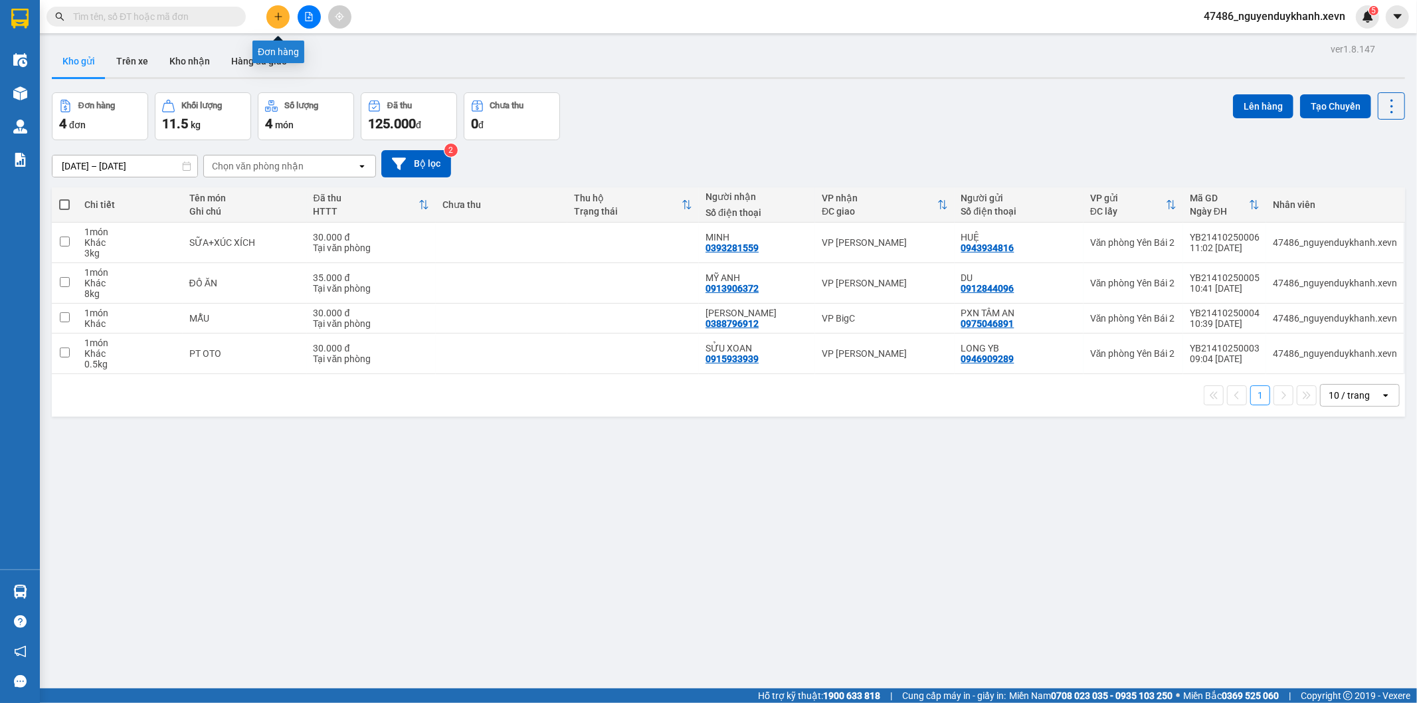
click at [280, 13] on icon "plus" at bounding box center [278, 16] width 9 height 9
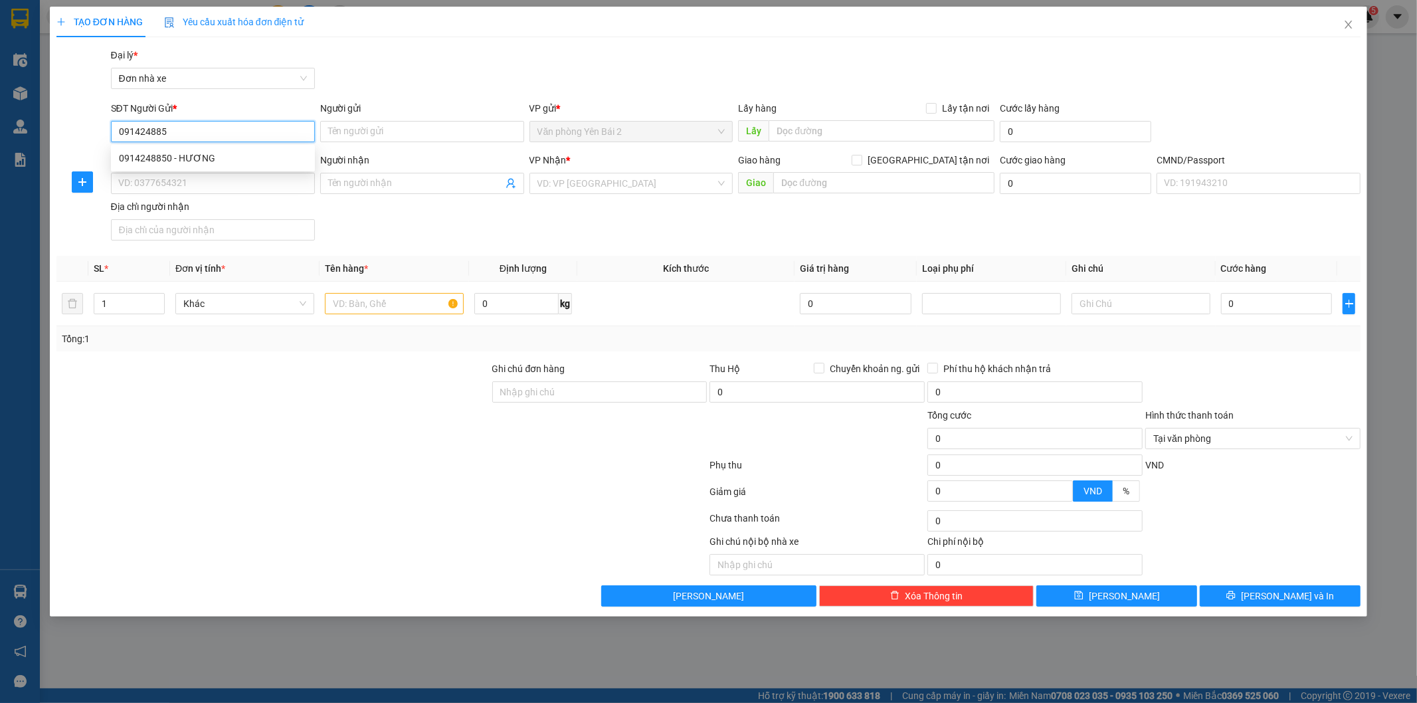
type input "0914248850"
click at [194, 154] on div "0914248850 - HƯƠNG" at bounding box center [213, 158] width 188 height 15
type input "HƯƠNG"
type input "0931796866"
type input "THẢO"
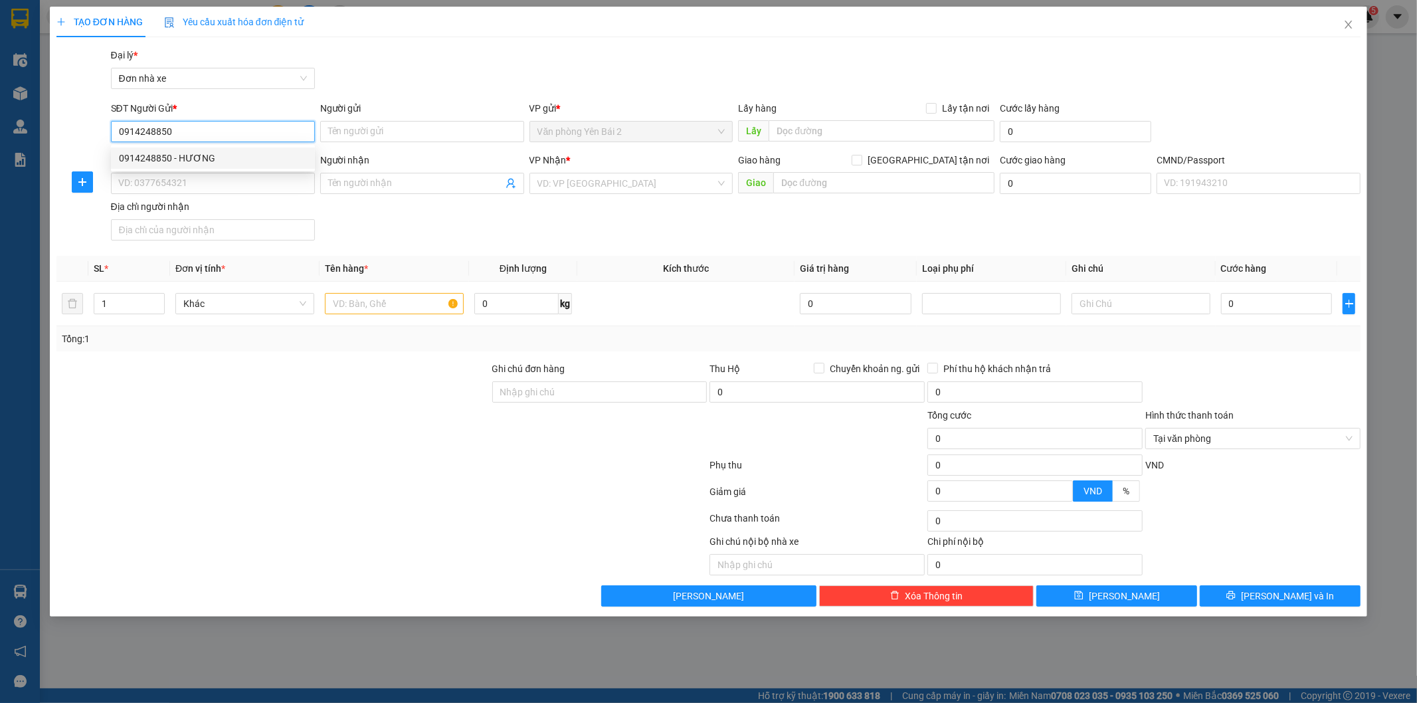
type input "015171000145 THU HƯỜNG"
type input "0914248850"
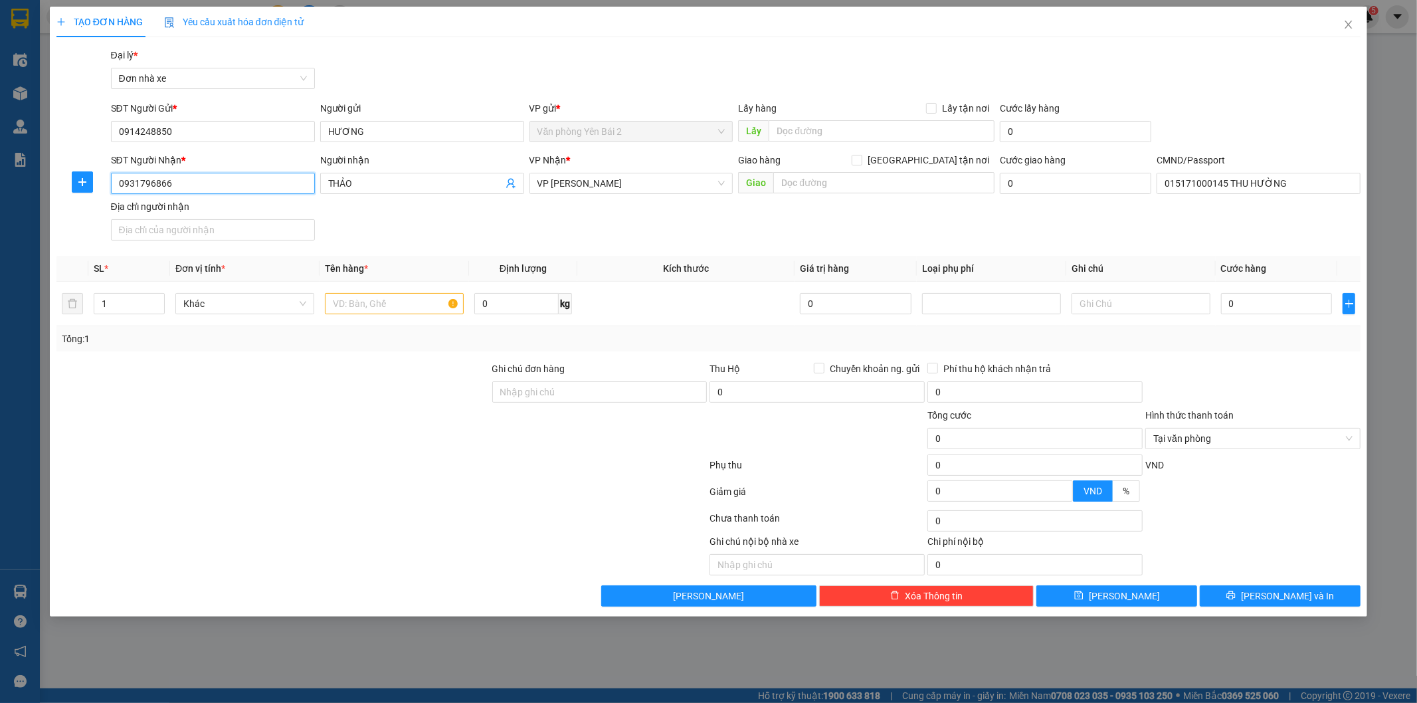
drag, startPoint x: 201, startPoint y: 182, endPoint x: 105, endPoint y: 182, distance: 95.6
click at [105, 182] on div "SĐT Người Nhận * 0931796866 0931796866 Người nhận THẢO VP Nhận * VP [PERSON_NAM…" at bounding box center [708, 199] width 1307 height 93
drag, startPoint x: 402, startPoint y: 177, endPoint x: 307, endPoint y: 185, distance: 95.2
click at [307, 185] on div "SĐT Người Nhận * VD: 0377654321 Người nhận THẢO THẢO VP Nhận * VP [PERSON_NAME]…" at bounding box center [735, 199] width 1255 height 93
click at [183, 184] on input "SĐT Người Nhận *" at bounding box center [213, 183] width 204 height 21
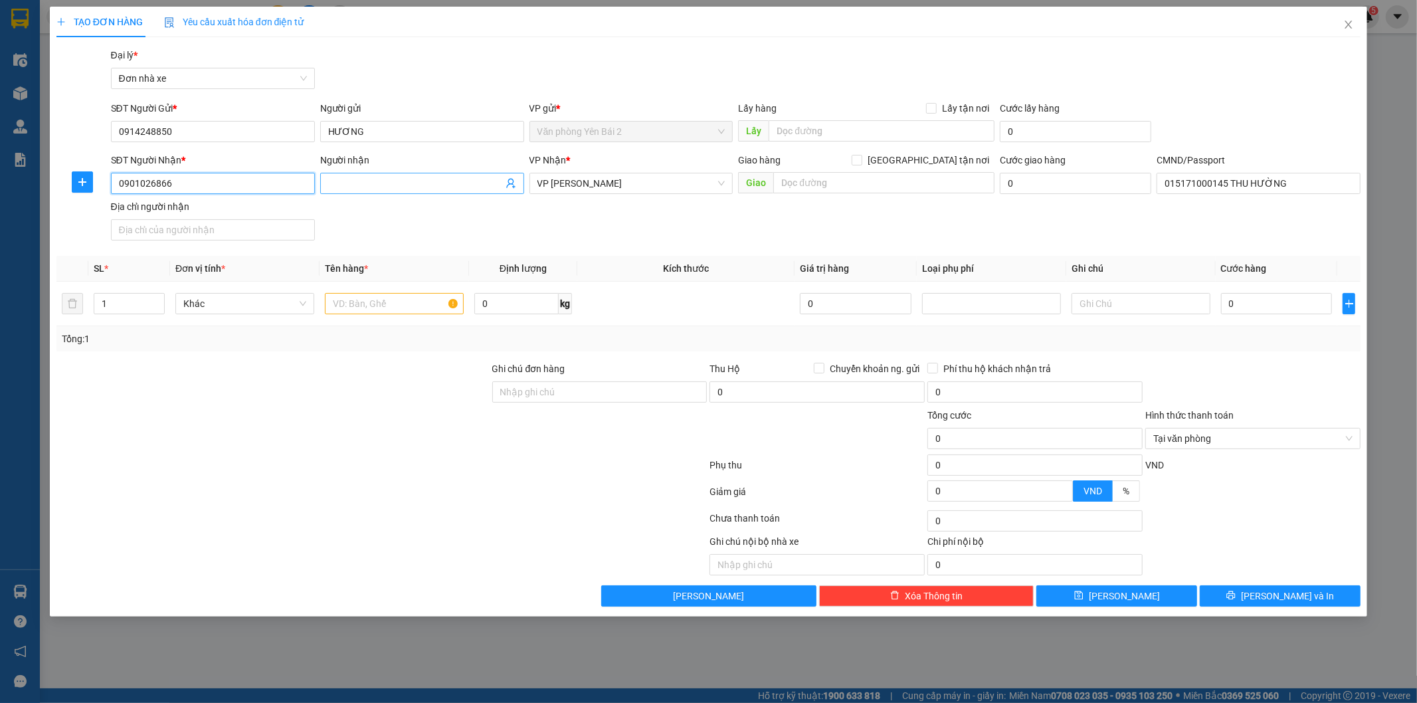
type input "0901026866"
click at [397, 179] on input "Người nhận" at bounding box center [415, 183] width 175 height 15
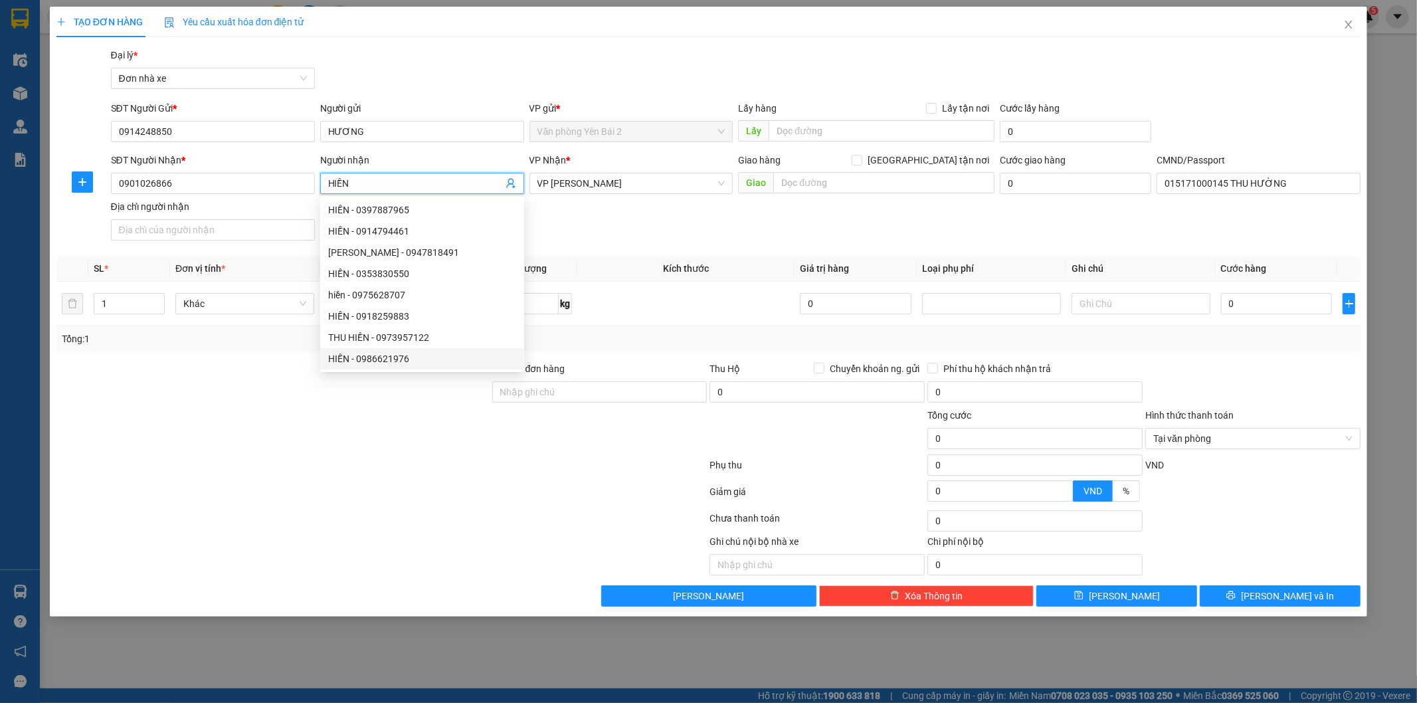
type input "HIỀN"
click at [388, 415] on div at bounding box center [273, 431] width 436 height 46
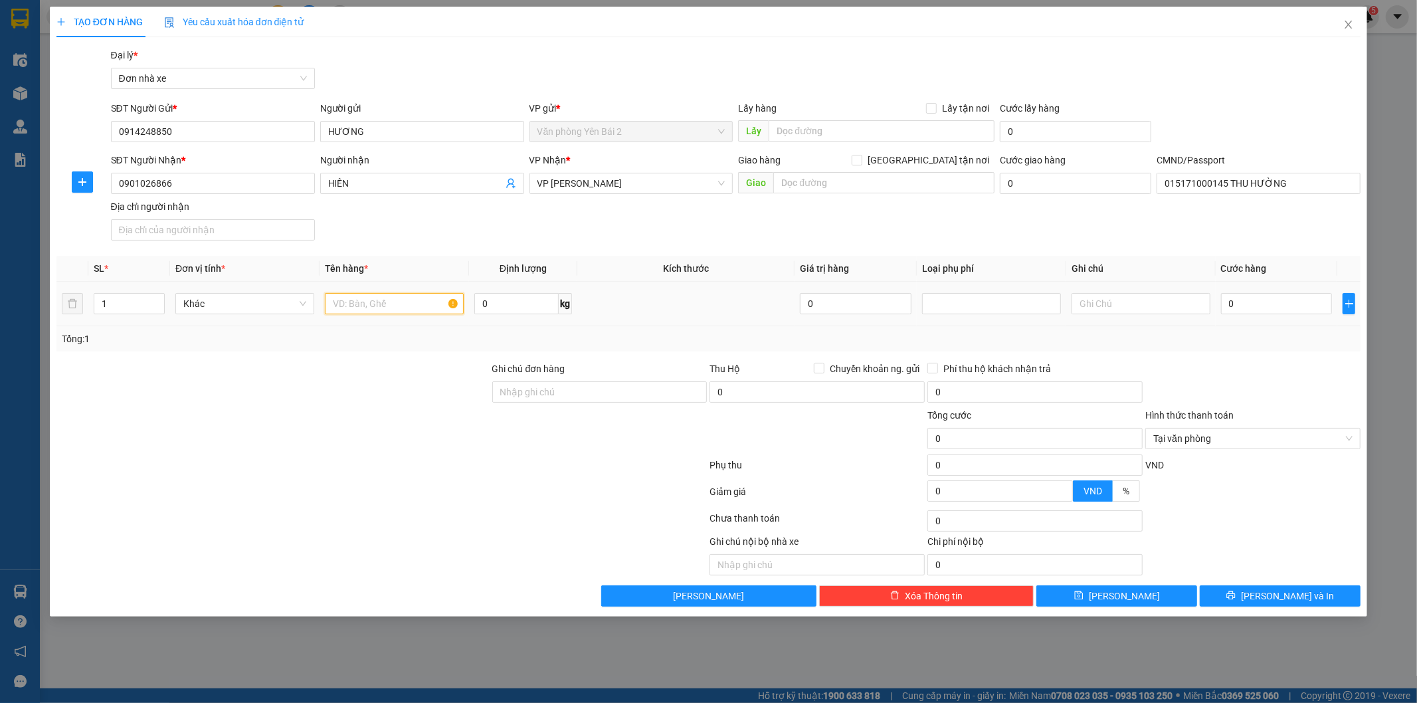
click at [381, 302] on input "text" at bounding box center [394, 303] width 139 height 21
type input "D"
type input "ĐỒ ĂN"
click at [501, 300] on input "0" at bounding box center [516, 303] width 84 height 21
type input "14"
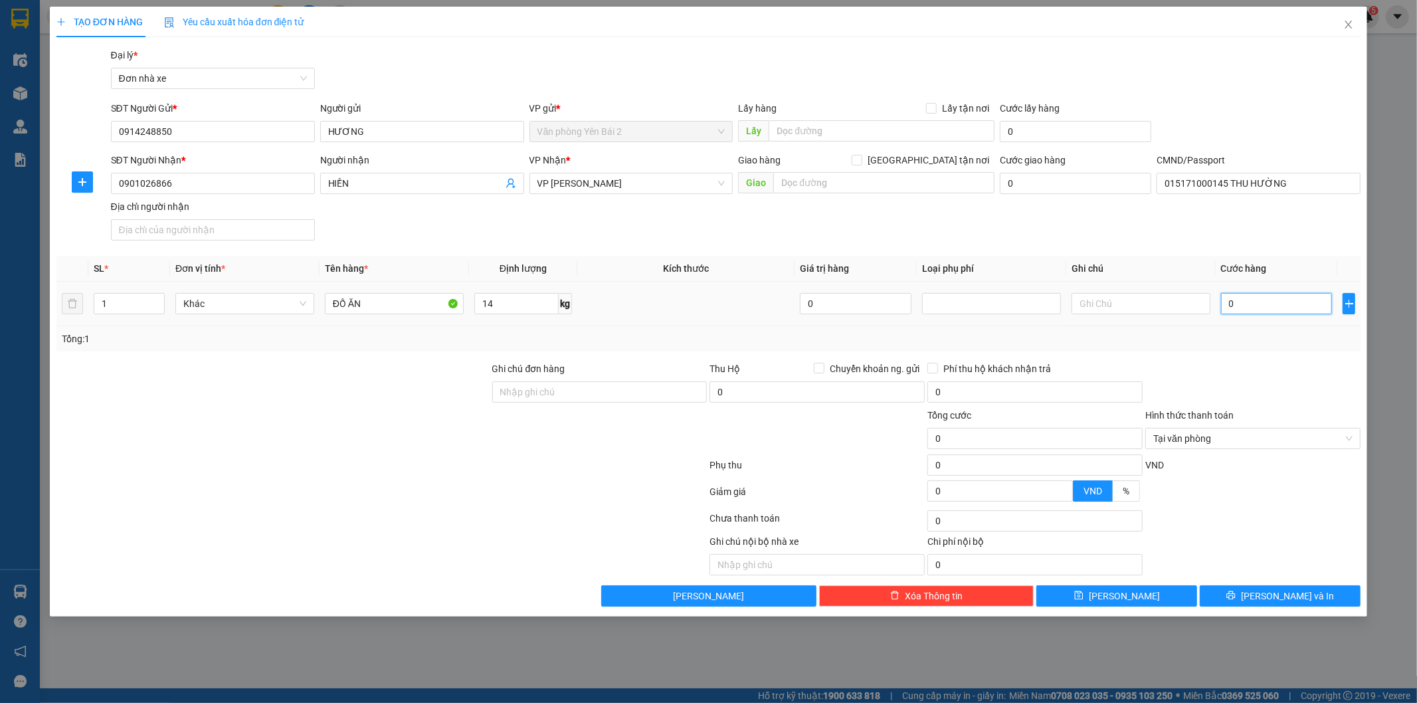
click at [1242, 305] on input "0" at bounding box center [1277, 303] width 112 height 21
type input "4"
type input "40"
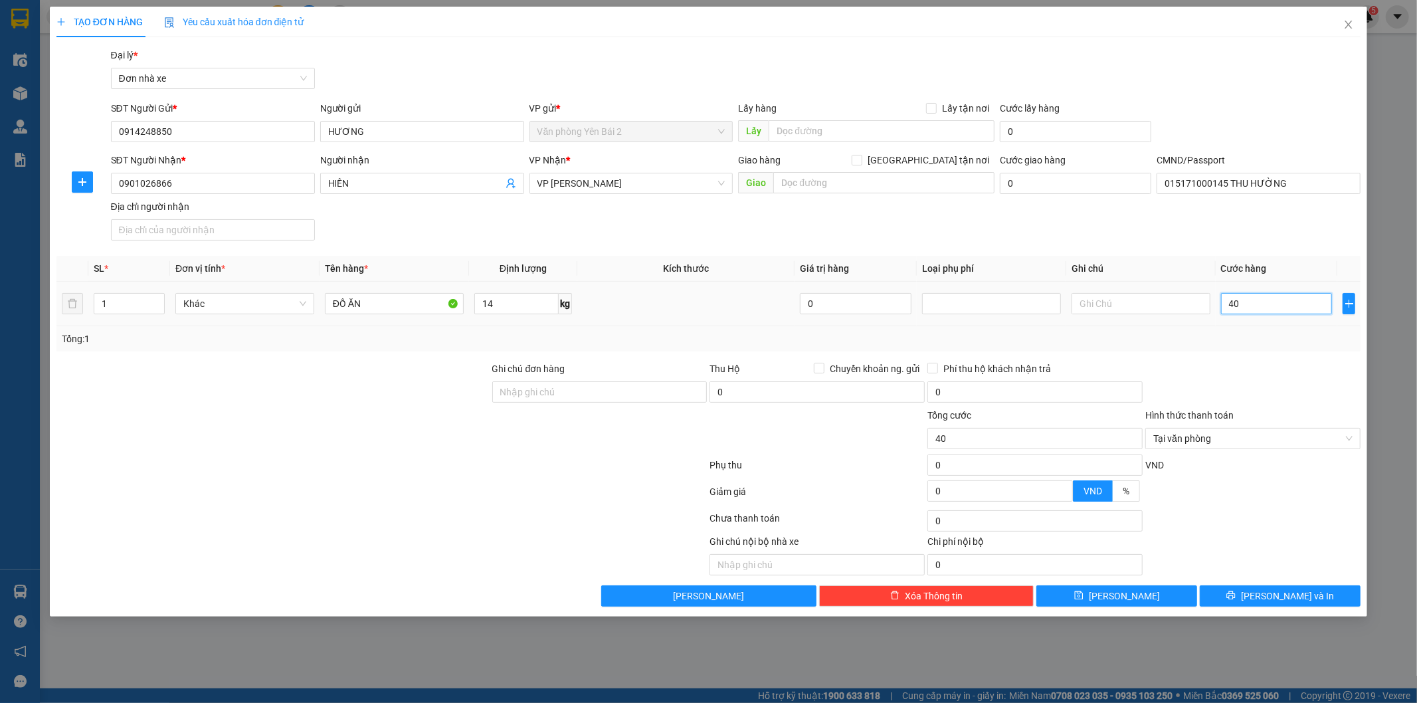
type input "400"
type input "4.000"
type input "40.000"
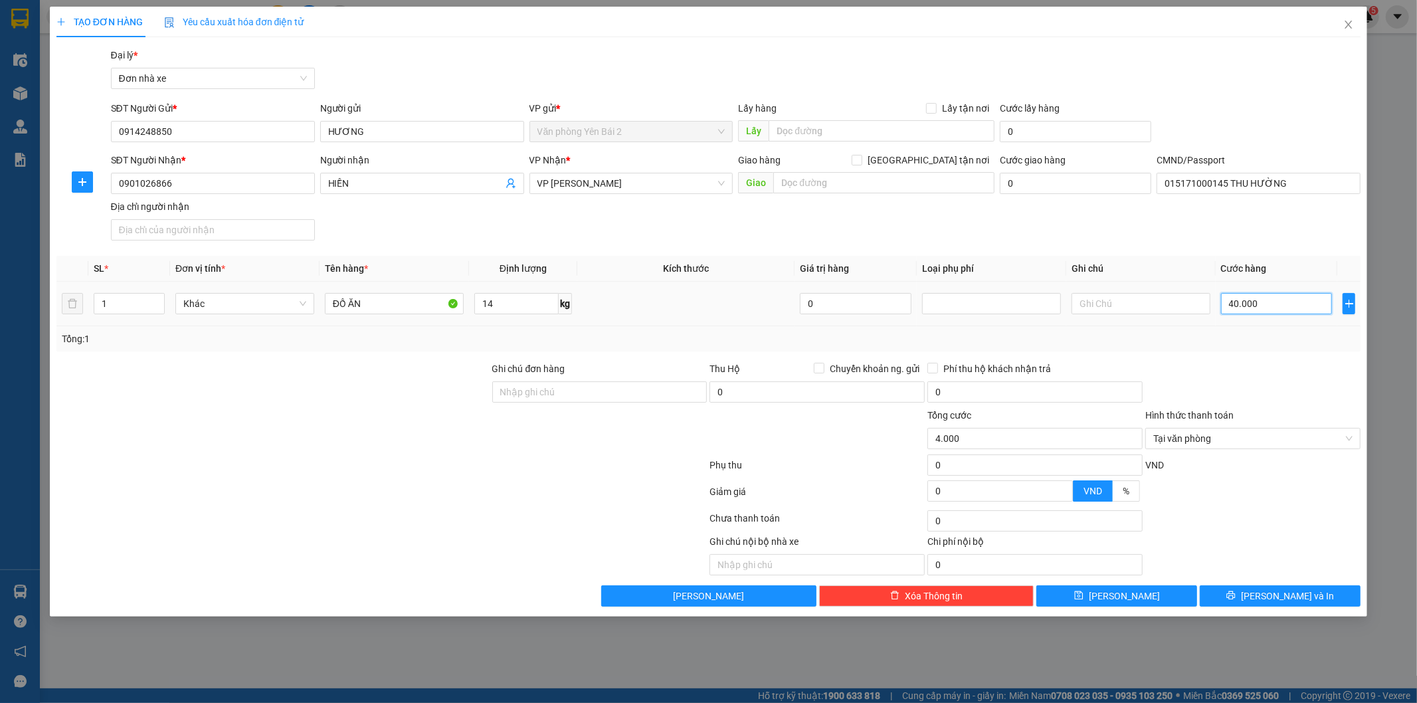
type input "40.000"
click at [1284, 600] on span "[PERSON_NAME] và In" at bounding box center [1287, 595] width 93 height 15
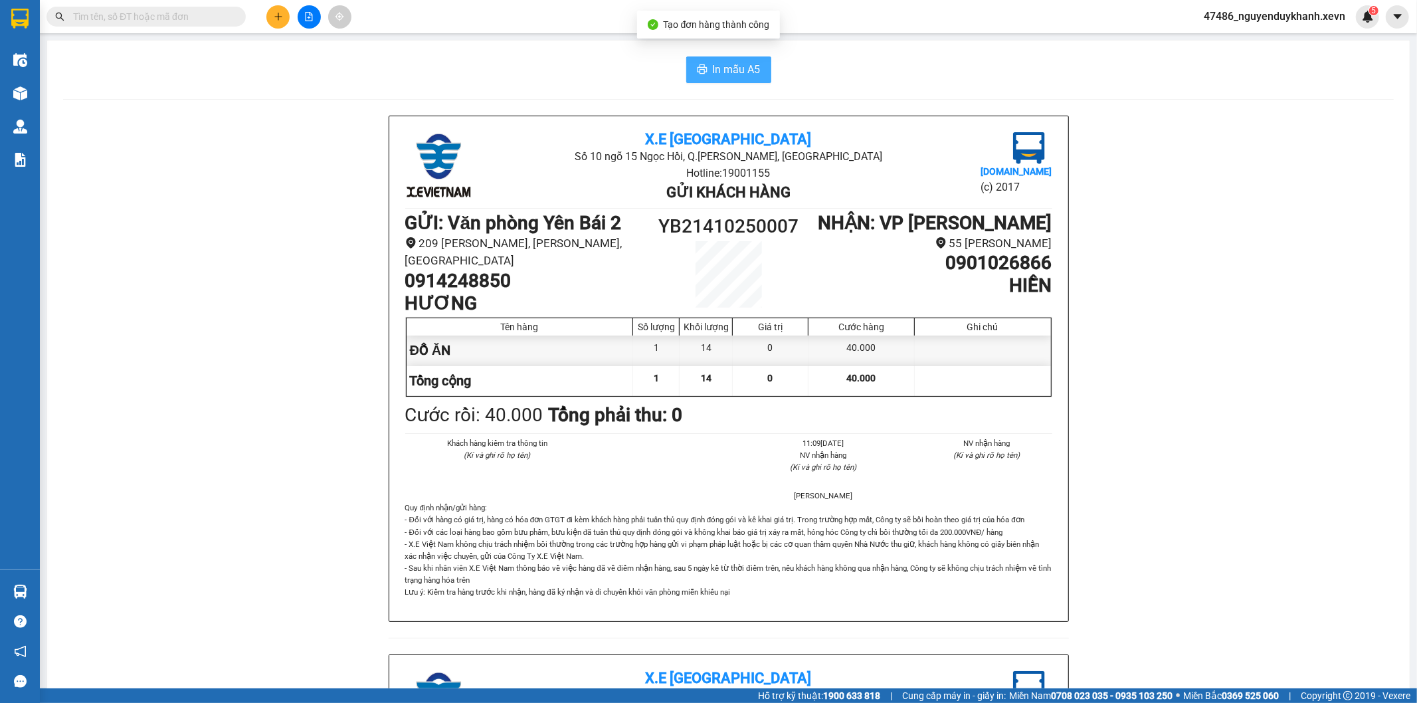
click at [733, 70] on span "In mẫu A5" at bounding box center [737, 69] width 48 height 17
